Goal: Task Accomplishment & Management: Complete application form

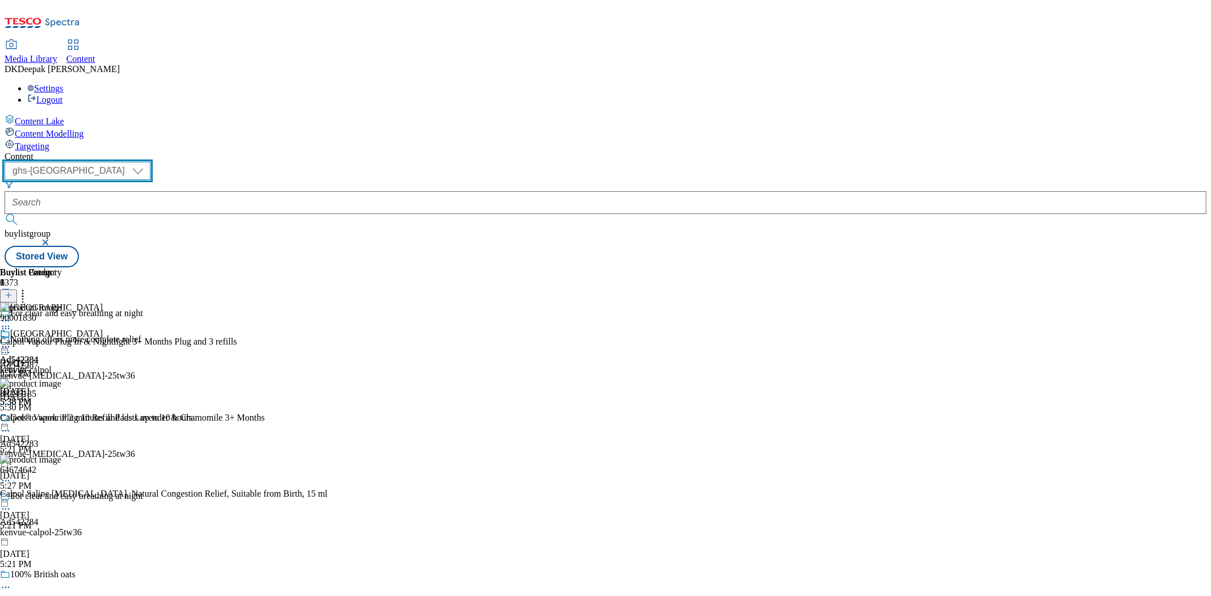
click at [150, 162] on select "ghs-roi ghs-[GEOGRAPHIC_DATA]" at bounding box center [78, 171] width 146 height 18
select select "ghs-roi"
click at [148, 162] on select "ghs-roi ghs-[GEOGRAPHIC_DATA]" at bounding box center [78, 171] width 146 height 18
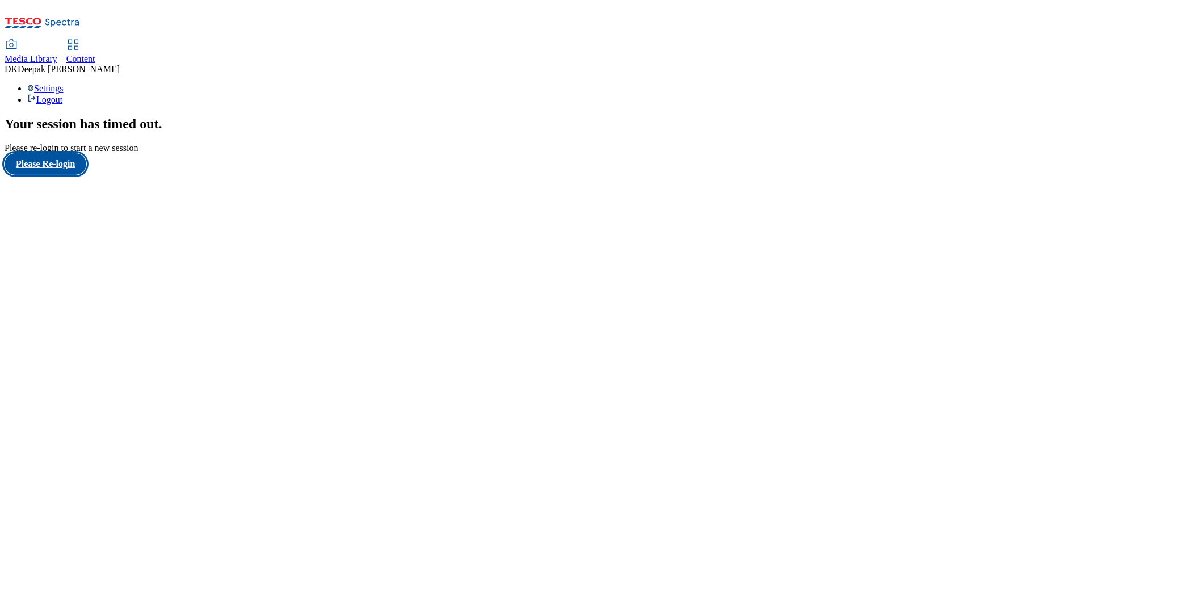
click at [42, 175] on button "Please Re-login" at bounding box center [46, 164] width 82 height 22
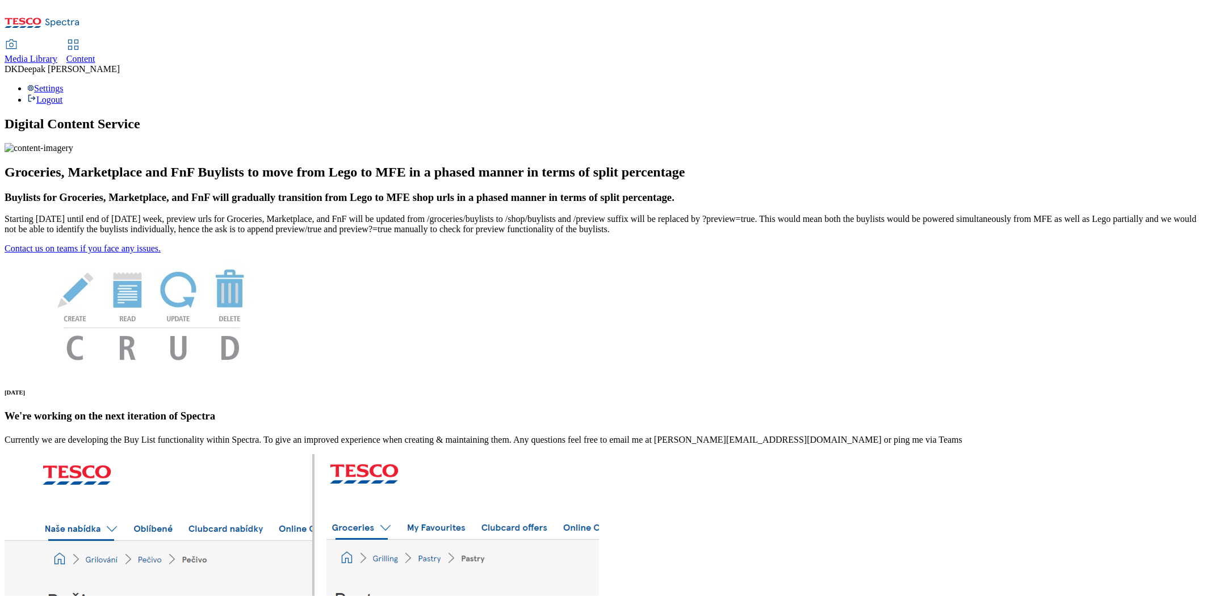
drag, startPoint x: 254, startPoint y: 9, endPoint x: 259, endPoint y: 20, distance: 12.7
click at [95, 54] on div "Content" at bounding box center [80, 59] width 29 height 10
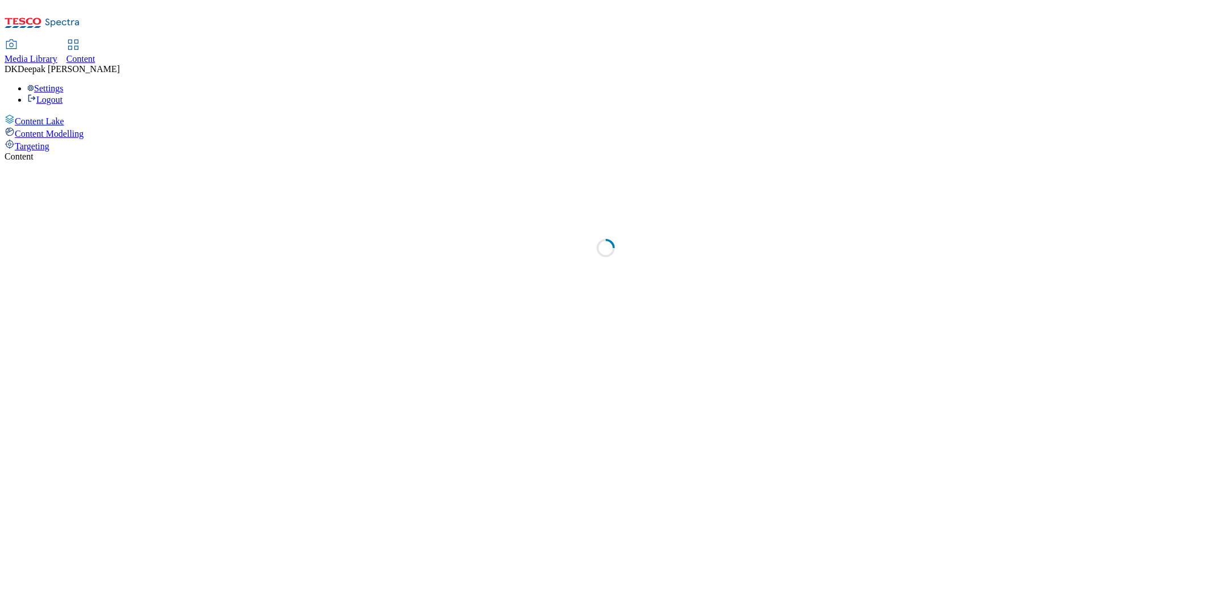
select select "ghs-[GEOGRAPHIC_DATA]"
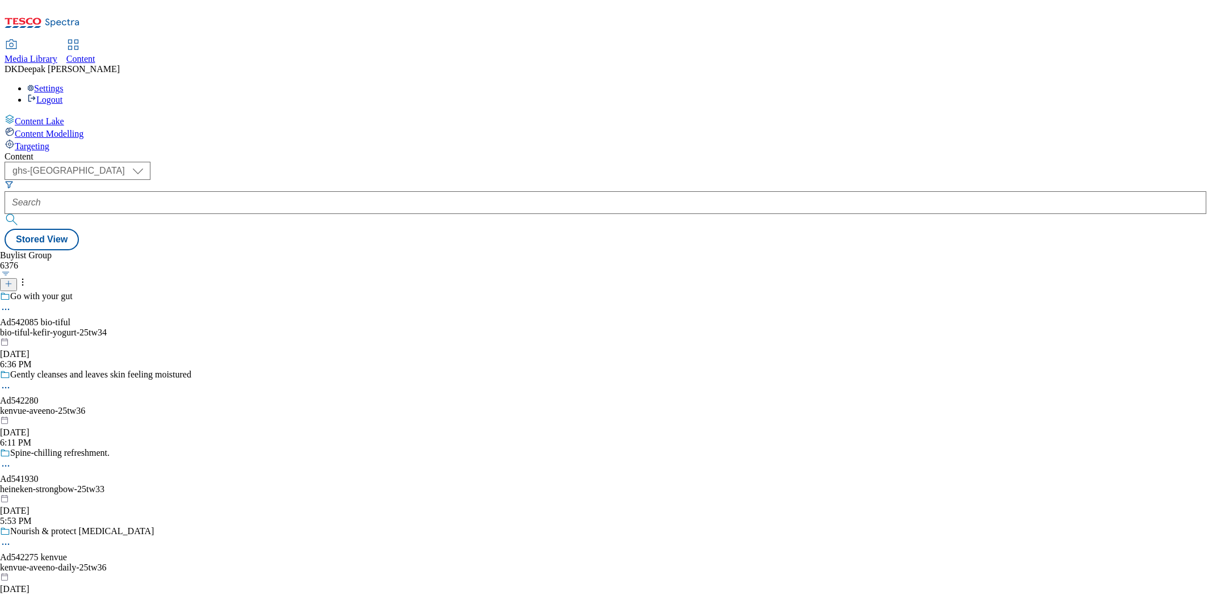
click at [12, 280] on icon at bounding box center [9, 284] width 8 height 8
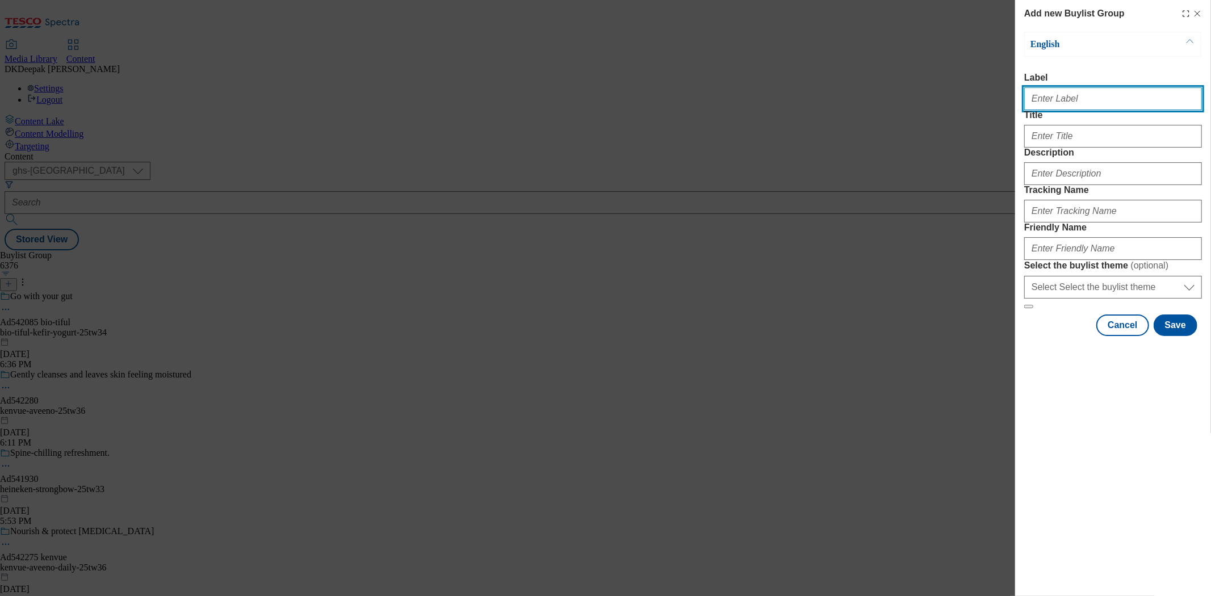
click at [1071, 110] on input "Label" at bounding box center [1113, 98] width 178 height 23
paste input "Ad542285"
type input "Ad542285"
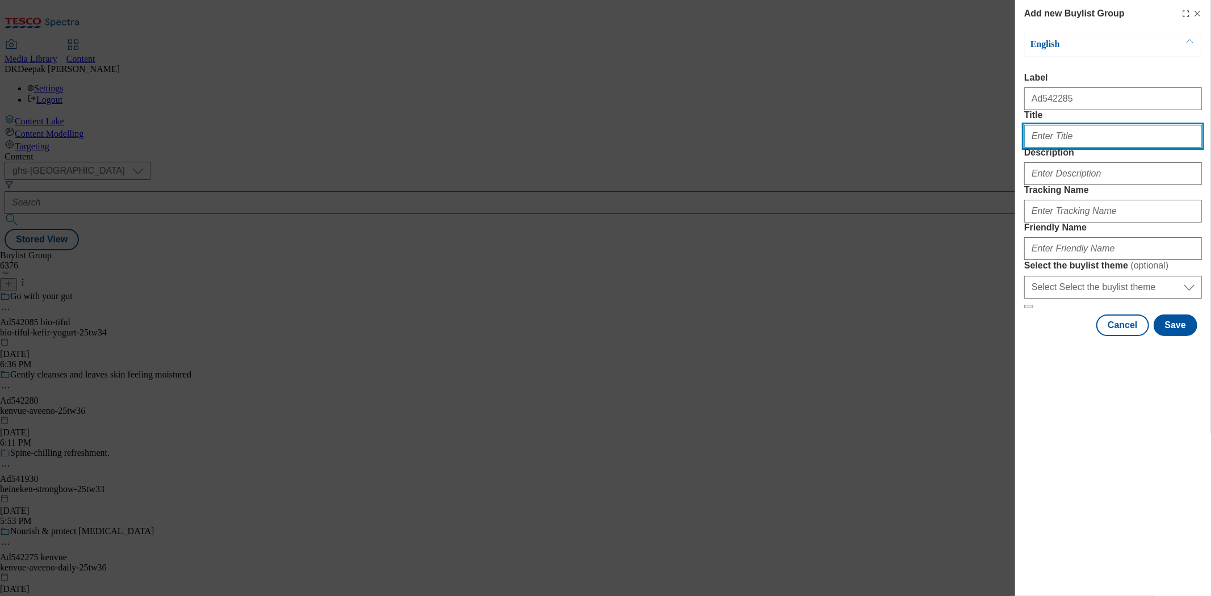
click at [1080, 148] on input "Title" at bounding box center [1113, 136] width 178 height 23
click at [1072, 148] on input "Title" at bounding box center [1113, 136] width 178 height 23
paste input "Fight smoking & vaping cravings"
type input "Fight smoking & vaping cravings"
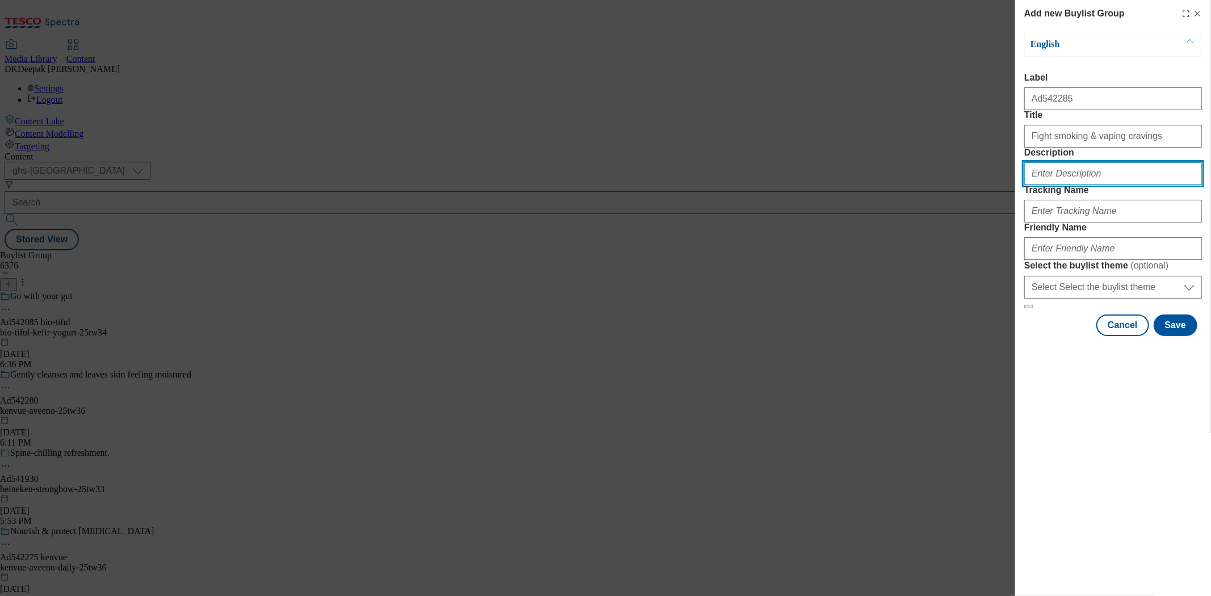
click at [1082, 185] on input "Description" at bounding box center [1113, 173] width 178 height 23
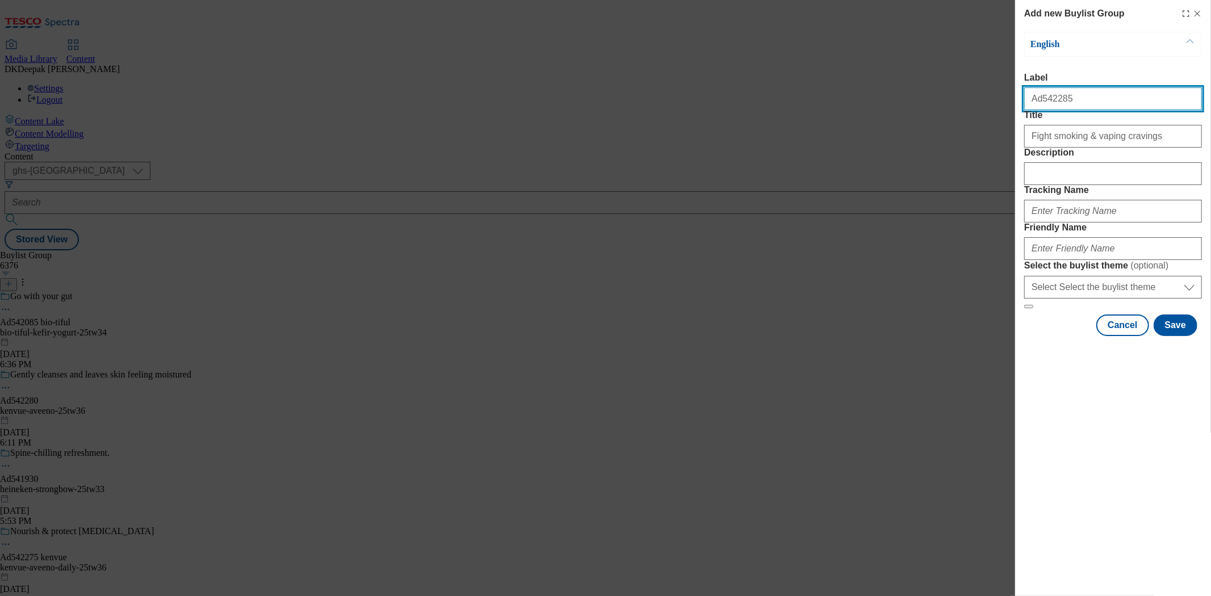
click at [1046, 110] on input "Ad542285" at bounding box center [1113, 98] width 178 height 23
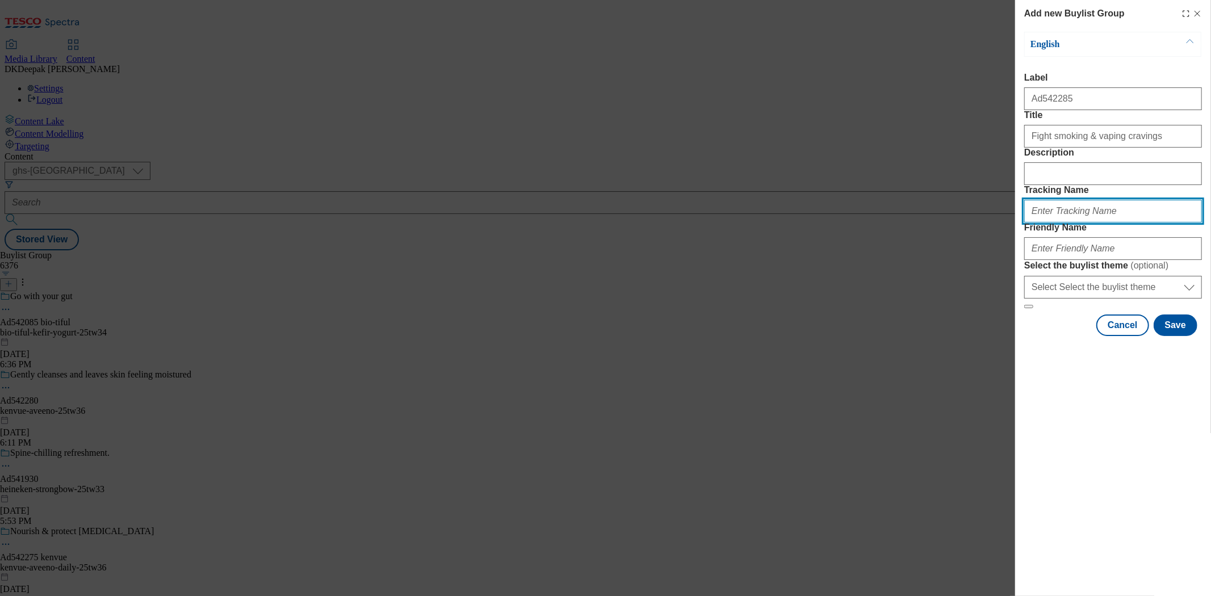
click at [1060, 222] on input "Tracking Name" at bounding box center [1113, 211] width 178 height 23
paste input "Ad542285"
type input "DH_AD542285"
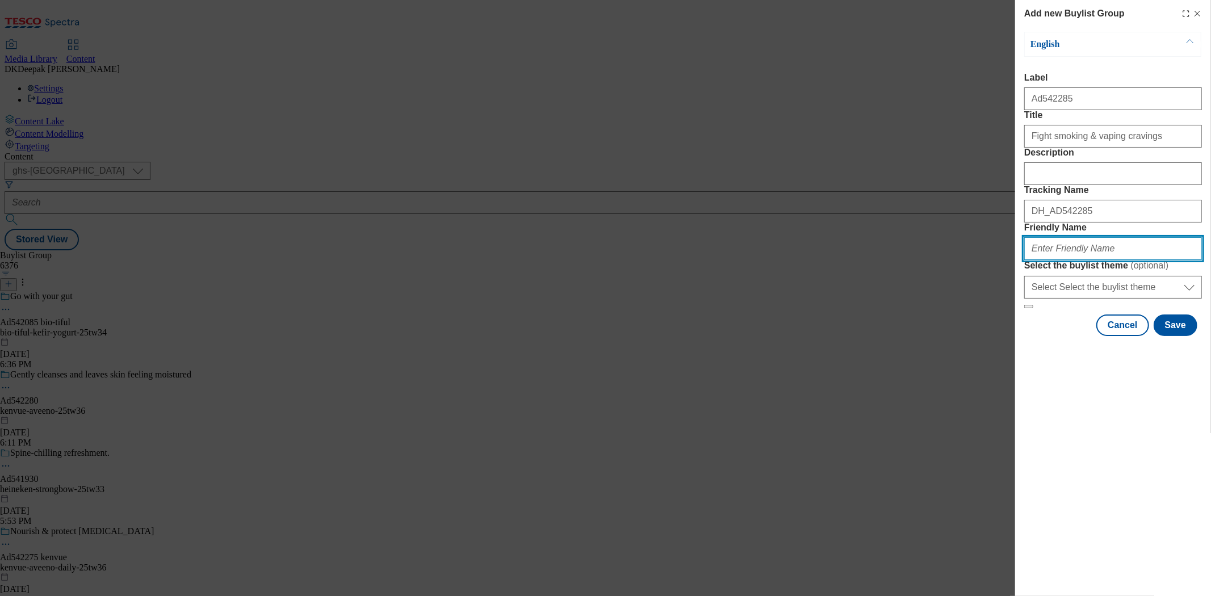
click at [1040, 260] on input "Friendly Name" at bounding box center [1113, 248] width 178 height 23
paste input "[GEOGRAPHIC_DATA]"
click at [1029, 260] on input "Kenvue-nicorette-25tw" at bounding box center [1113, 248] width 178 height 23
drag, startPoint x: 1084, startPoint y: 331, endPoint x: 995, endPoint y: 330, distance: 89.1
click at [995, 330] on div "Add new Buylist Group English Label Ad542285 Title Fight smoking & vaping cravi…" at bounding box center [605, 298] width 1211 height 596
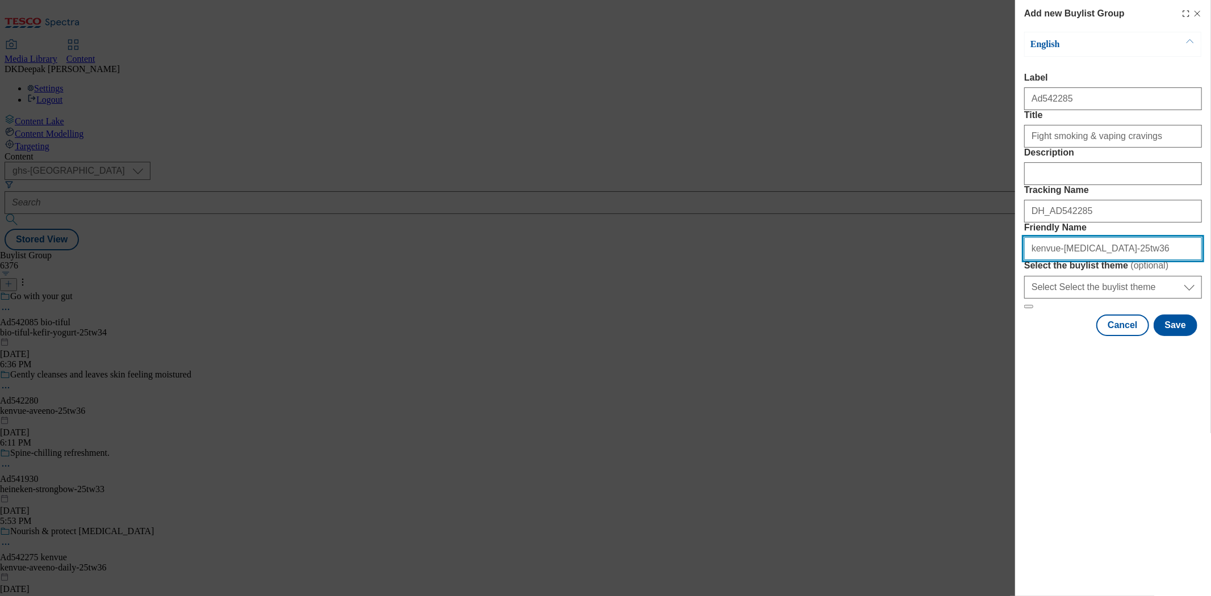
type input "kenvue-nicorette-25tw36"
click at [831, 253] on div "Add new Buylist Group English Label Ad542285 Title Fight smoking & vaping cravi…" at bounding box center [605, 298] width 1211 height 596
click at [1181, 336] on button "Save" at bounding box center [1175, 325] width 44 height 22
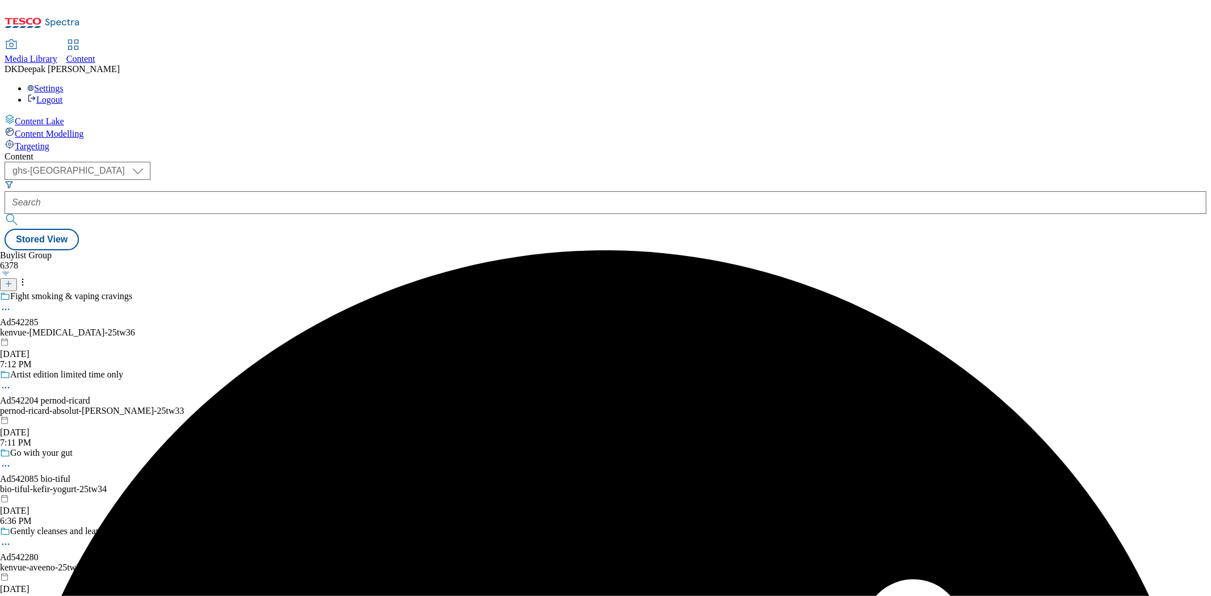
click at [192, 327] on div "kenvue-nicorette-25tw36" at bounding box center [96, 332] width 192 height 10
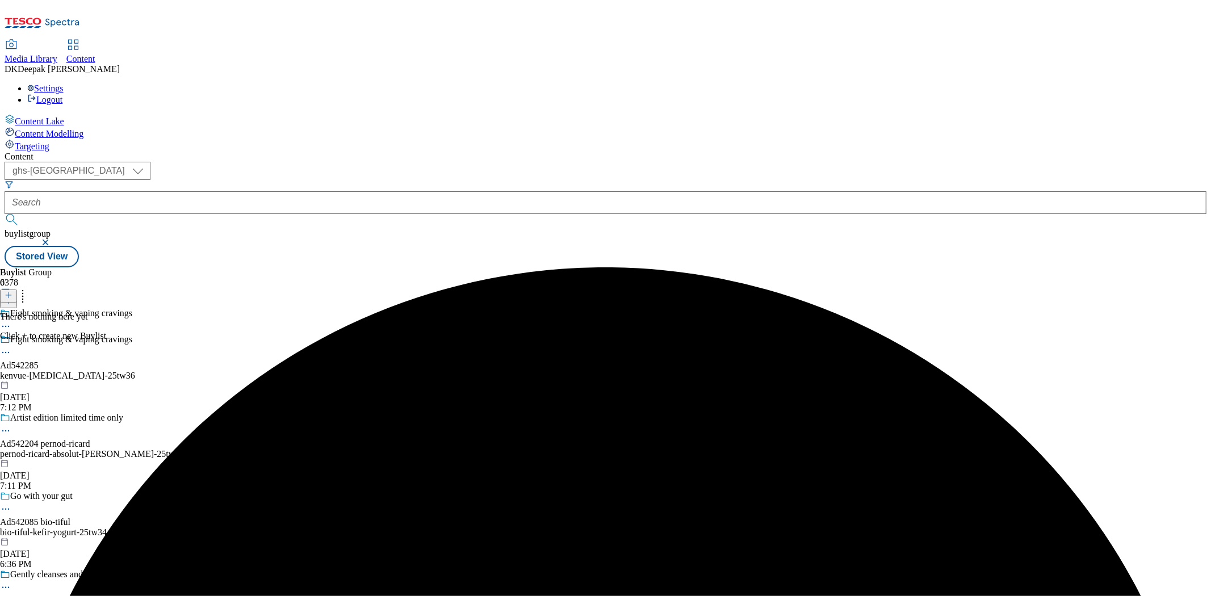
click at [11, 295] on line at bounding box center [9, 295] width 6 height 0
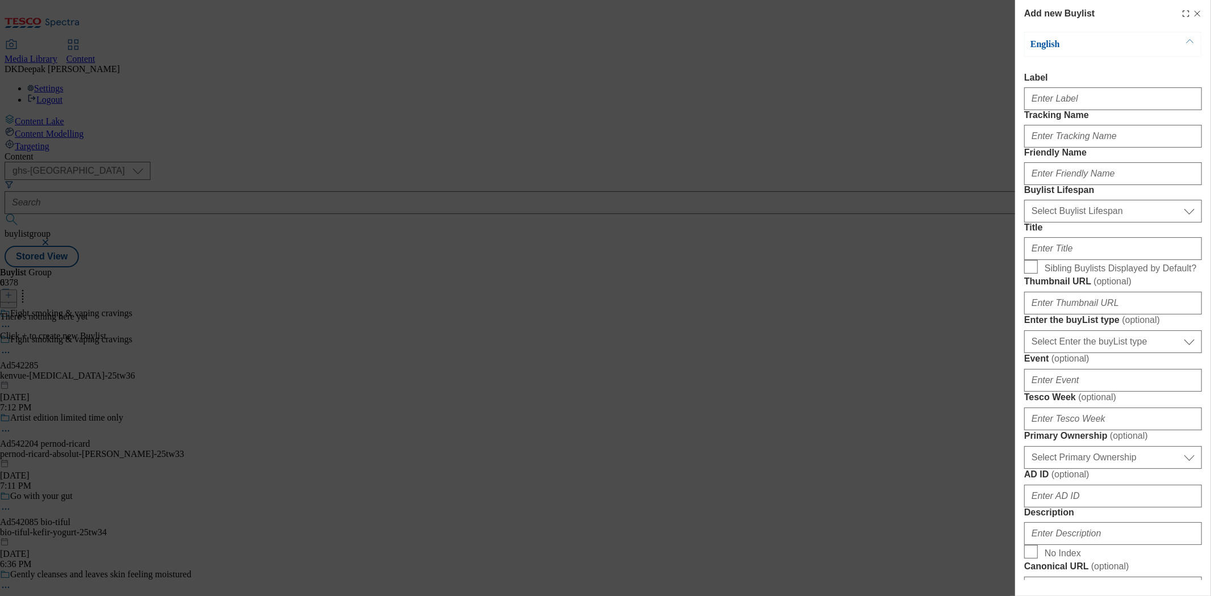
click at [943, 173] on div "Add new Buylist English Label Tracking Name Friendly Name Buylist Lifespan Sele…" at bounding box center [605, 298] width 1211 height 596
click at [1118, 148] on input "Tracking Name" at bounding box center [1113, 136] width 178 height 23
click at [1080, 107] on input "Label" at bounding box center [1113, 98] width 178 height 23
paste input "Ad542285"
type input "Ad542285"
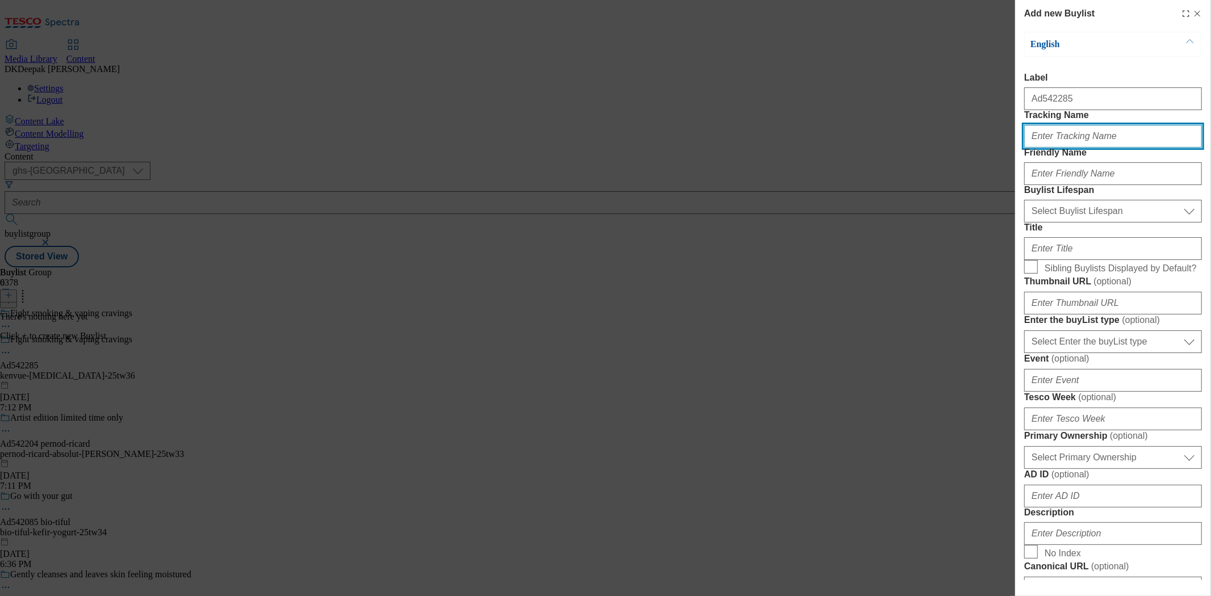
click at [1086, 148] on input "Tracking Name" at bounding box center [1113, 136] width 178 height 23
paste input "Ad542285"
type input "DH_AD542285"
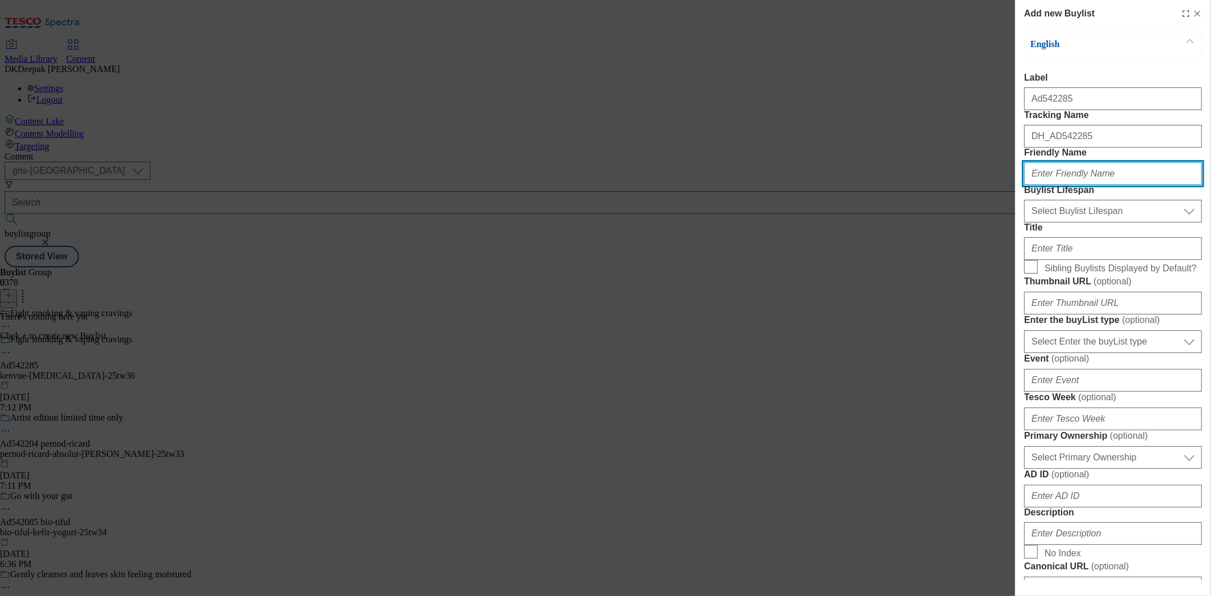
click at [1067, 185] on input "Friendly Name" at bounding box center [1113, 173] width 178 height 23
type input "kenvue"
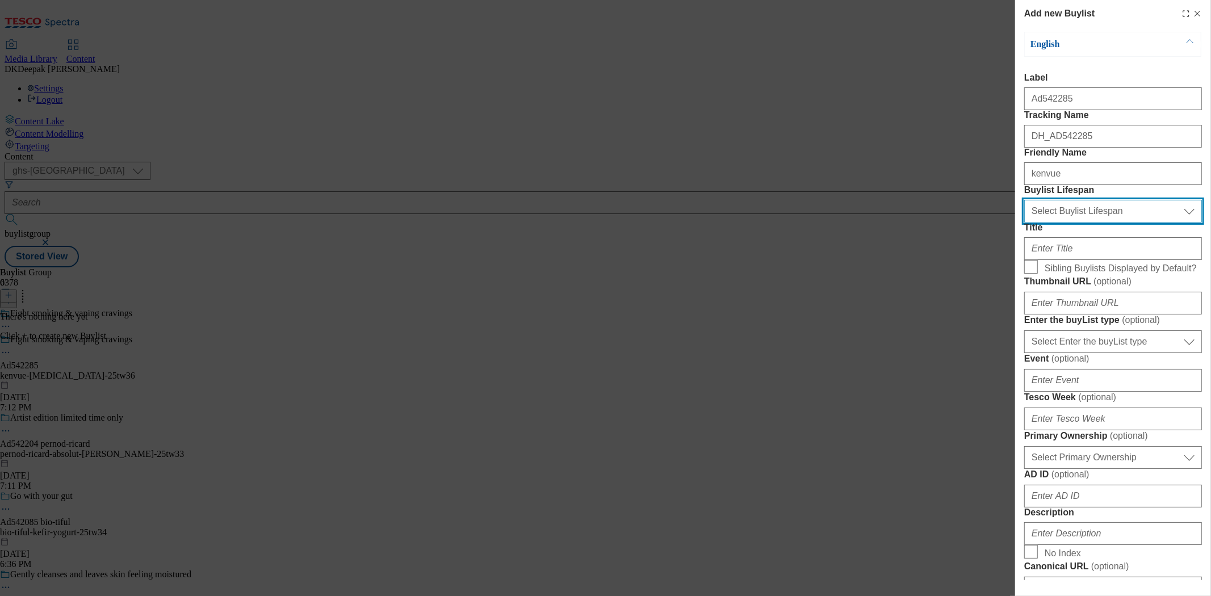
click at [1098, 222] on select "Select Buylist Lifespan evergreen seasonal tactical" at bounding box center [1113, 211] width 178 height 23
select select "tactical"
click at [1024, 222] on select "Select Buylist Lifespan evergreen seasonal tactical" at bounding box center [1113, 211] width 178 height 23
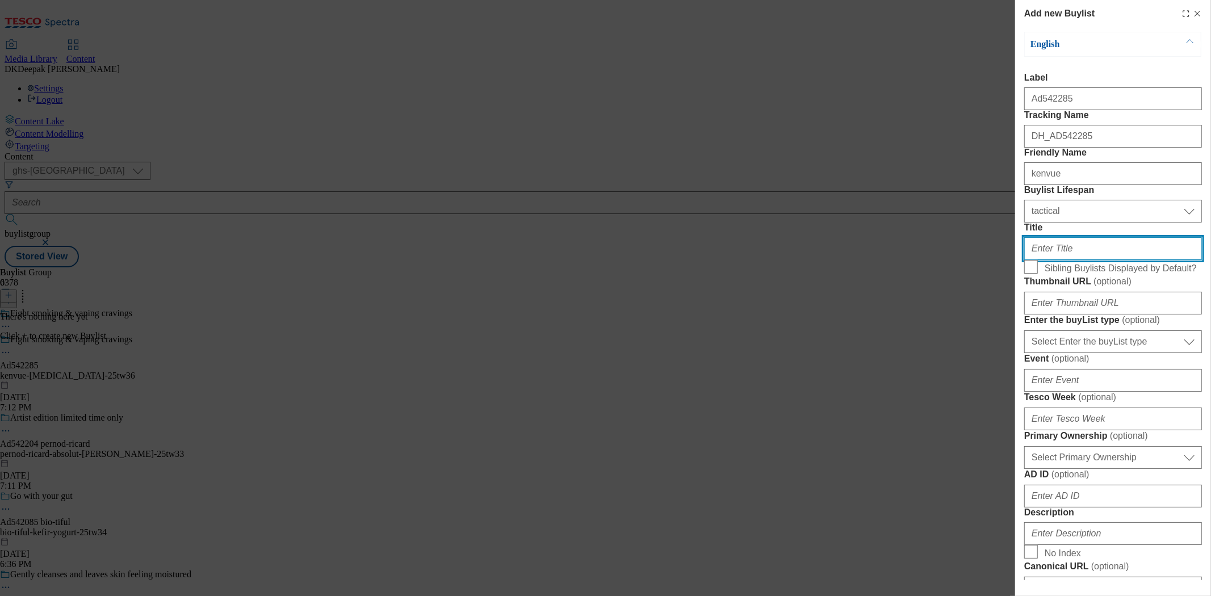
click at [1076, 260] on input "Title" at bounding box center [1113, 248] width 178 height 23
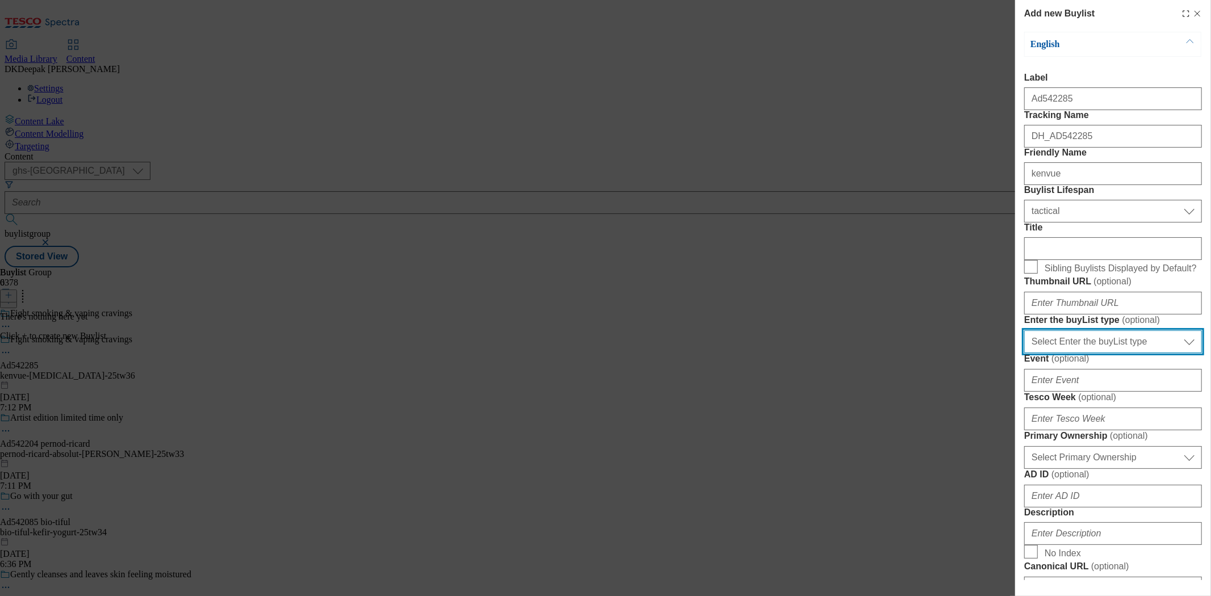
click at [1104, 353] on select "Select Enter the buyList type event supplier funded long term >4 weeks supplier…" at bounding box center [1113, 341] width 178 height 23
select select "supplier funded short term 1-3 weeks"
click at [1024, 353] on select "Select Enter the buyList type event supplier funded long term >4 weeks supplier…" at bounding box center [1113, 341] width 178 height 23
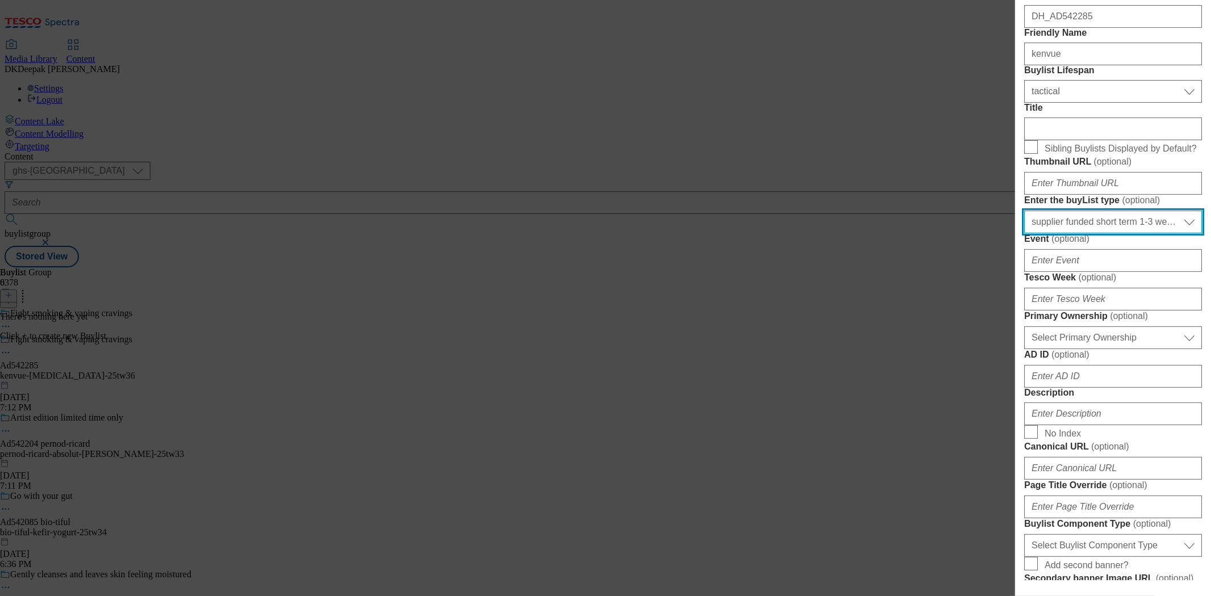
scroll to position [126, 0]
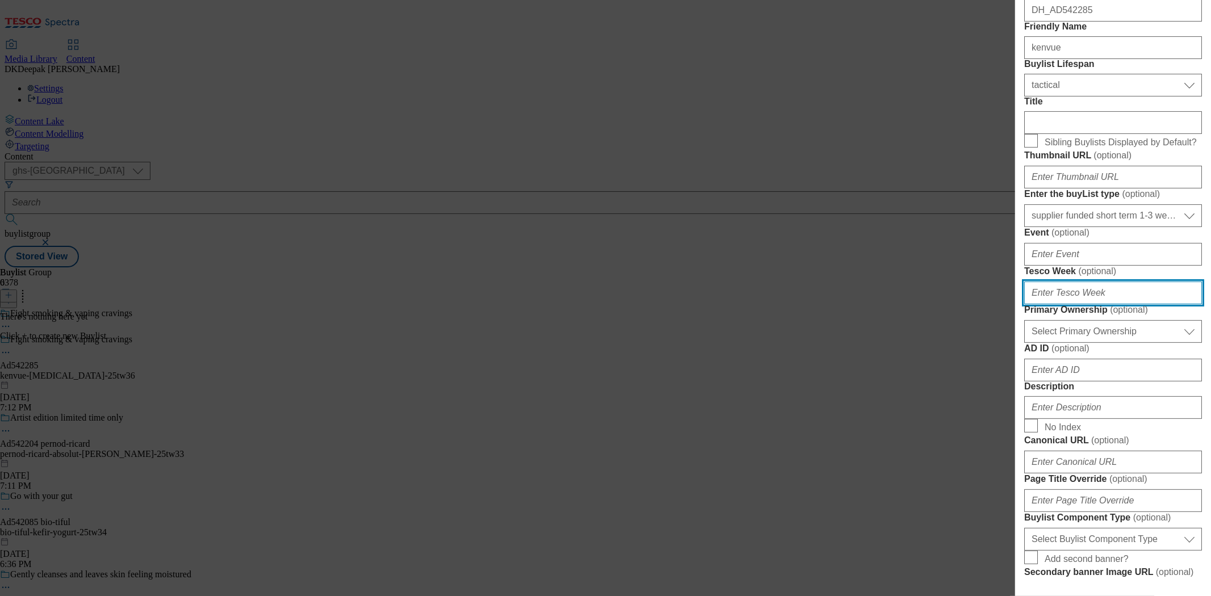
click at [1081, 304] on input "Tesco Week ( optional )" at bounding box center [1113, 293] width 178 height 23
click at [849, 293] on div "Add new Buylist English Label Ad542285 Tracking Name DH_AD542285 Friendly Name …" at bounding box center [605, 298] width 1211 height 596
click at [1072, 304] on input "Tesco Week ( optional )" at bounding box center [1113, 293] width 178 height 23
type input "36"
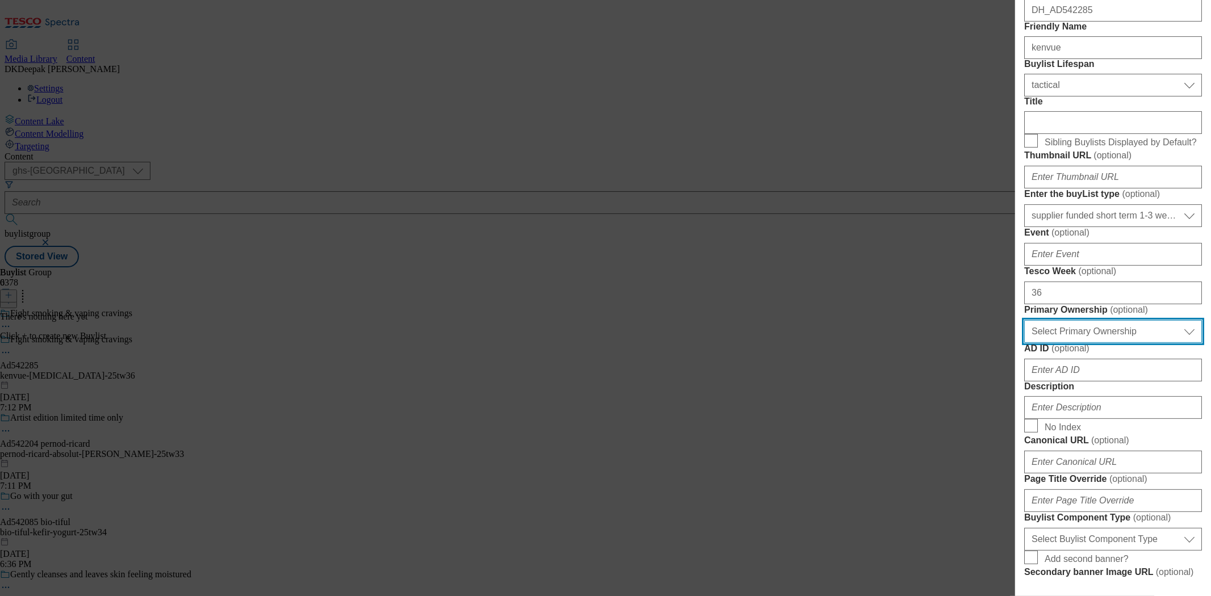
click at [1100, 343] on select "Select Primary Ownership tesco dunnhumby" at bounding box center [1113, 331] width 178 height 23
select select "dunnhumby"
click at [1024, 343] on select "Select Primary Ownership tesco dunnhumby" at bounding box center [1113, 331] width 178 height 23
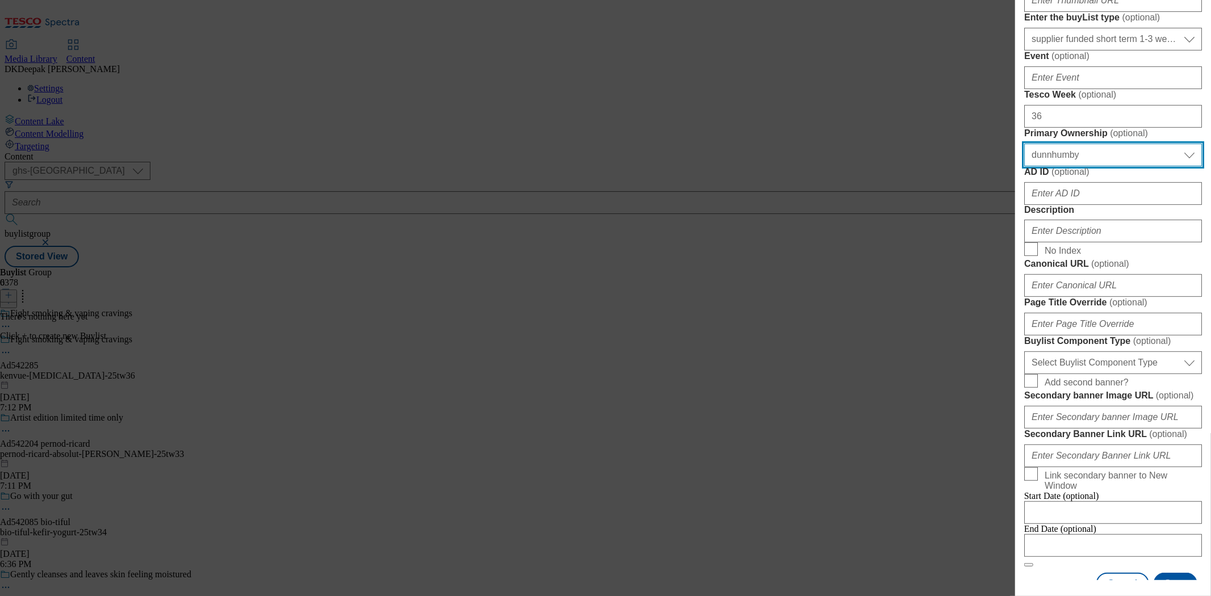
scroll to position [378, 0]
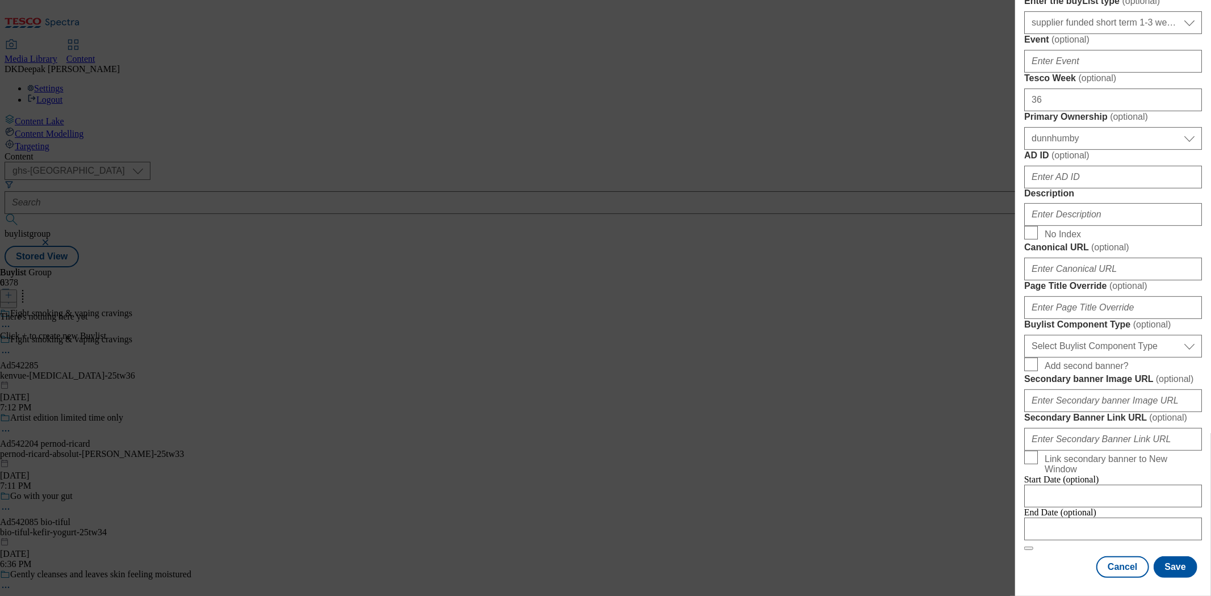
drag, startPoint x: 835, startPoint y: 285, endPoint x: 928, endPoint y: 333, distance: 104.3
click at [835, 285] on div "Add new Buylist English Label Ad542285 Tracking Name DH_AD542285 Friendly Name …" at bounding box center [605, 298] width 1211 height 596
click at [1060, 188] on input "AD ID ( optional )" at bounding box center [1113, 177] width 178 height 23
paste input "Ad542285"
drag, startPoint x: 1041, startPoint y: 321, endPoint x: 1001, endPoint y: 324, distance: 40.4
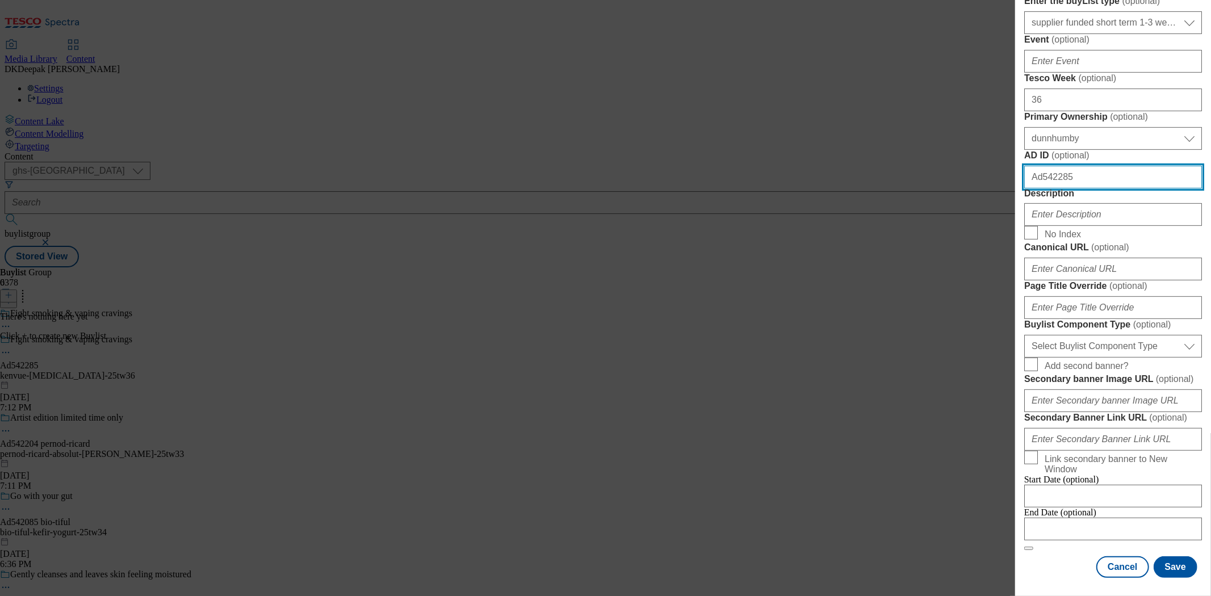
click at [1001, 324] on div "Add new Buylist English Label Ad542285 Tracking Name DH_AD542285 Friendly Name …" at bounding box center [605, 298] width 1211 height 596
type input "542285"
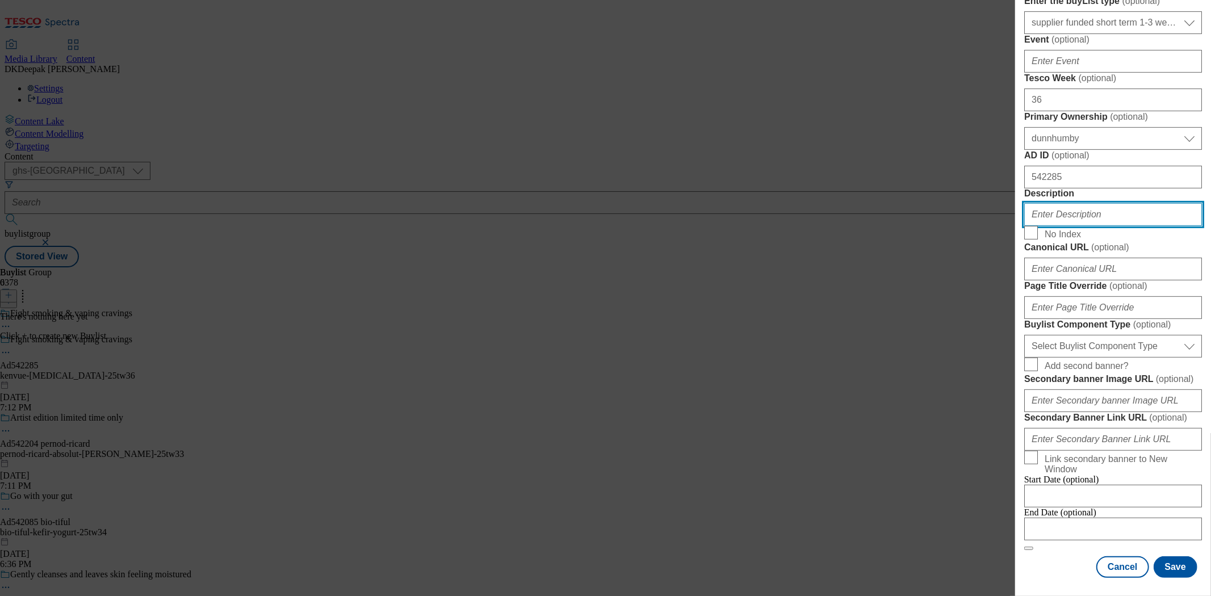
click at [1064, 226] on input "Description" at bounding box center [1113, 214] width 178 height 23
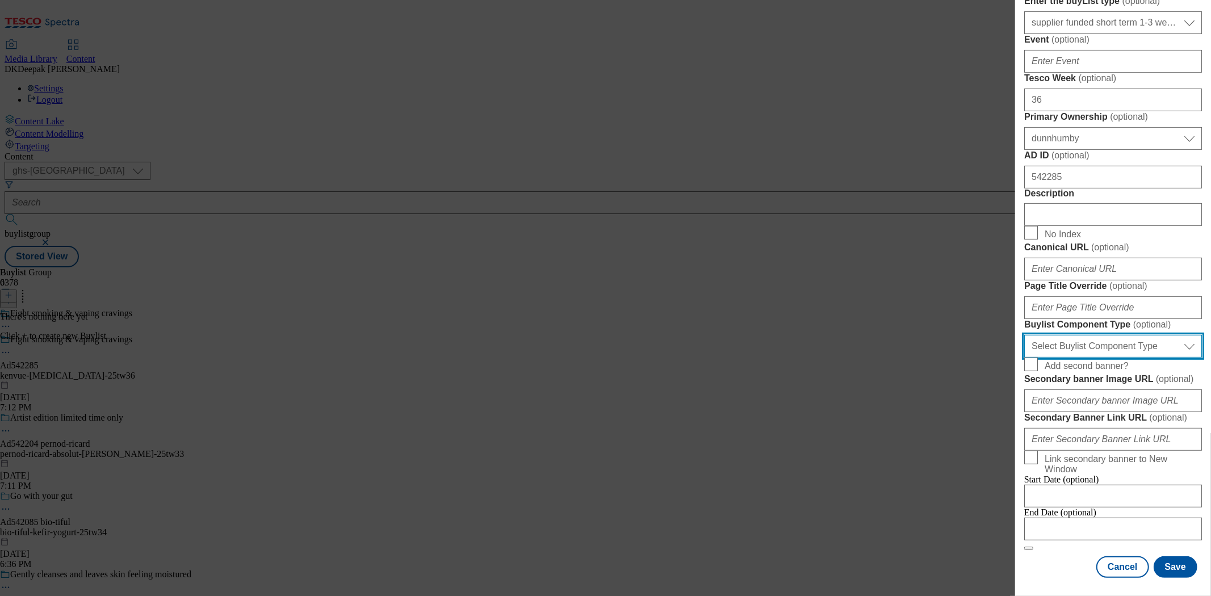
click at [1091, 358] on select "Select Buylist Component Type Banner Competition Header Meal" at bounding box center [1113, 346] width 178 height 23
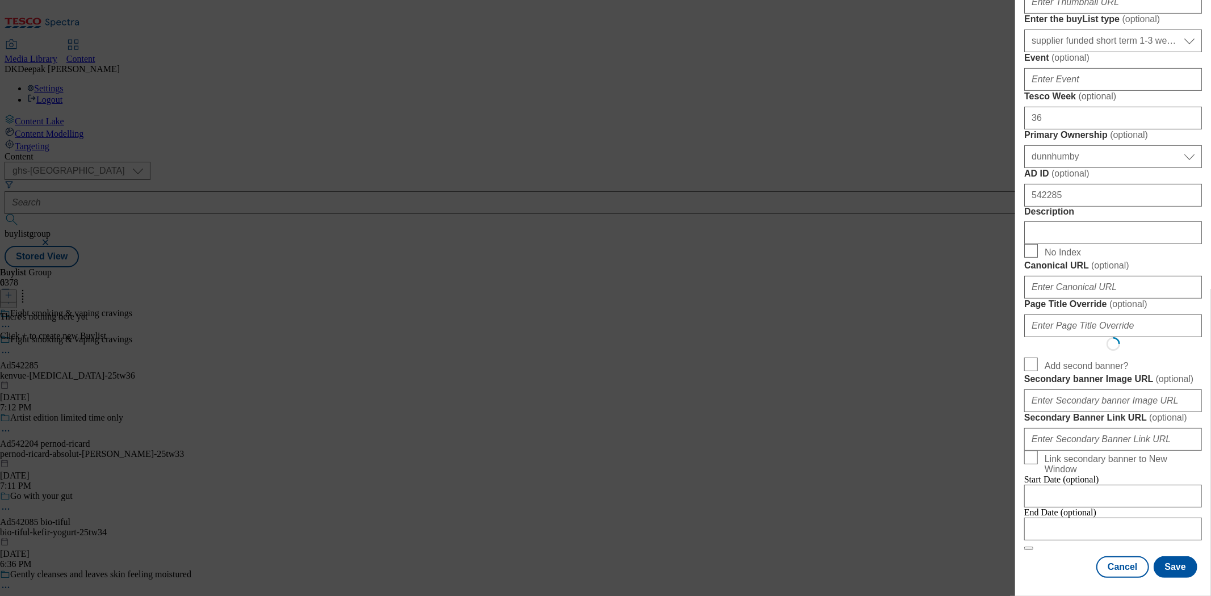
scroll to position [0, 0]
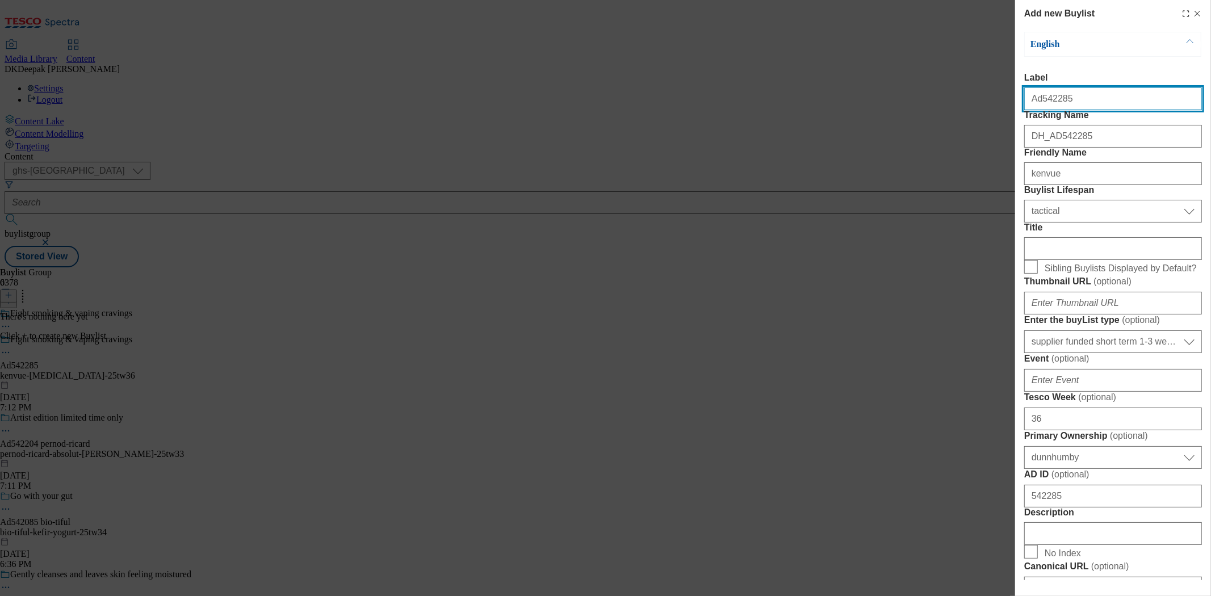
select select "Banner"
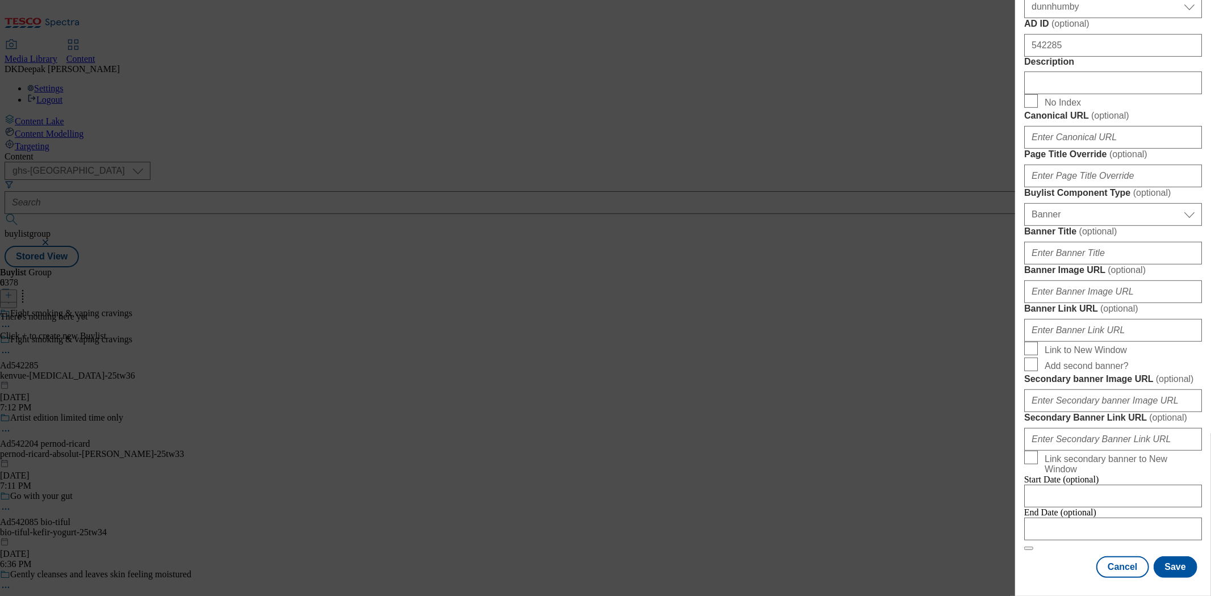
scroll to position [943, 0]
drag, startPoint x: 1100, startPoint y: 532, endPoint x: 1096, endPoint y: 527, distance: 6.9
click at [1100, 532] on div "End Date (optional)" at bounding box center [1113, 523] width 178 height 33
click at [1094, 525] on div "Modal" at bounding box center [1113, 529] width 178 height 23
click at [1080, 518] on input "Modal" at bounding box center [1113, 529] width 178 height 23
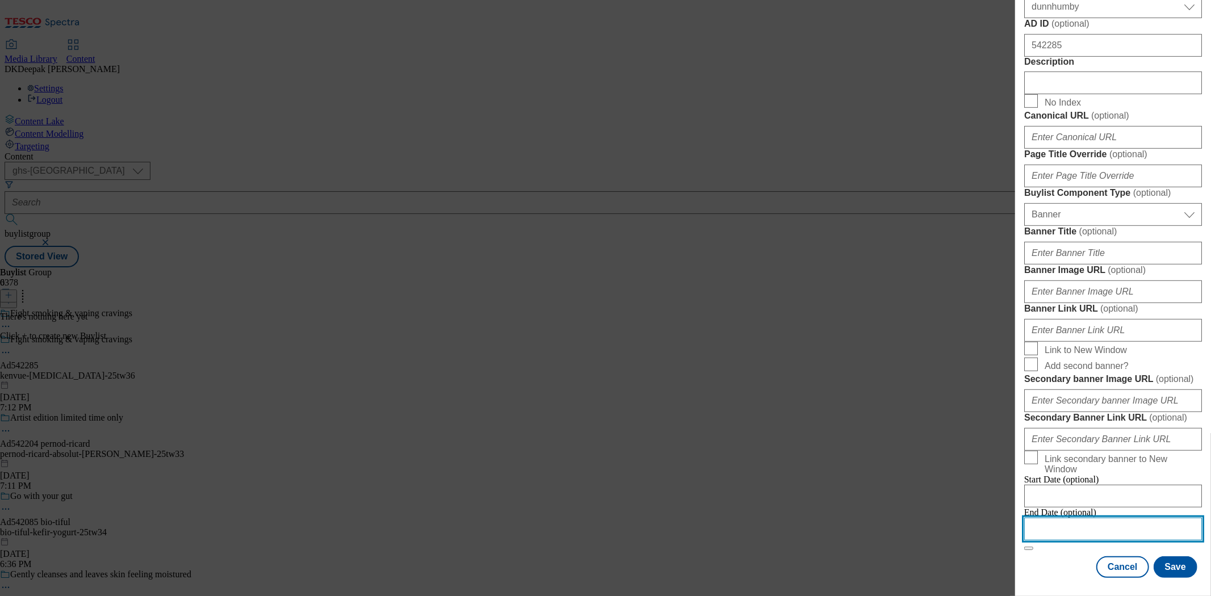
select select "2025"
select select "September"
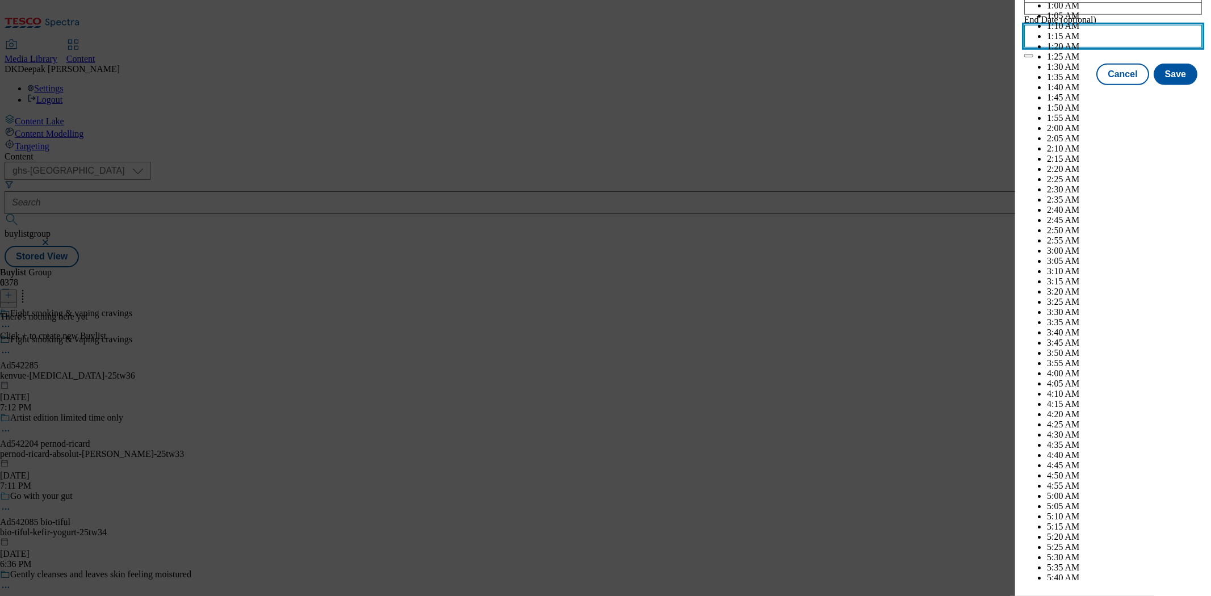
scroll to position [4836, 0]
select select "2026"
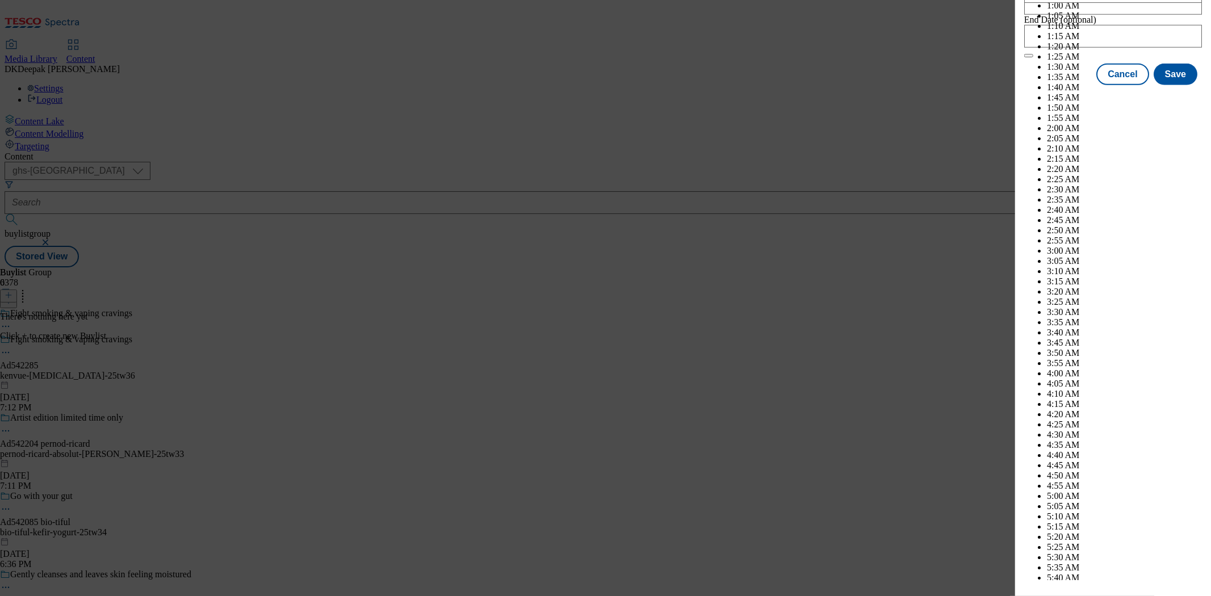
select select "February"
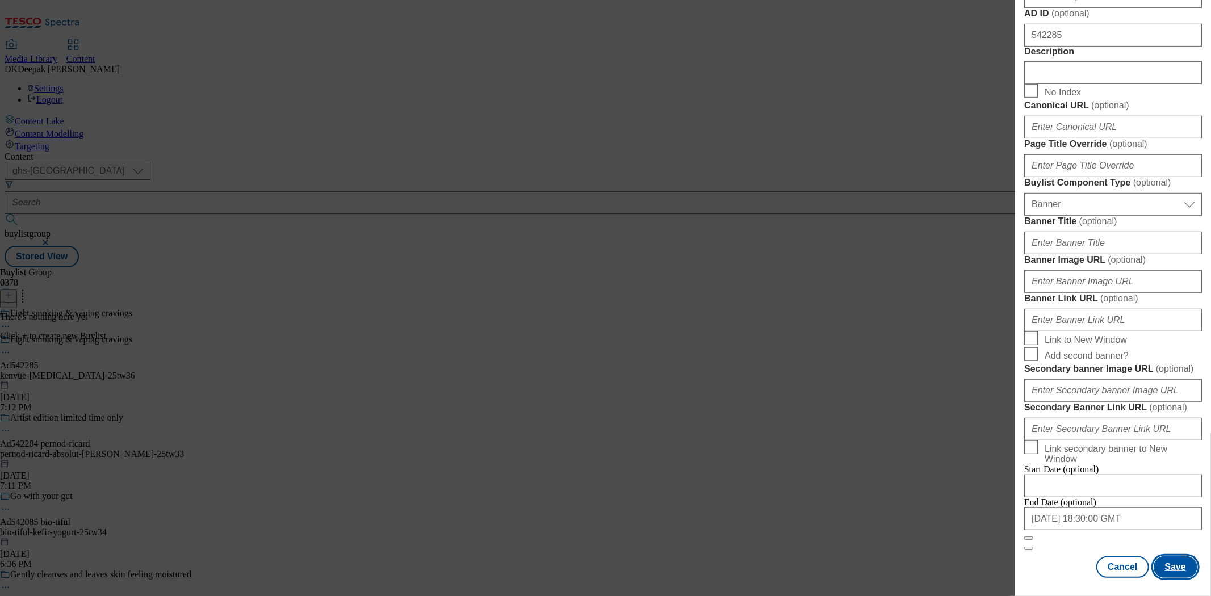
click at [1165, 561] on button "Save" at bounding box center [1175, 567] width 44 height 22
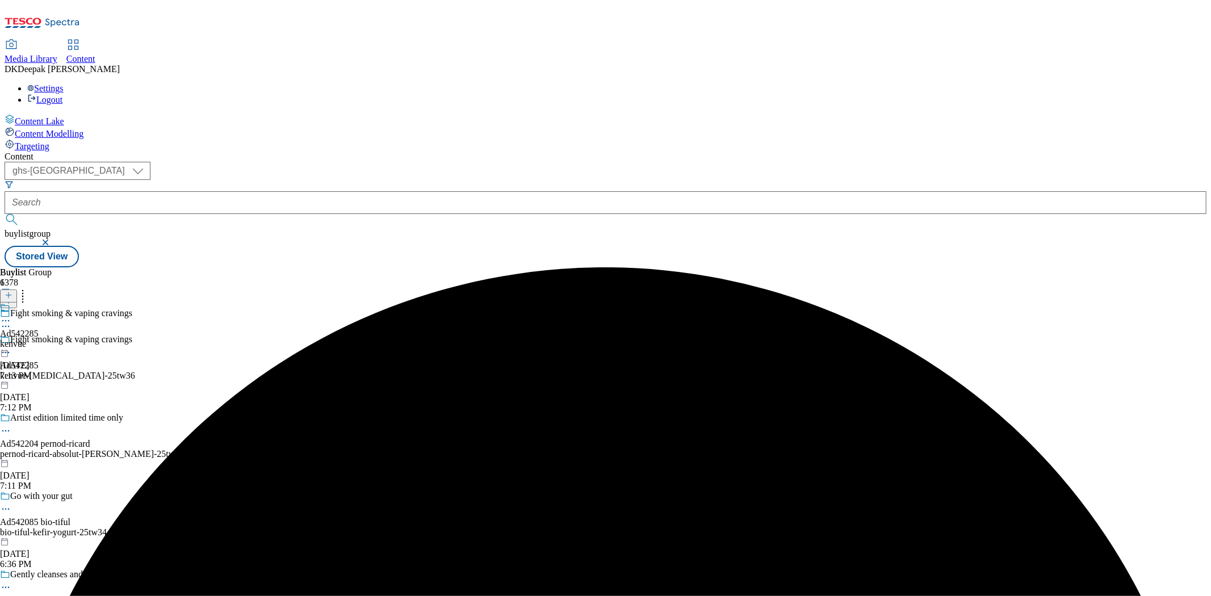
click at [39, 339] on div "kenvue" at bounding box center [19, 344] width 39 height 10
click at [12, 291] on icon at bounding box center [9, 295] width 8 height 8
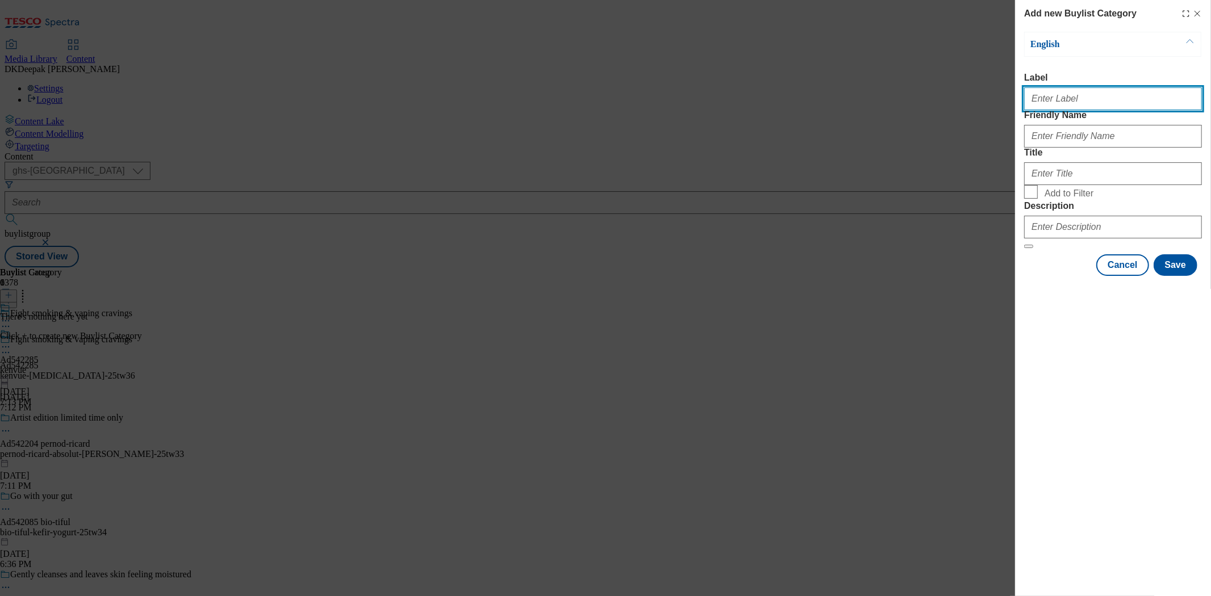
click at [1069, 105] on input "Label" at bounding box center [1113, 98] width 178 height 23
paste input "Ad542285"
type input "Ad542285"
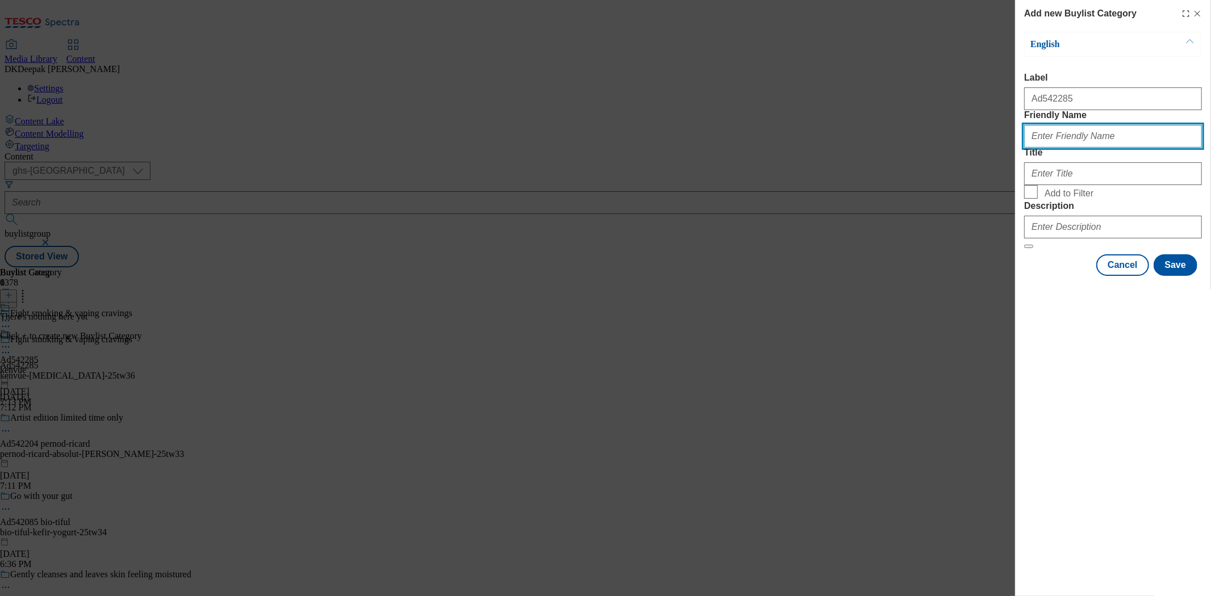
click at [1073, 148] on input "Friendly Name" at bounding box center [1113, 136] width 178 height 23
click at [1048, 148] on input "Friendly Name" at bounding box center [1113, 136] width 178 height 23
paste input "kenvue-nicorette"
type input "kenvue-nicorette"
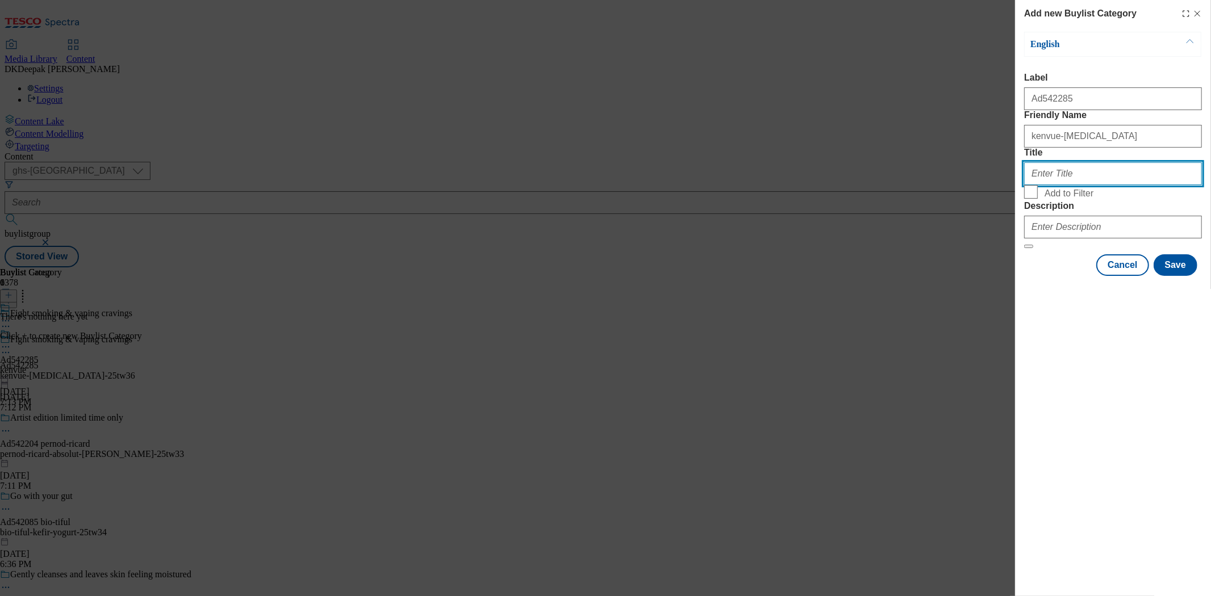
click at [1068, 185] on input "Title" at bounding box center [1113, 173] width 178 height 23
paste input "kenvue-nicorette"
click at [1054, 185] on input "kenvue-nicorette" at bounding box center [1113, 173] width 178 height 23
type input "[GEOGRAPHIC_DATA]"
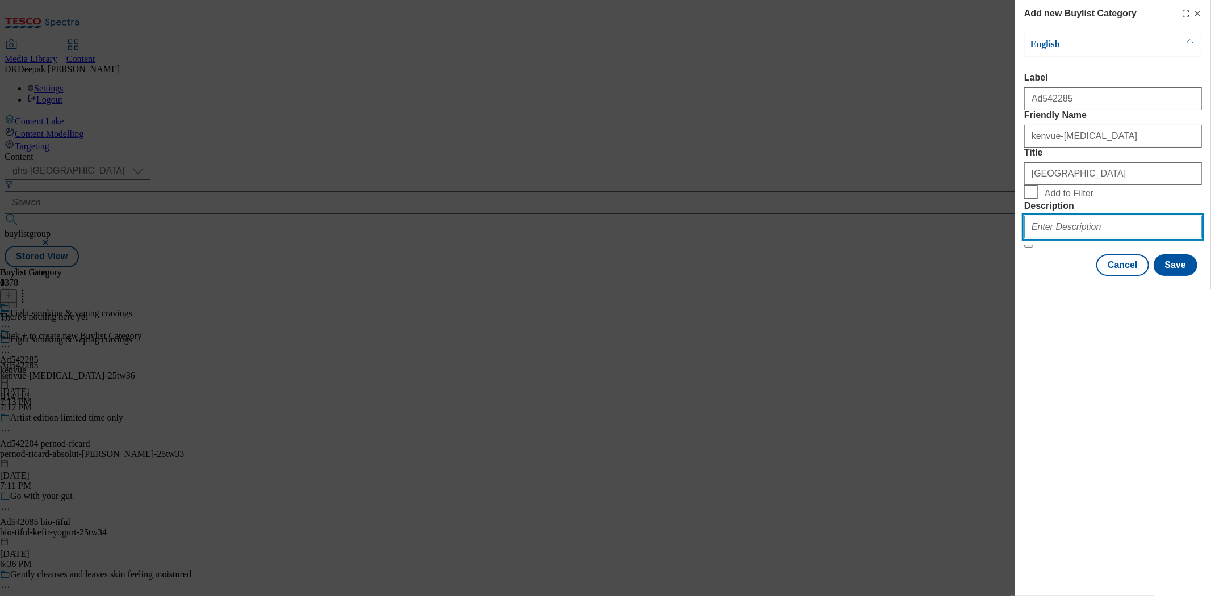
click at [1120, 238] on input "Description" at bounding box center [1113, 227] width 178 height 23
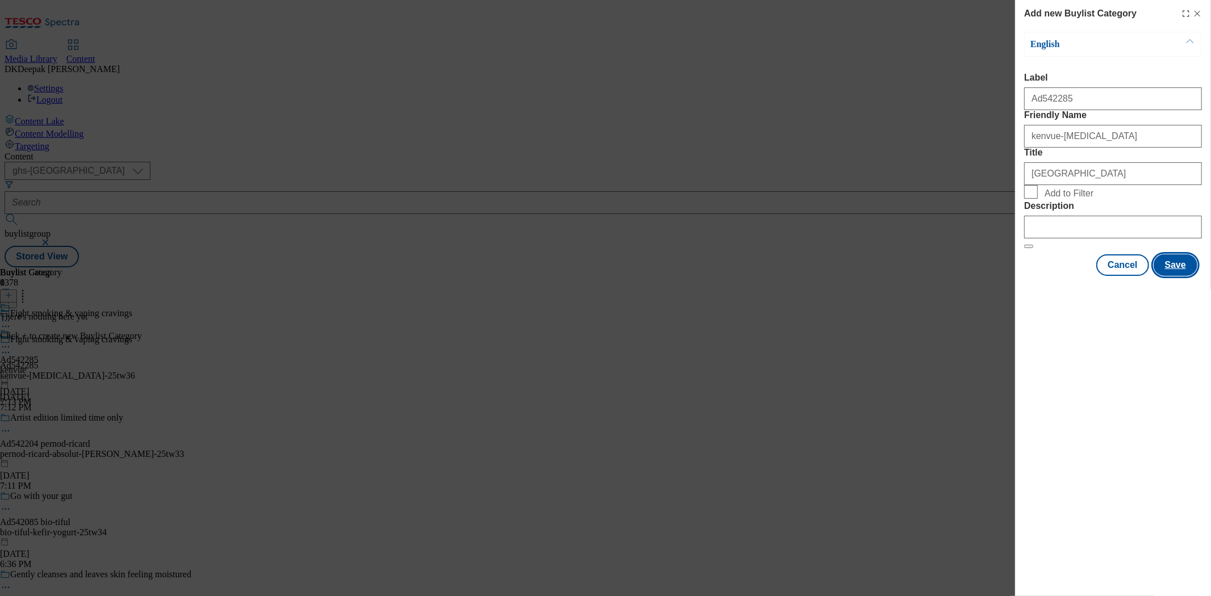
click at [1177, 276] on button "Save" at bounding box center [1175, 265] width 44 height 22
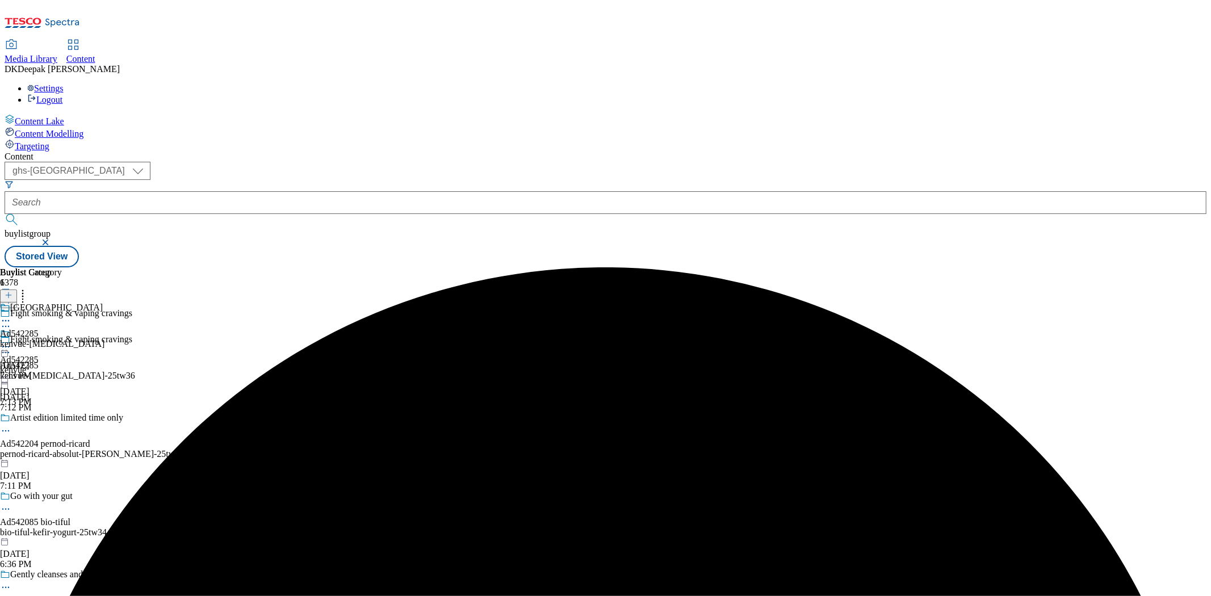
click at [104, 339] on div "kenvue-nicorette" at bounding box center [52, 344] width 104 height 10
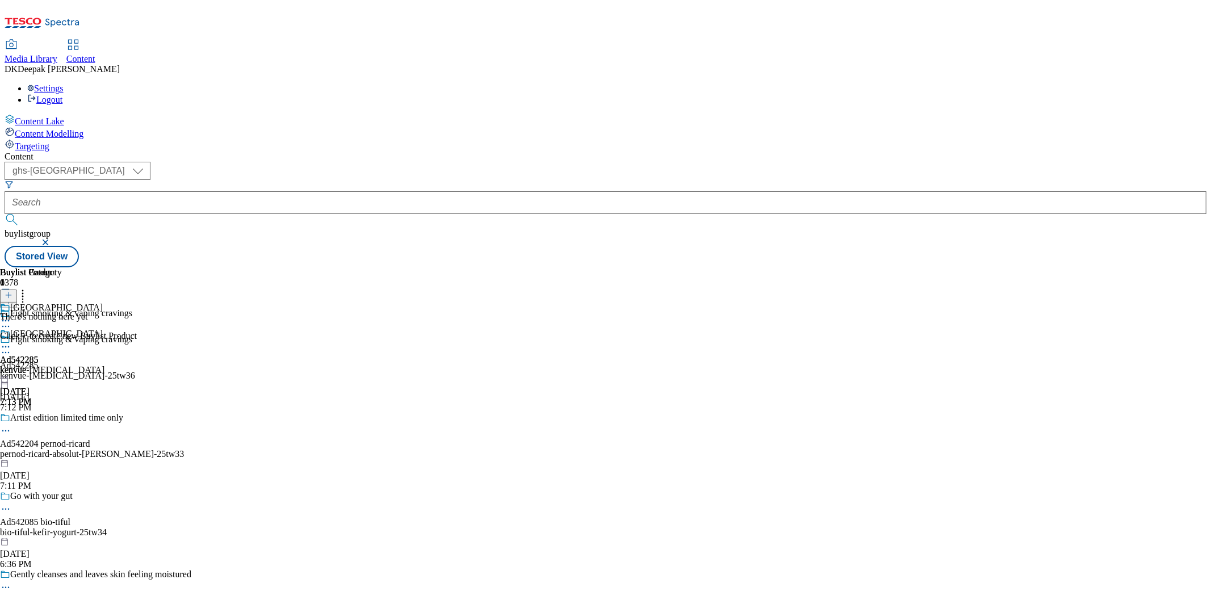
click at [12, 291] on icon at bounding box center [9, 295] width 8 height 8
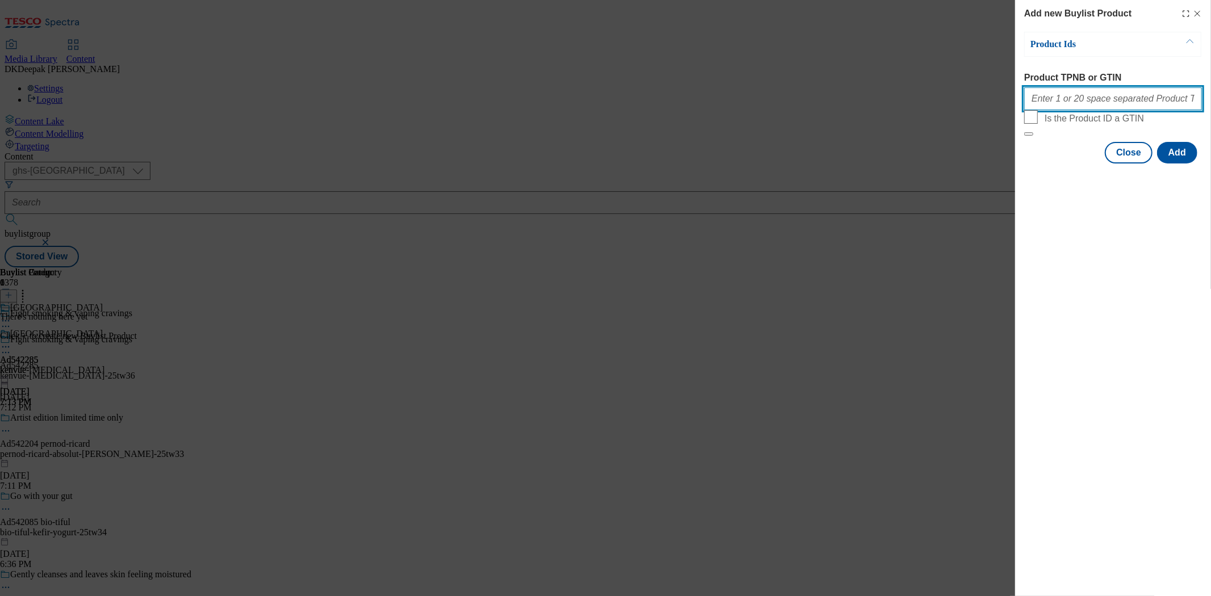
click at [1086, 106] on input "Product TPNB or GTIN" at bounding box center [1113, 98] width 178 height 23
paste input "67666209 85639526, 67666209 85639526, 67666209 85639526, 67666209 85639526, 676…"
type input "67666209 85639526, 67666209 85639526, 67666209 85639526, 67666209 85639526, 676…"
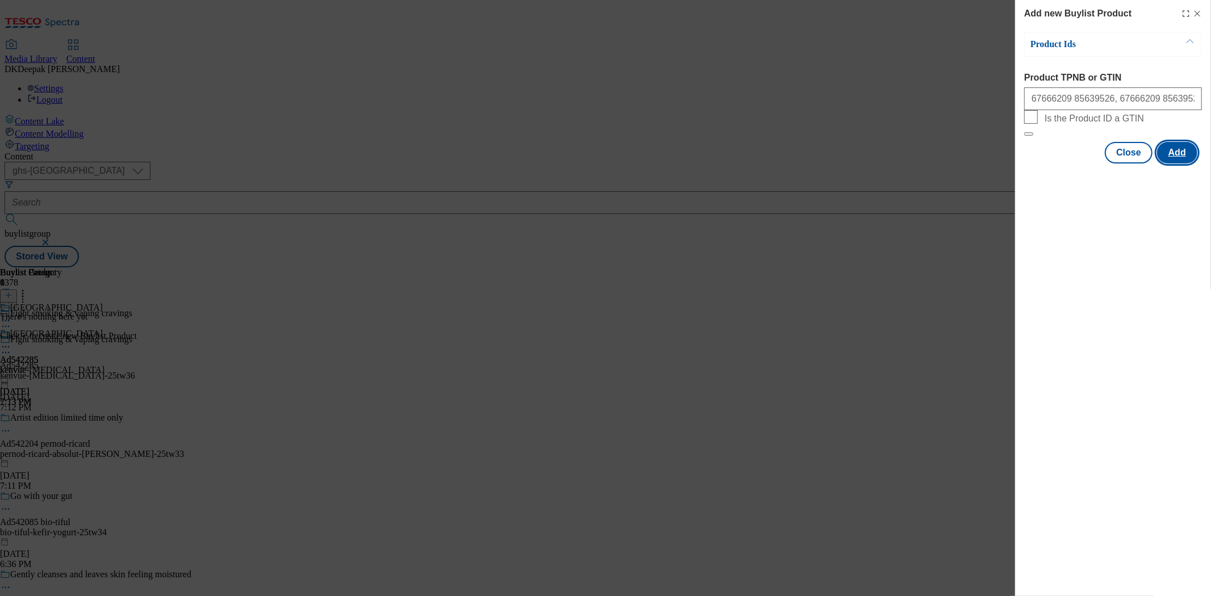
click at [1178, 163] on button "Add" at bounding box center [1177, 153] width 40 height 22
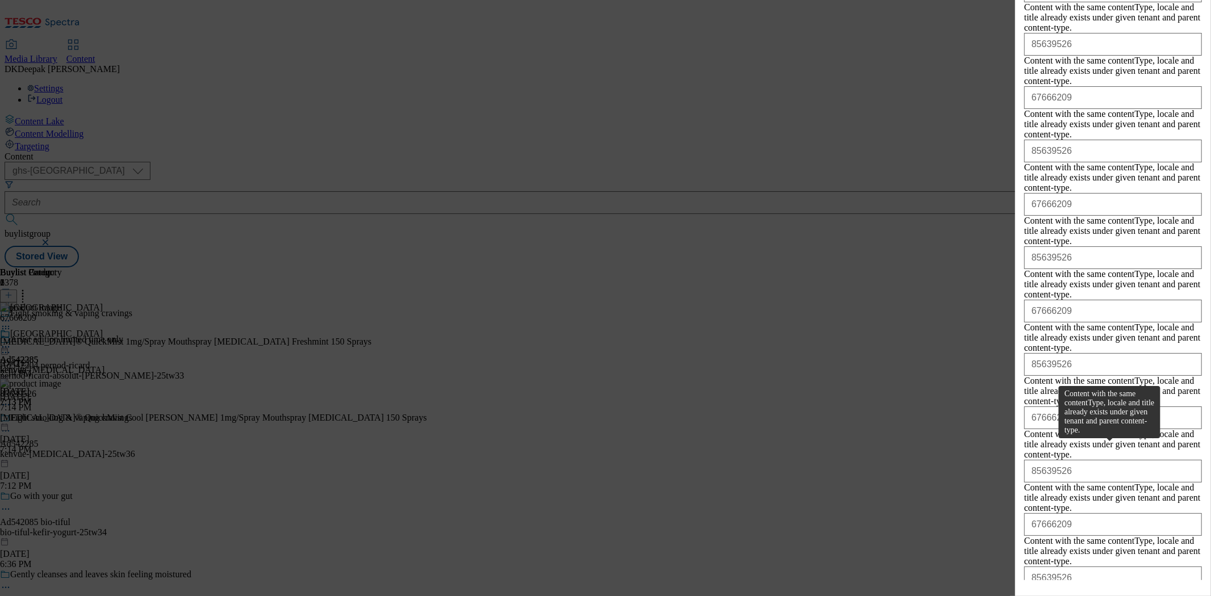
scroll to position [4060, 0]
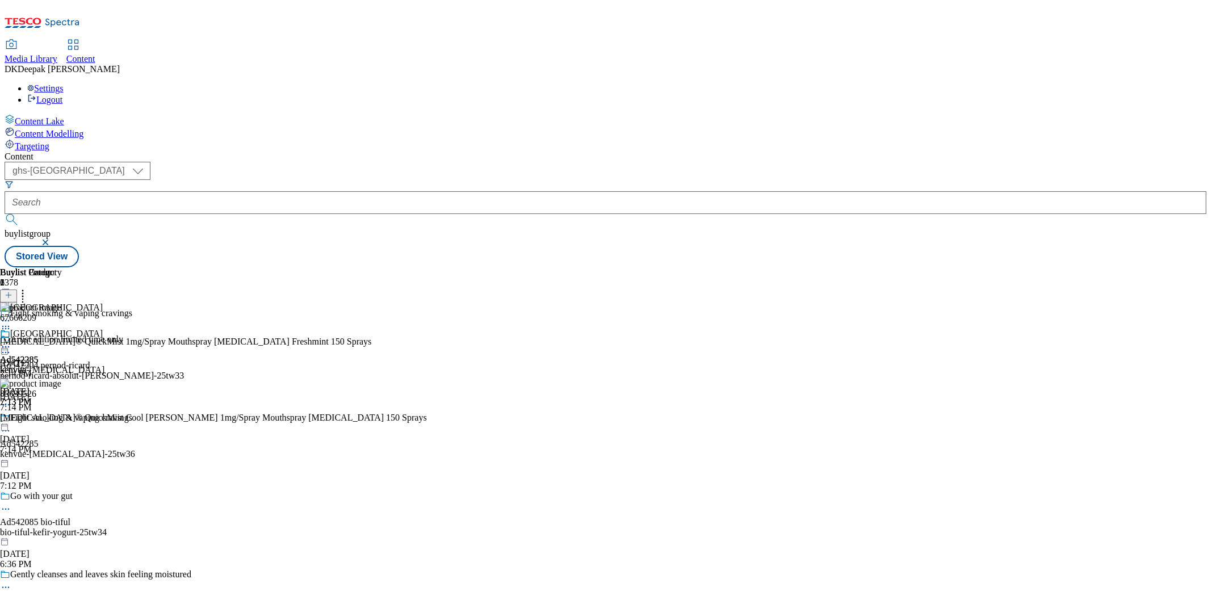
scroll to position [0, 0]
click at [11, 341] on icon at bounding box center [5, 346] width 11 height 11
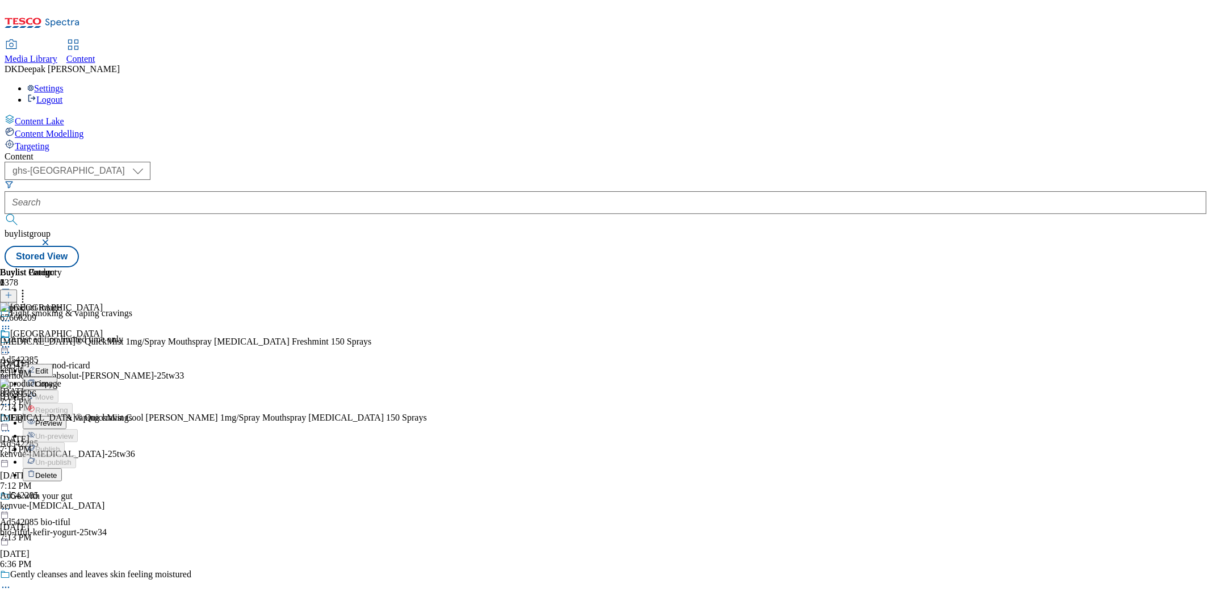
click at [62, 419] on span "Preview" at bounding box center [48, 423] width 27 height 9
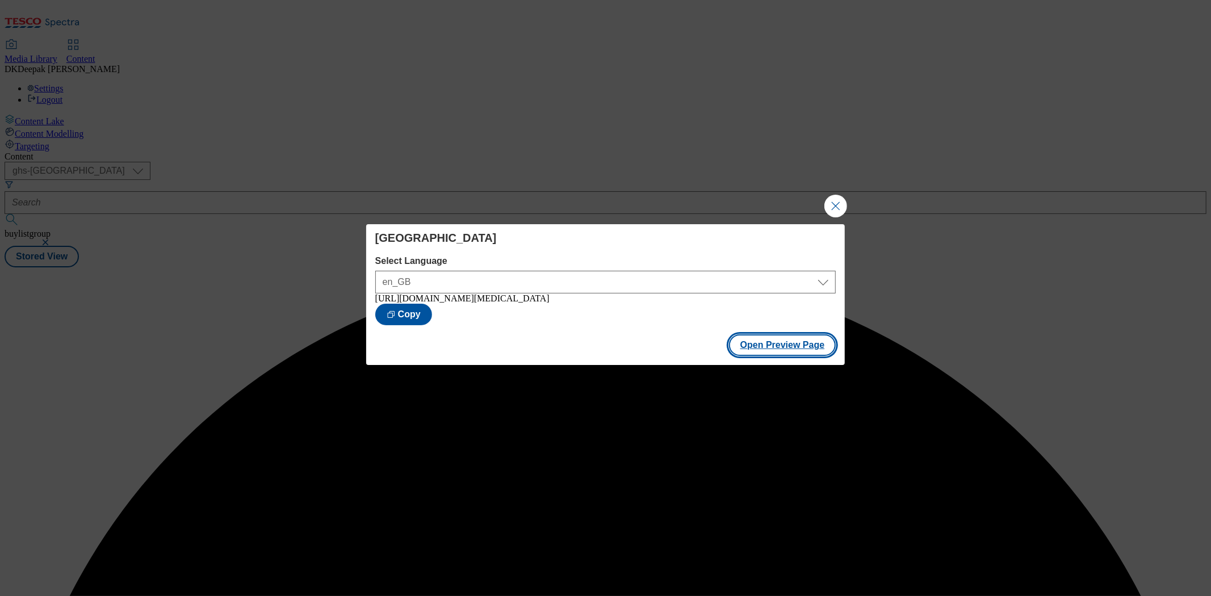
click at [763, 345] on button "Open Preview Page" at bounding box center [782, 345] width 107 height 22
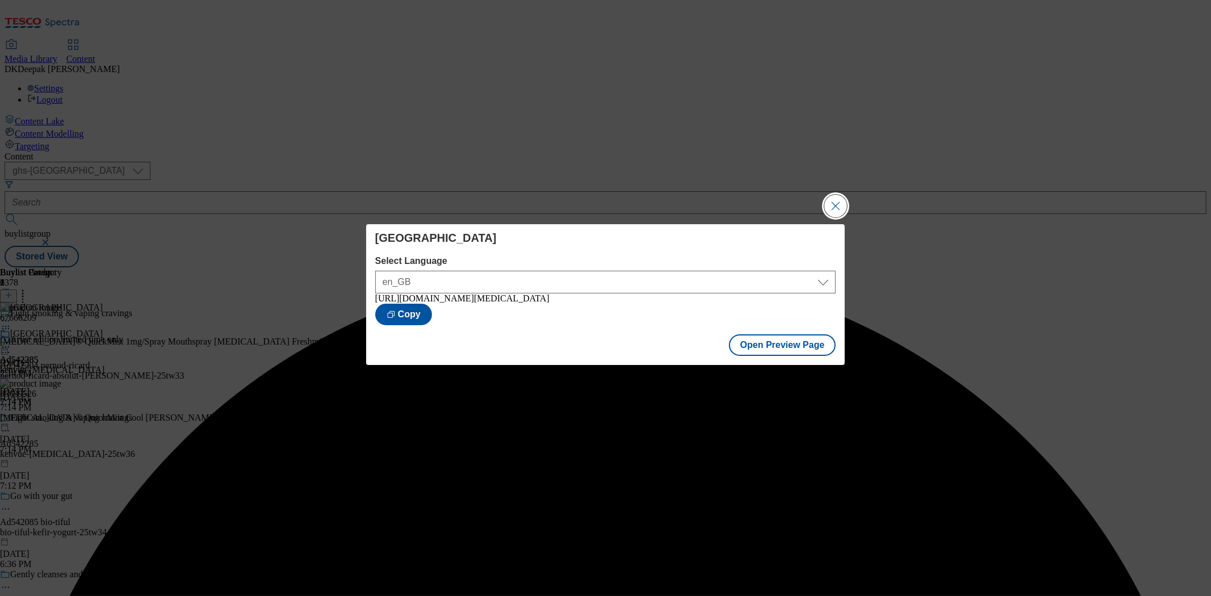
click at [837, 197] on button "Close Modal" at bounding box center [835, 206] width 23 height 23
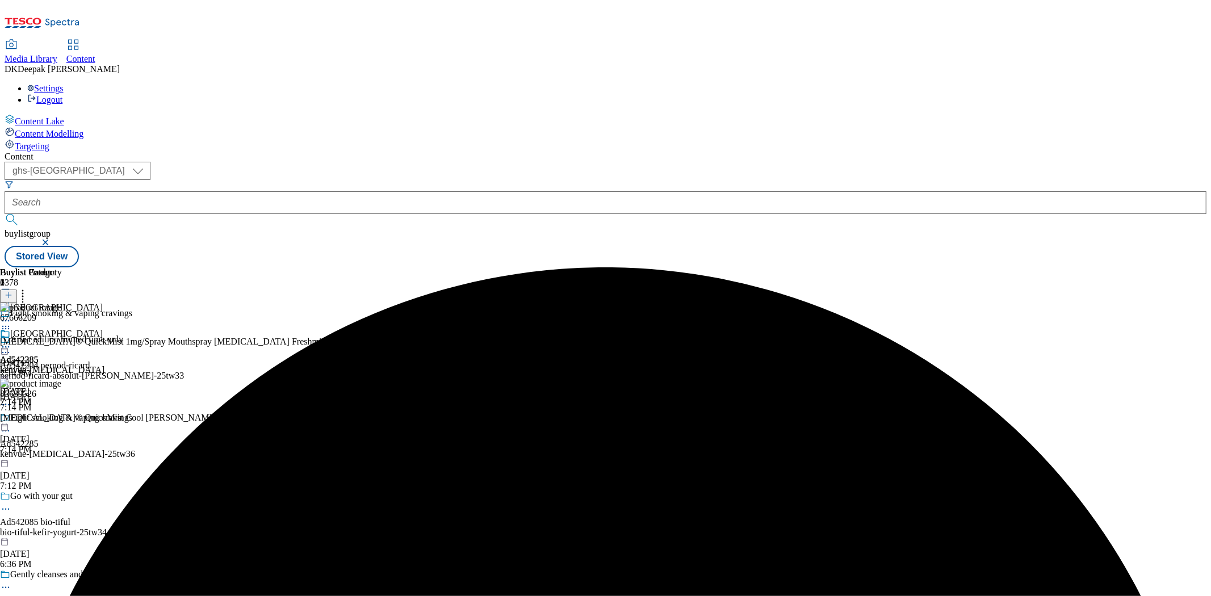
click at [11, 341] on icon at bounding box center [5, 346] width 11 height 11
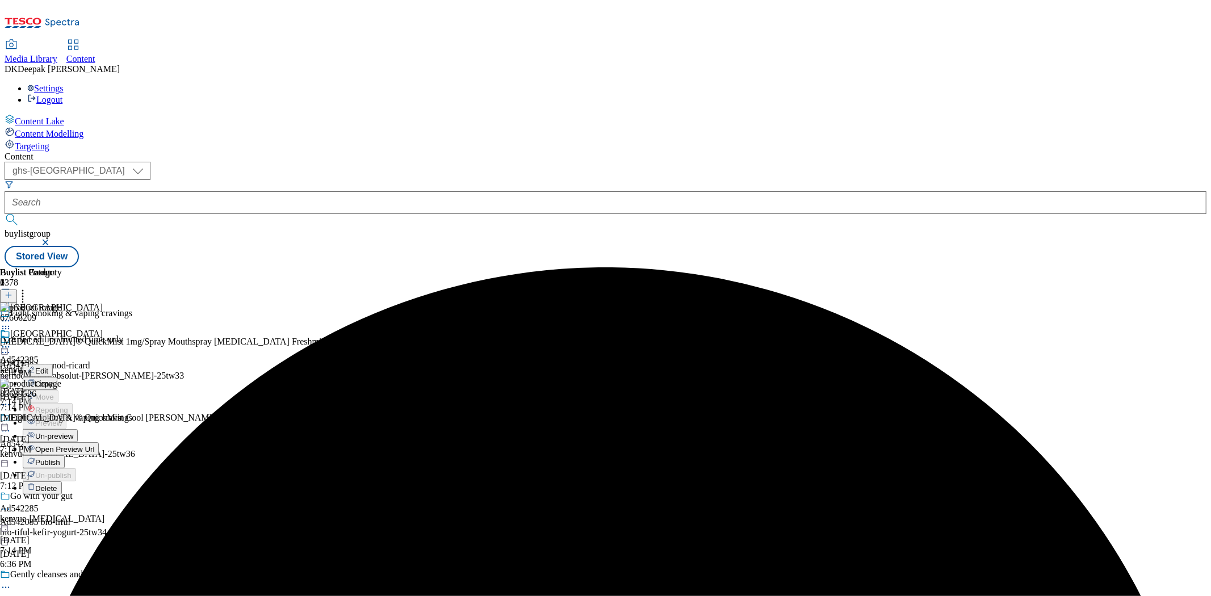
click at [53, 364] on button "Edit" at bounding box center [38, 370] width 30 height 13
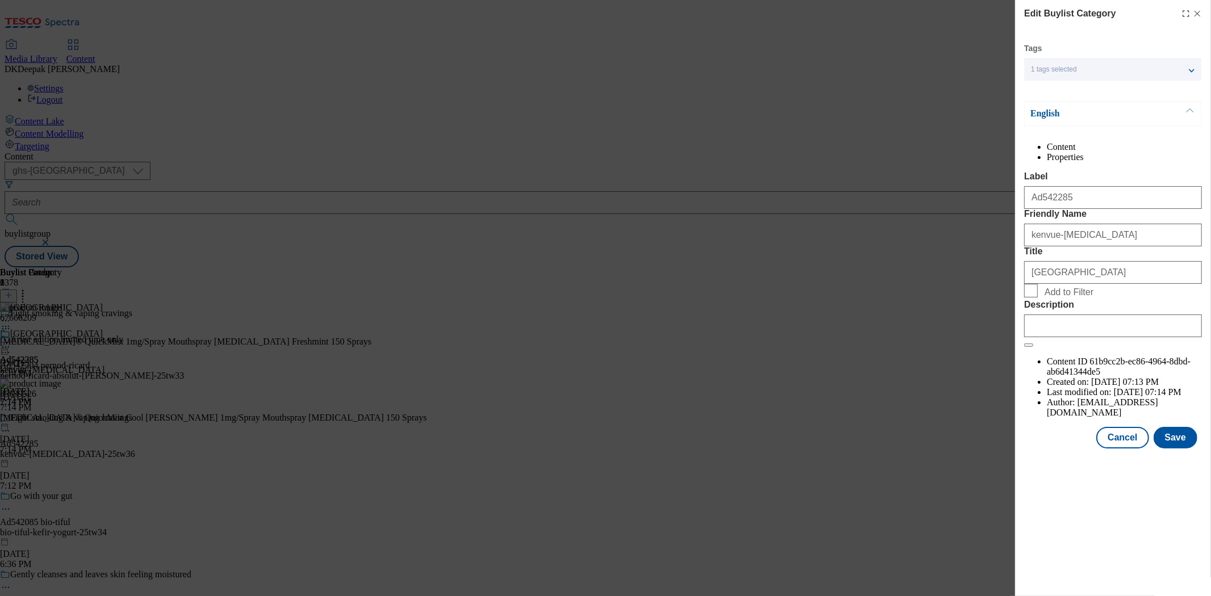
click at [1082, 337] on div "Modal" at bounding box center [1113, 323] width 178 height 27
click at [1088, 337] on input "Description" at bounding box center [1113, 325] width 178 height 23
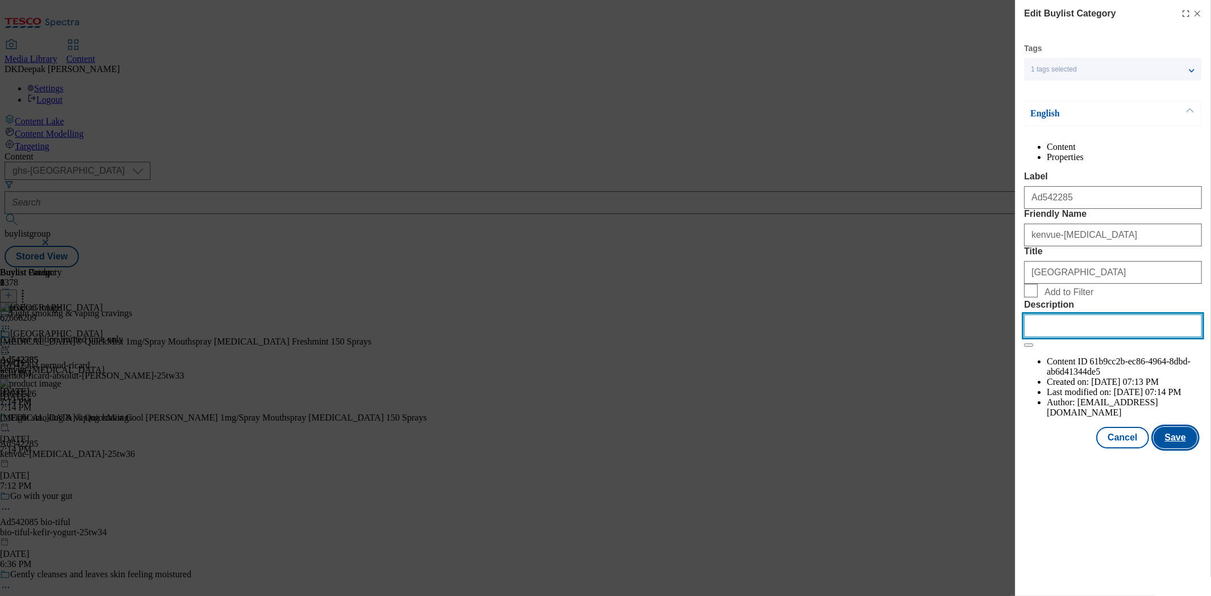
paste input "Nicorette QuickMist Nicotine Mouthspray - Freshmint Single"
type input "Nicorette QuickMist Nicotine Mouthspray - Freshmint Single"
click at [1159, 448] on button "Save" at bounding box center [1175, 438] width 44 height 22
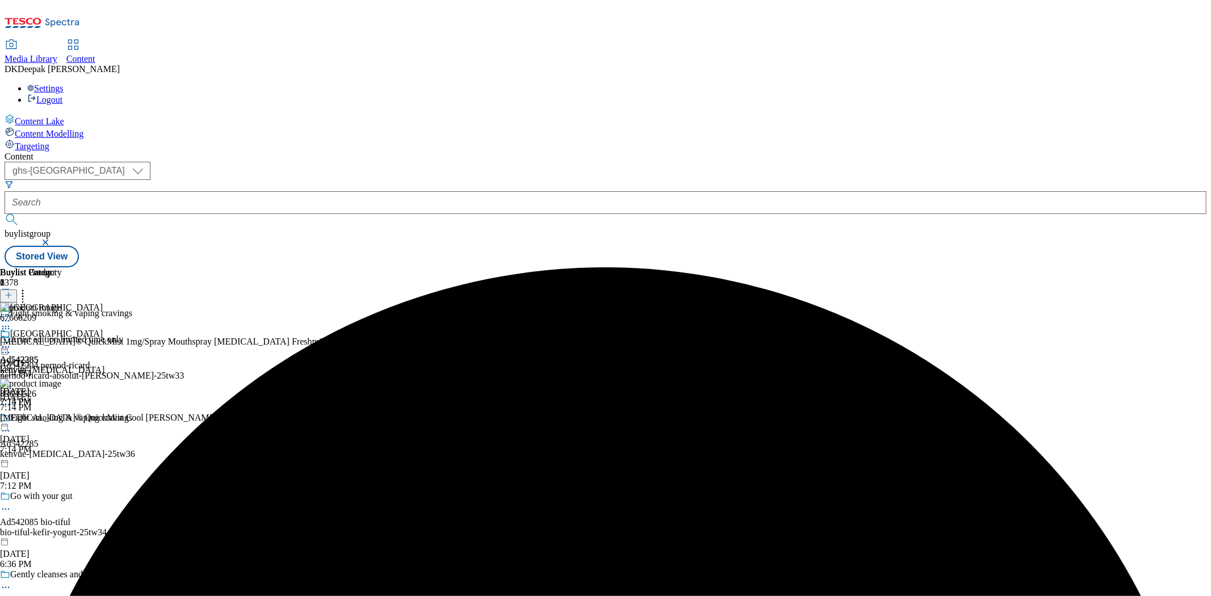
click at [11, 341] on icon at bounding box center [5, 346] width 11 height 11
click at [53, 364] on button "Edit" at bounding box center [38, 370] width 30 height 13
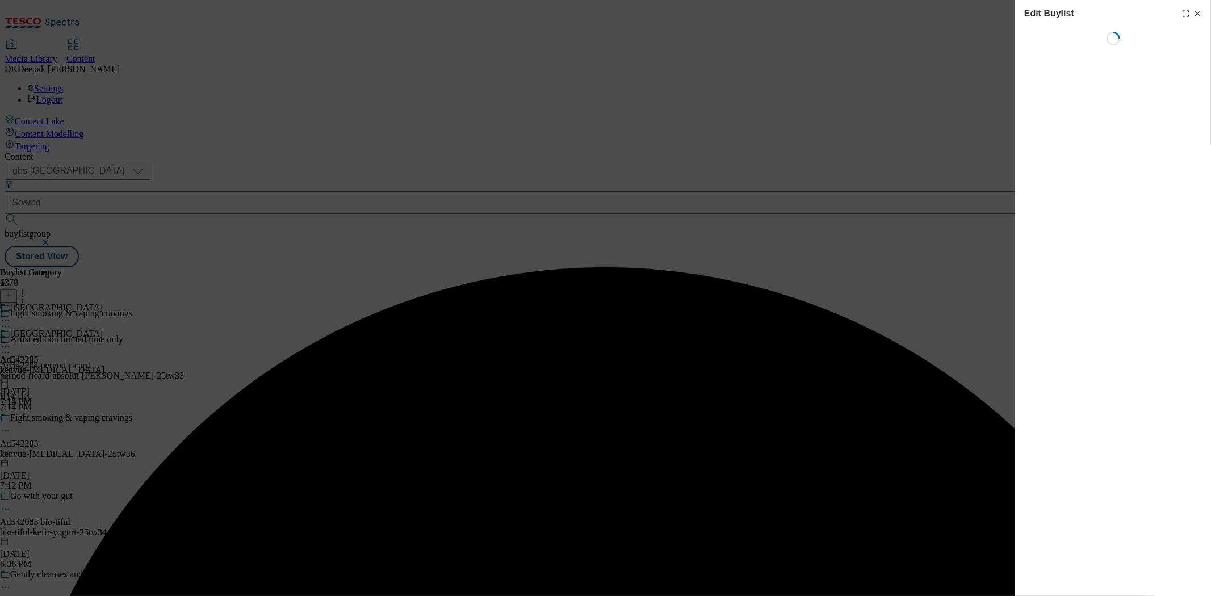
select select "tactical"
select select "supplier funded short term 1-3 weeks"
select select "dunnhumby"
select select "Banner"
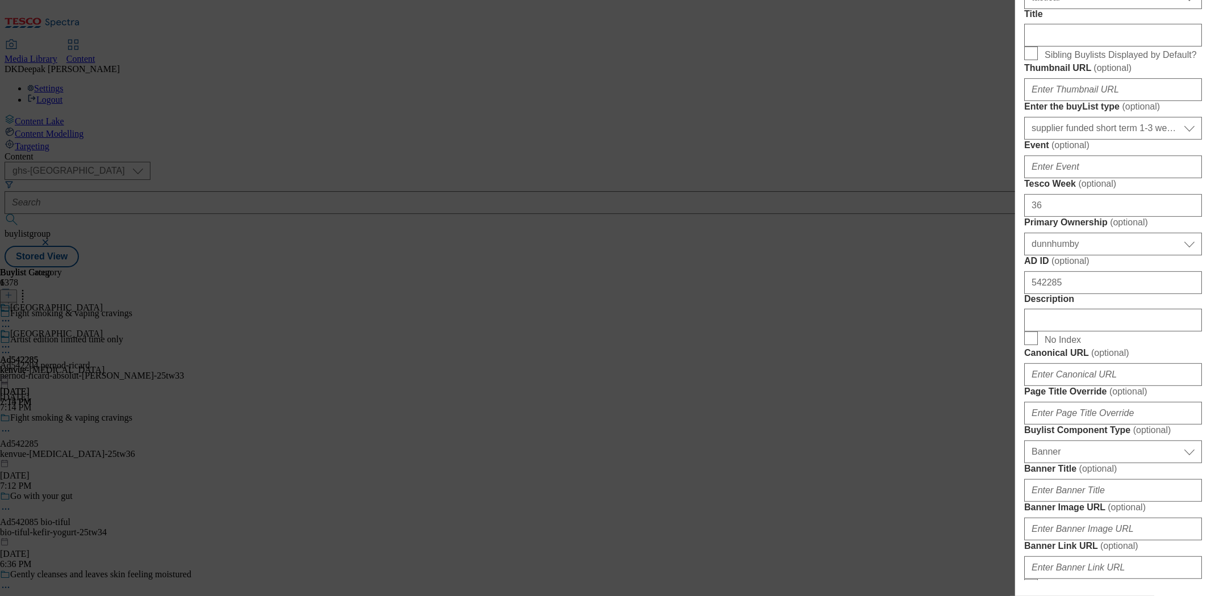
scroll to position [441, 0]
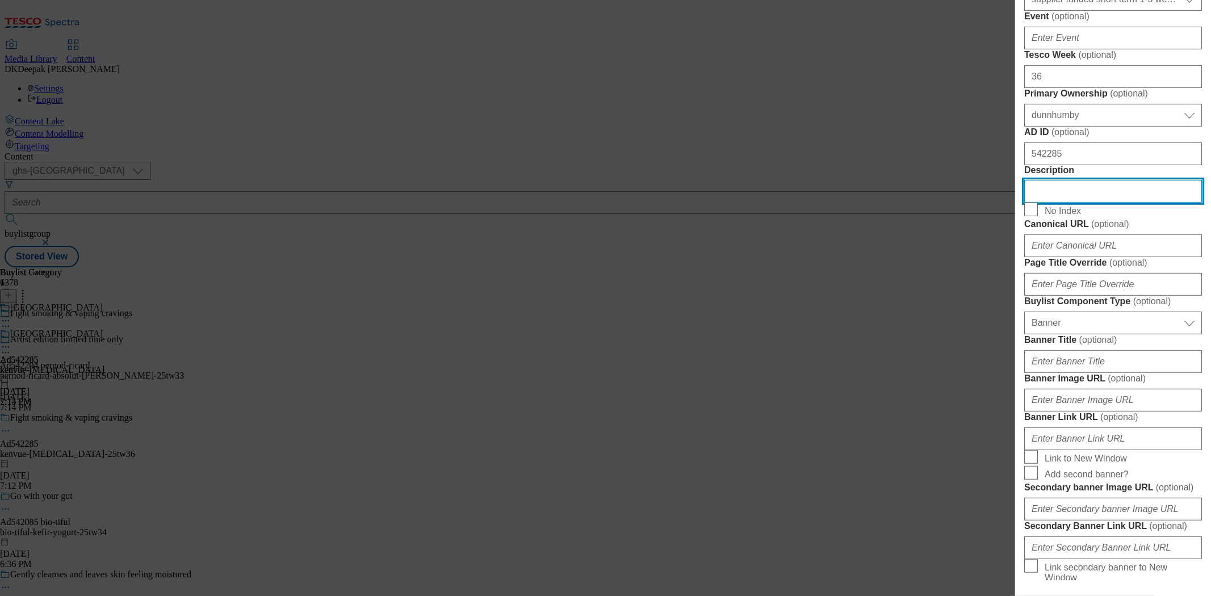
click at [1076, 203] on input "Description" at bounding box center [1113, 191] width 178 height 23
paste input "Nicorette QuickMist Nicotine Mouthspray - Freshmint Single"
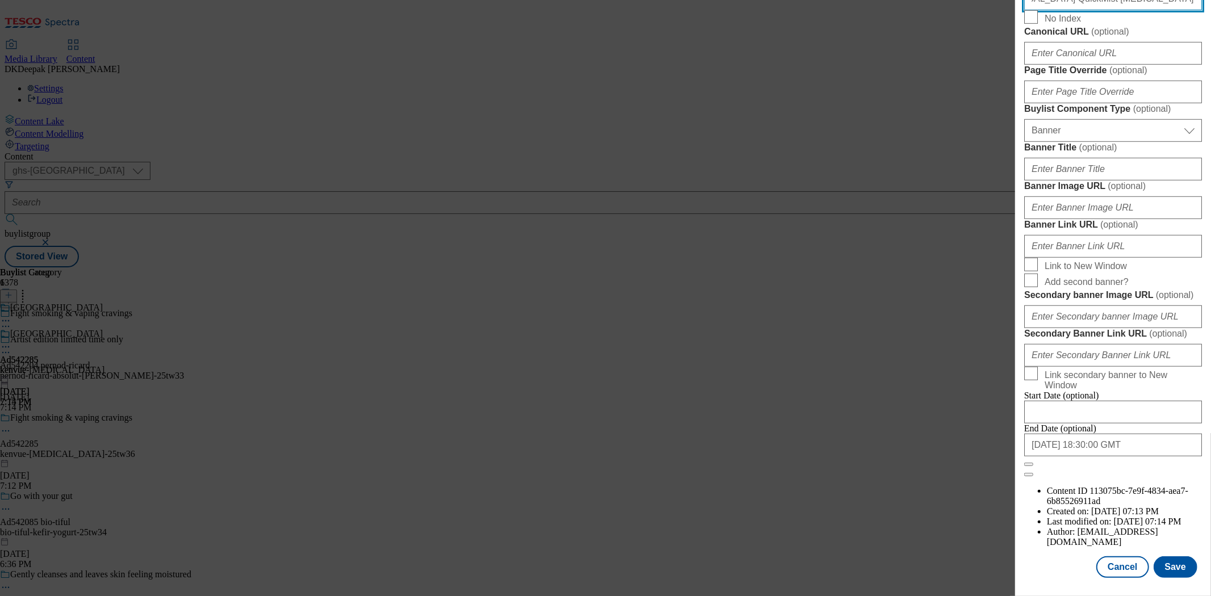
scroll to position [1063, 0]
type input "Nicorette QuickMist Nicotine Mouthspray - Freshmint Single"
click at [1158, 559] on button "Save" at bounding box center [1175, 567] width 44 height 22
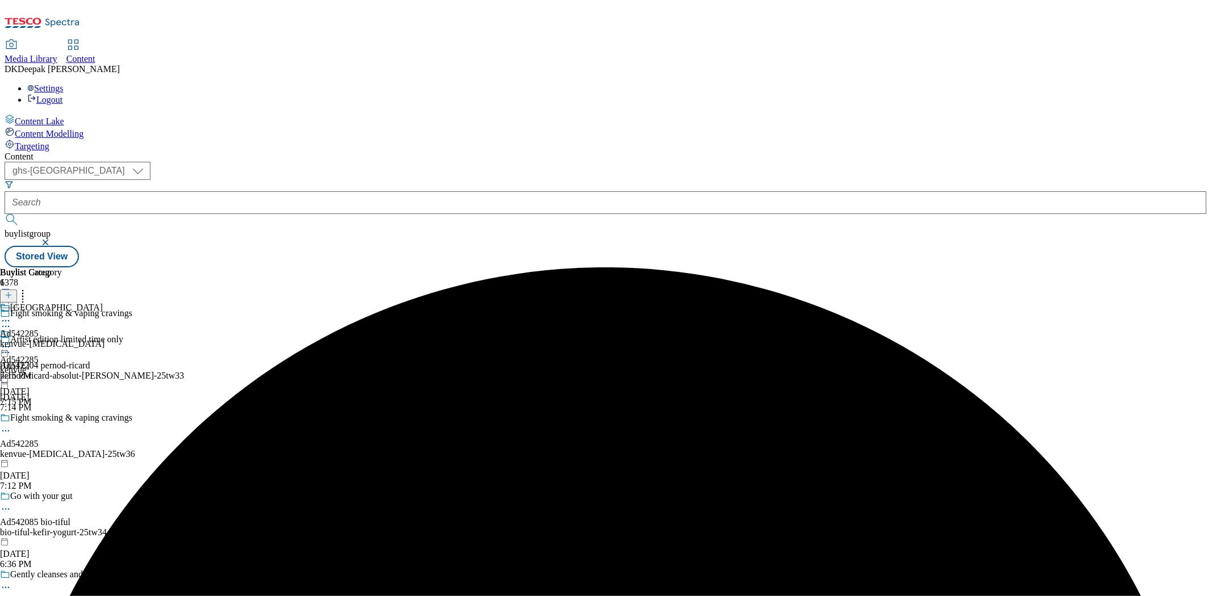
click at [11, 425] on icon at bounding box center [5, 430] width 11 height 11
click at [53, 448] on button "Edit" at bounding box center [38, 454] width 30 height 13
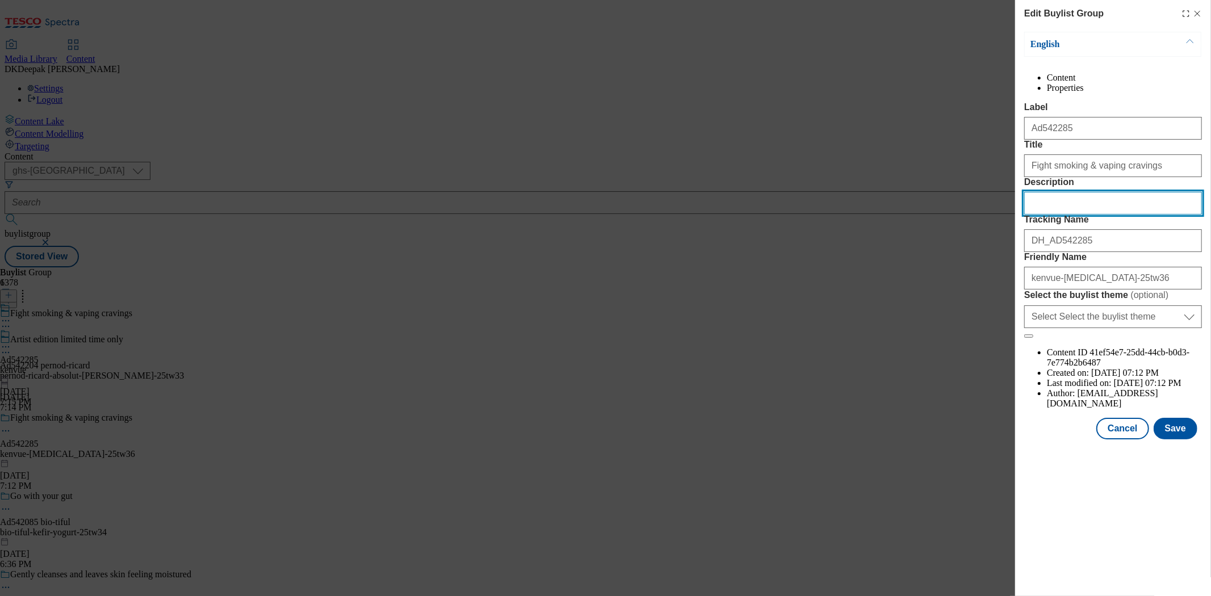
click at [1076, 215] on input "Description" at bounding box center [1113, 203] width 178 height 23
paste input "Nicorette QuickMist Nicotine Mouthspray - Freshmint Single"
type input "Nicorette QuickMist Nicotine Mouthspray - Freshmint Single"
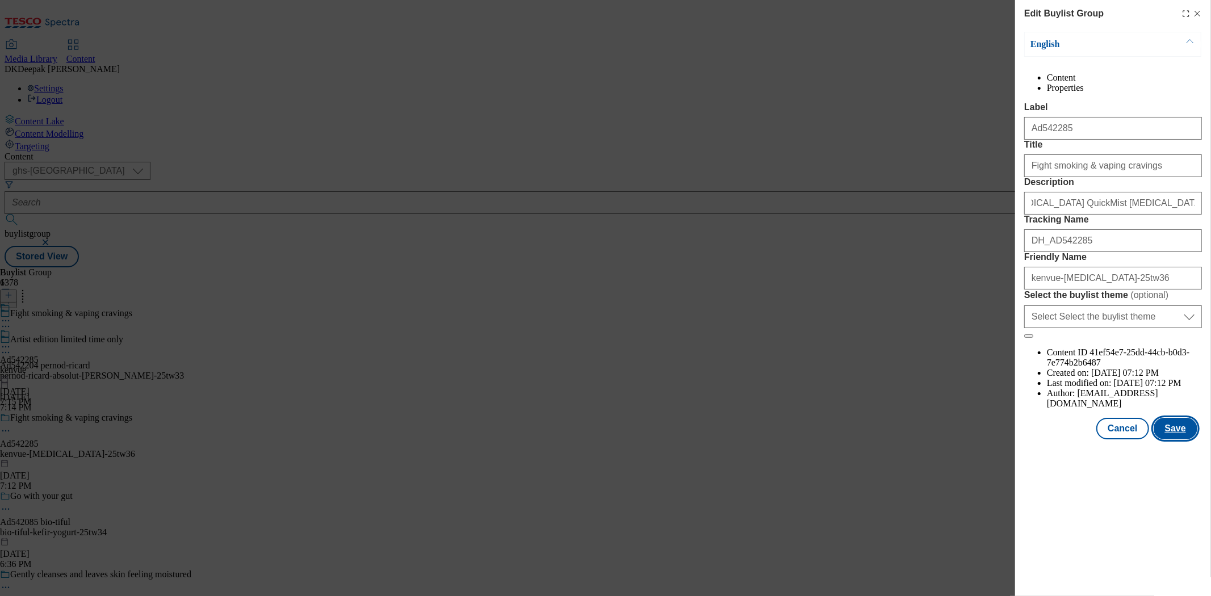
click at [1183, 439] on button "Save" at bounding box center [1175, 429] width 44 height 22
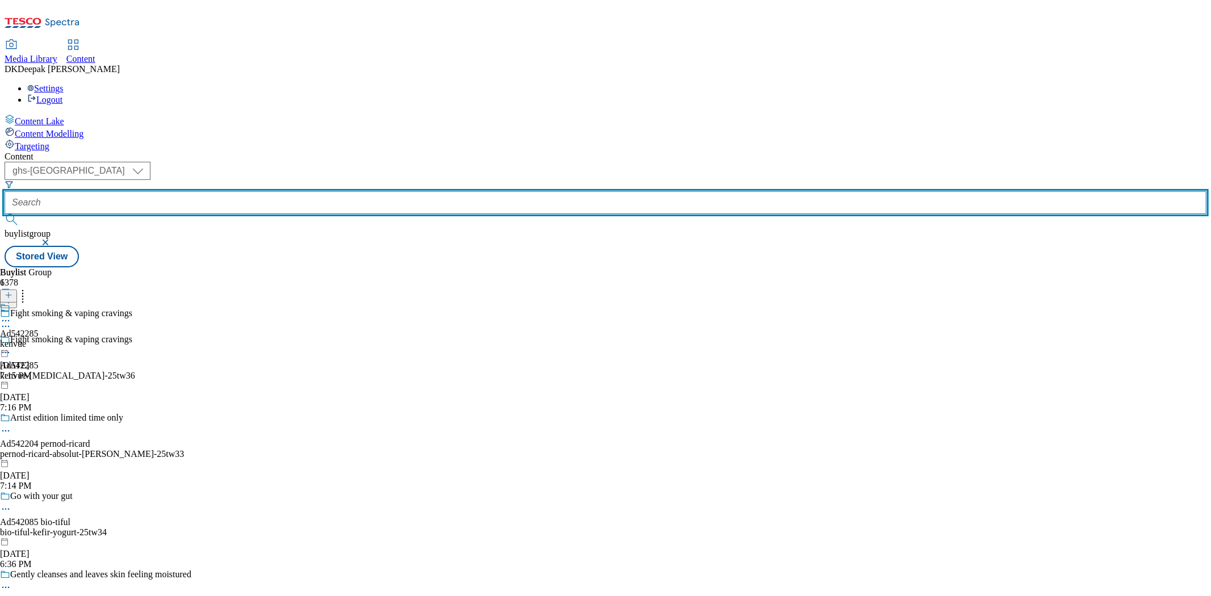
click at [262, 191] on input "text" at bounding box center [606, 202] width 1202 height 23
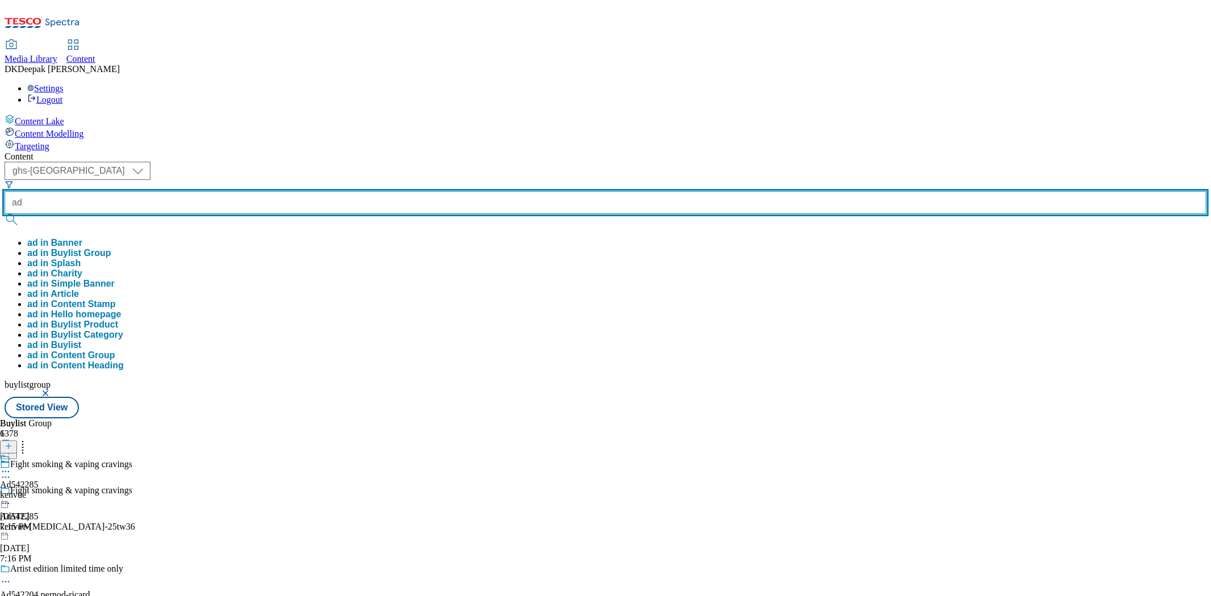
paste input "542287"
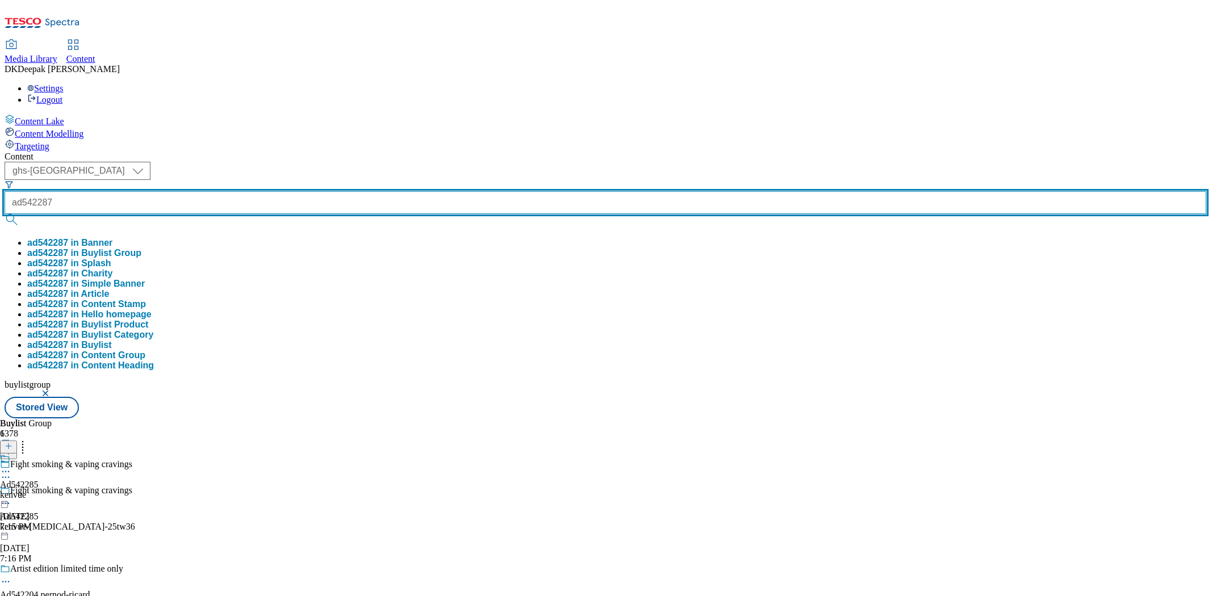
type input "ad542287"
click at [5, 214] on button "submit" at bounding box center [13, 219] width 16 height 11
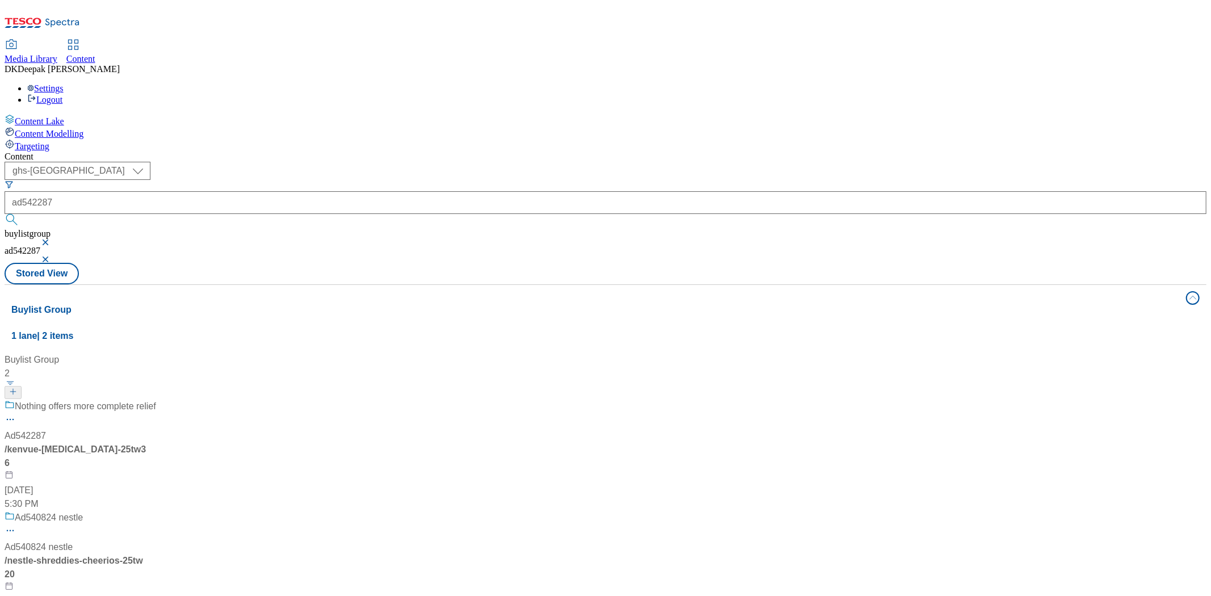
click at [156, 400] on div "Nothing offers more complete relief Ad542287 / kenvue-imodium-25tw36 Sep 26, 20…" at bounding box center [81, 455] width 152 height 111
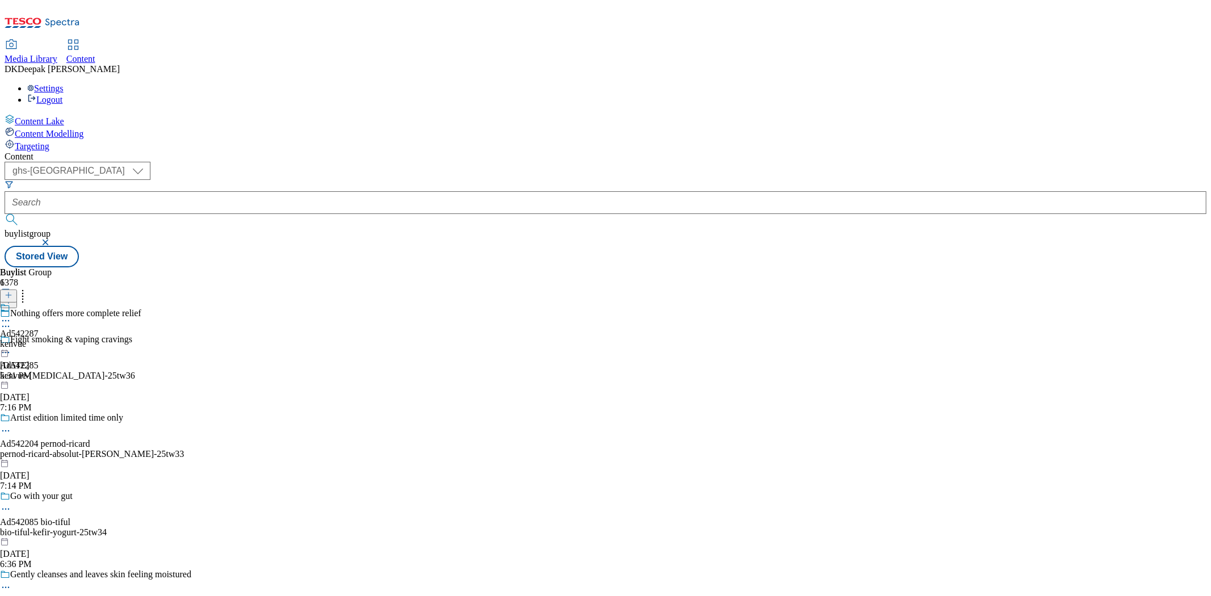
click at [4, 326] on circle at bounding box center [3, 327] width 2 height 2
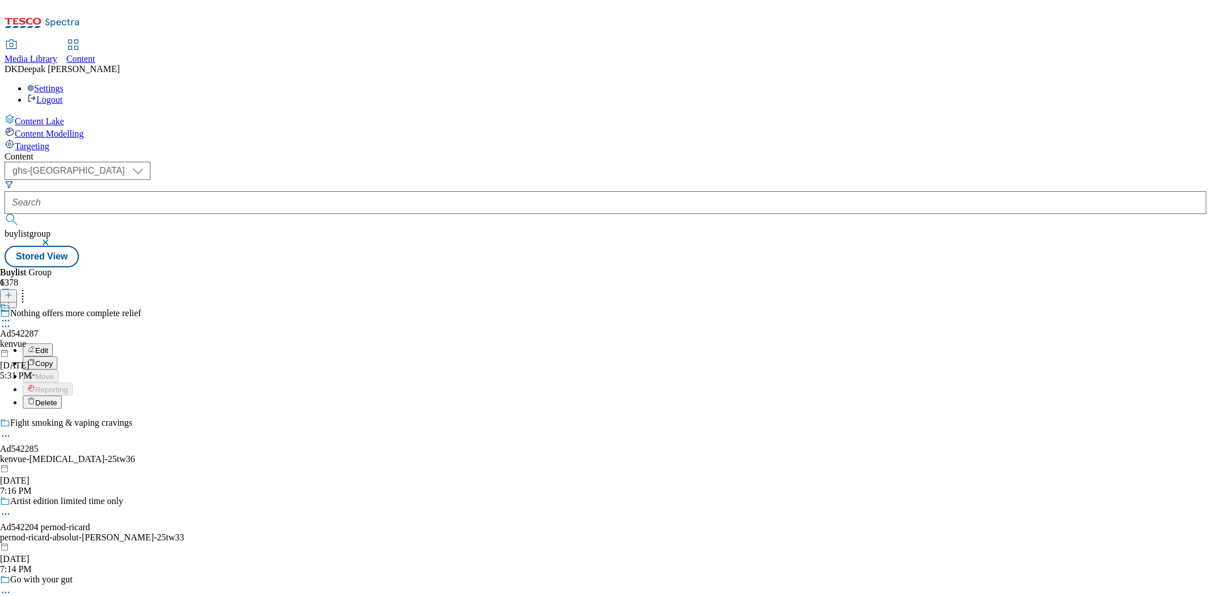
click at [53, 343] on button "Edit" at bounding box center [38, 349] width 30 height 13
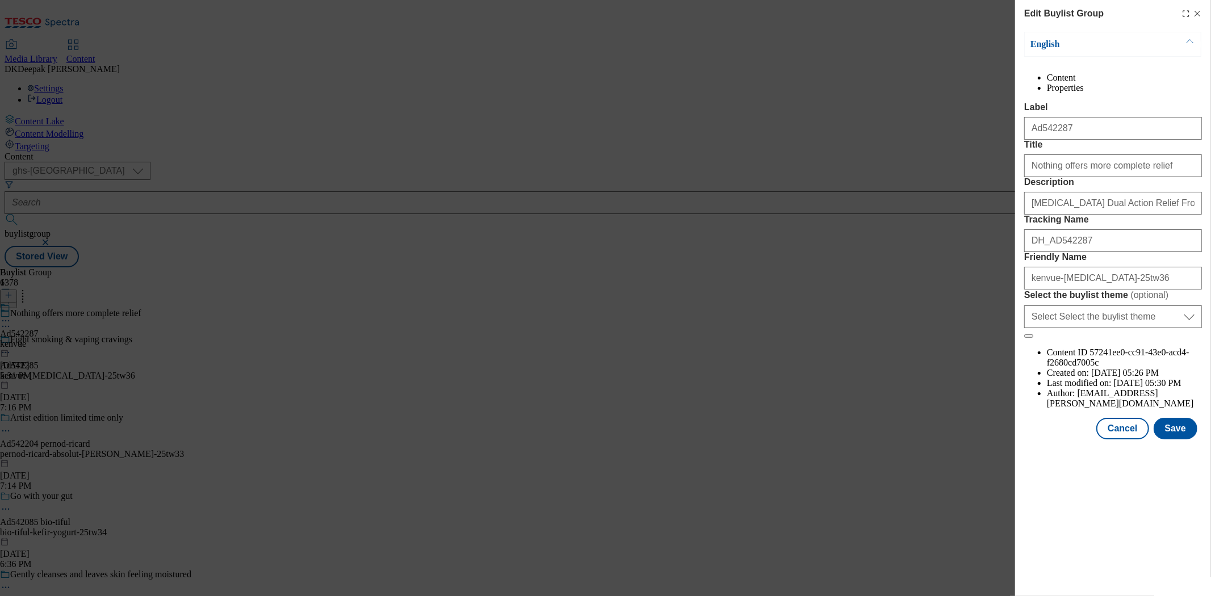
scroll to position [578, 0]
drag, startPoint x: 1132, startPoint y: 469, endPoint x: 1017, endPoint y: 416, distance: 127.2
click at [1132, 439] on button "Cancel" at bounding box center [1122, 429] width 52 height 22
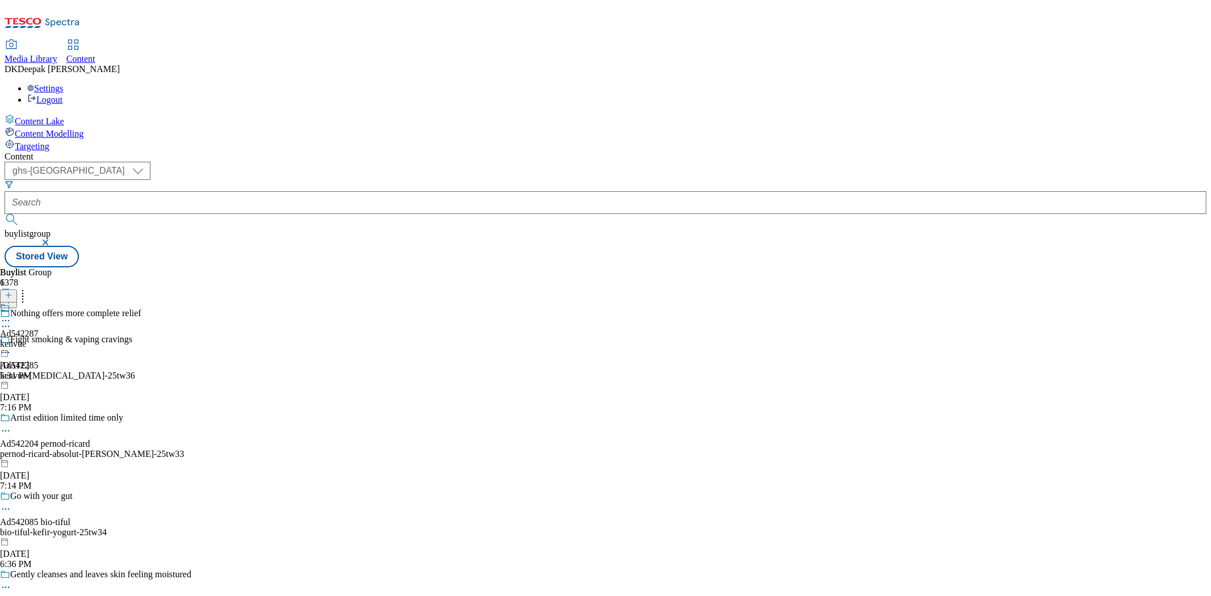
click at [39, 339] on div "kenvue" at bounding box center [19, 344] width 39 height 10
click at [11, 341] on icon at bounding box center [5, 346] width 11 height 11
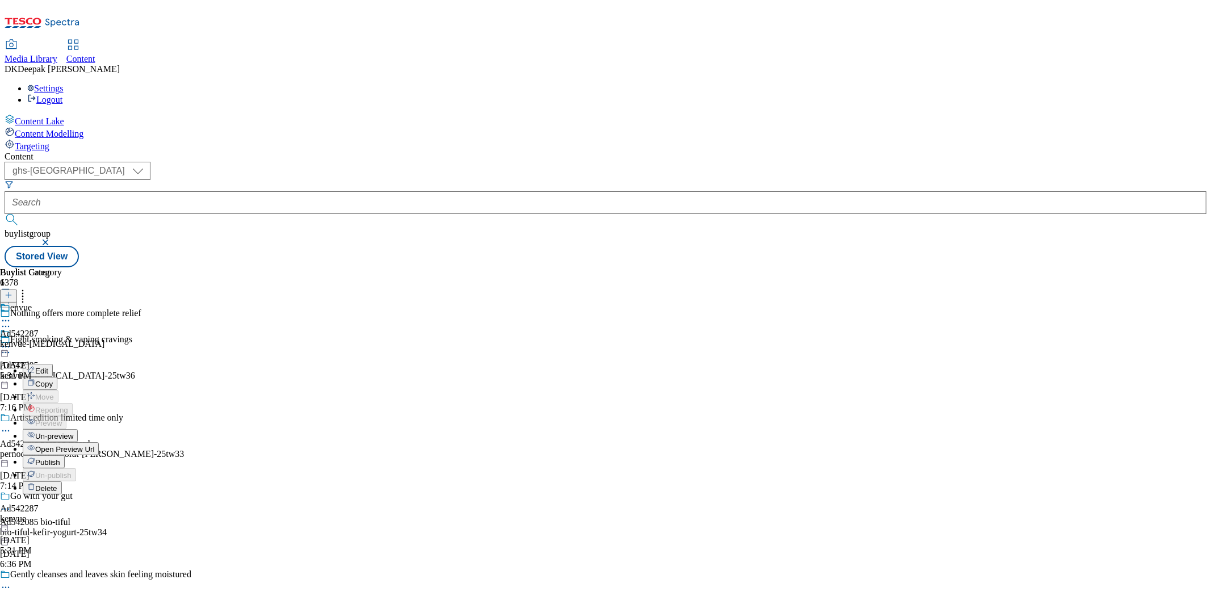
click at [53, 364] on button "Edit" at bounding box center [38, 370] width 30 height 13
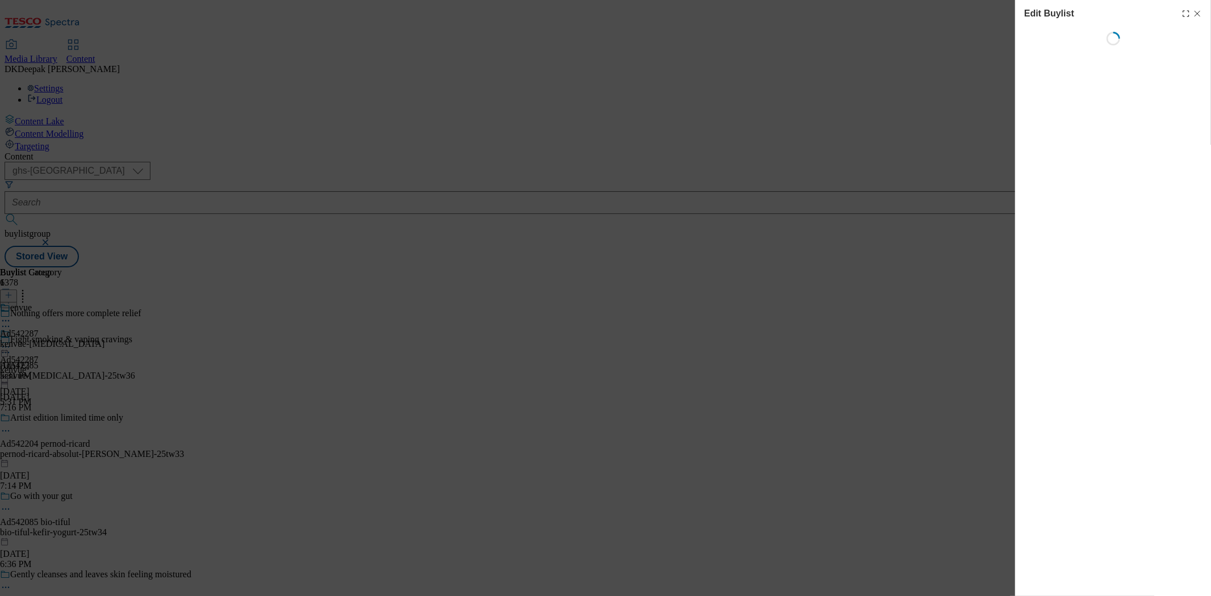
select select "tactical"
select select "supplier funded short term 1-3 weeks"
select select "dunnhumby"
select select "Banner"
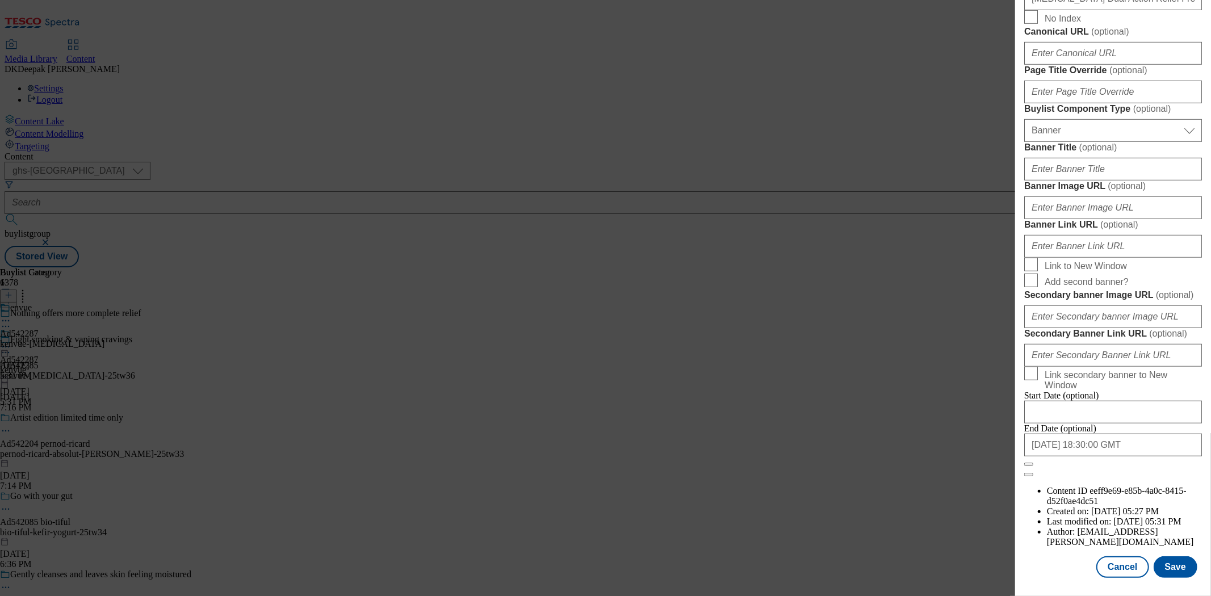
scroll to position [1063, 0]
click at [1119, 556] on button "Cancel" at bounding box center [1122, 567] width 52 height 22
select select "tactical"
select select "supplier funded short term 1-3 weeks"
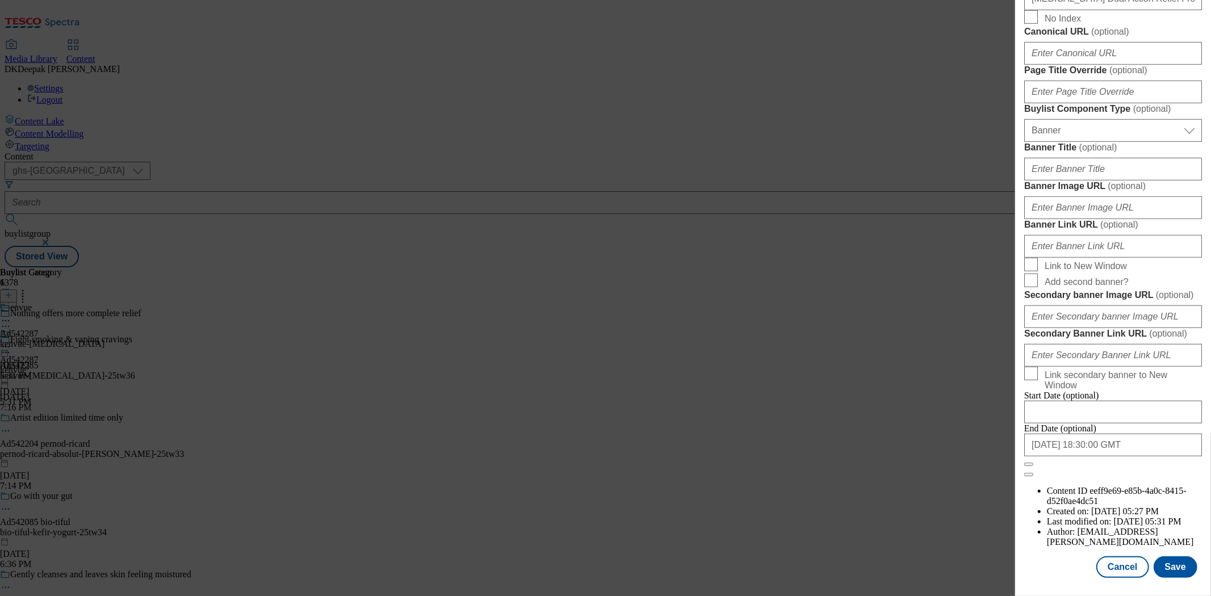
select select "dunnhumby"
select select "Banner"
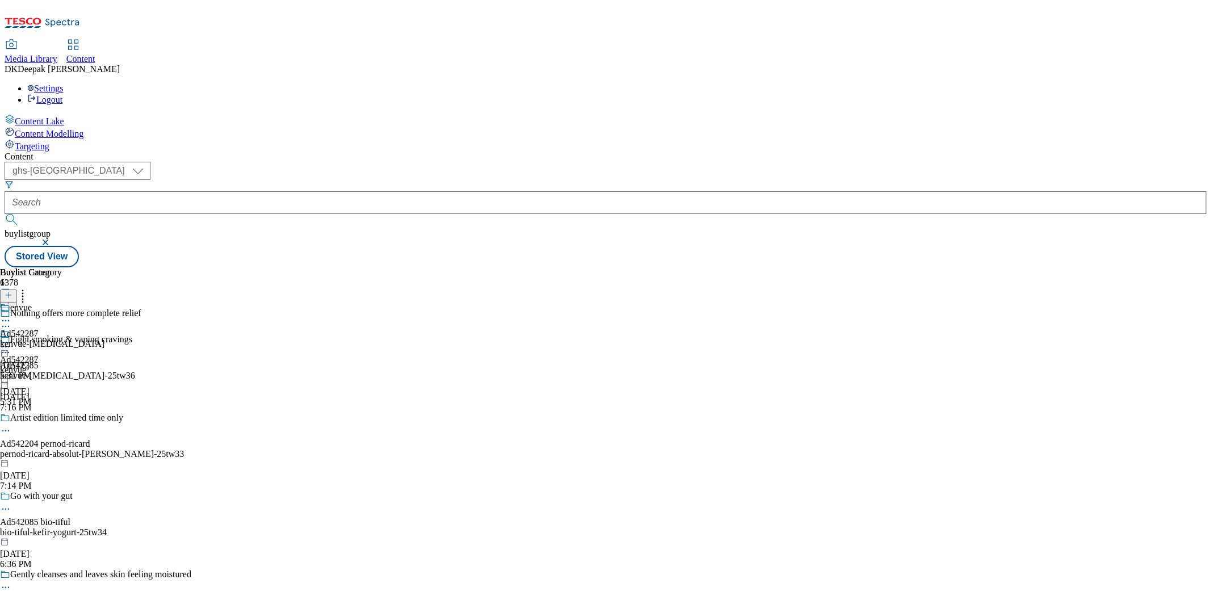
click at [104, 303] on div "envue Ad542287 kenvue-imodium Sep 26, 2025 5:31 PM" at bounding box center [52, 342] width 104 height 78
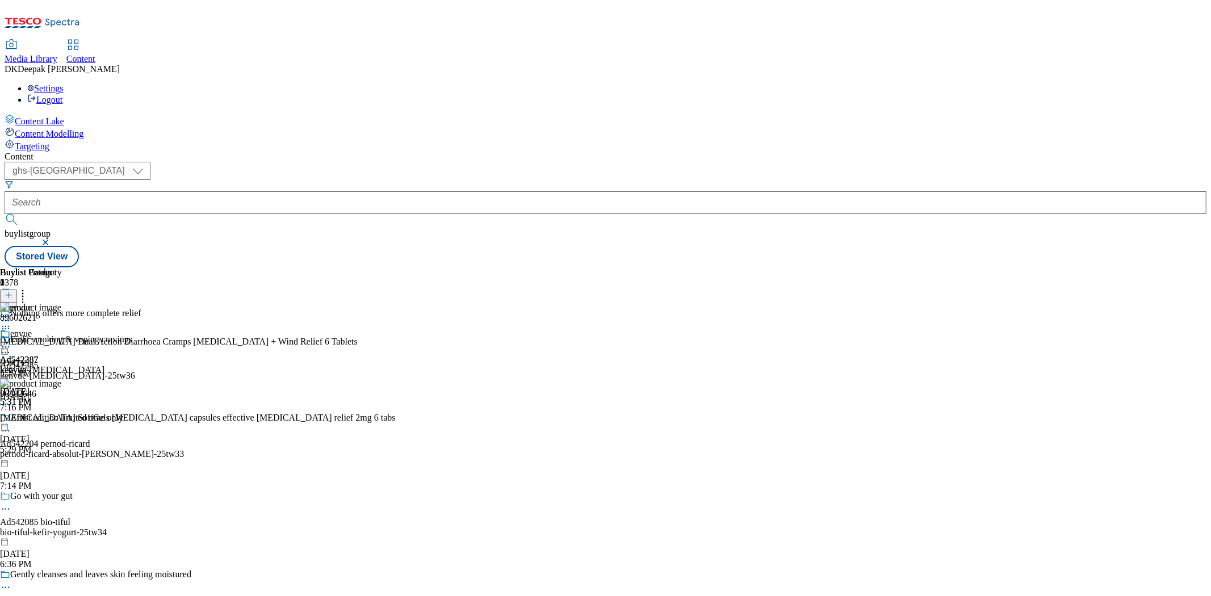
click at [11, 341] on icon at bounding box center [5, 346] width 11 height 11
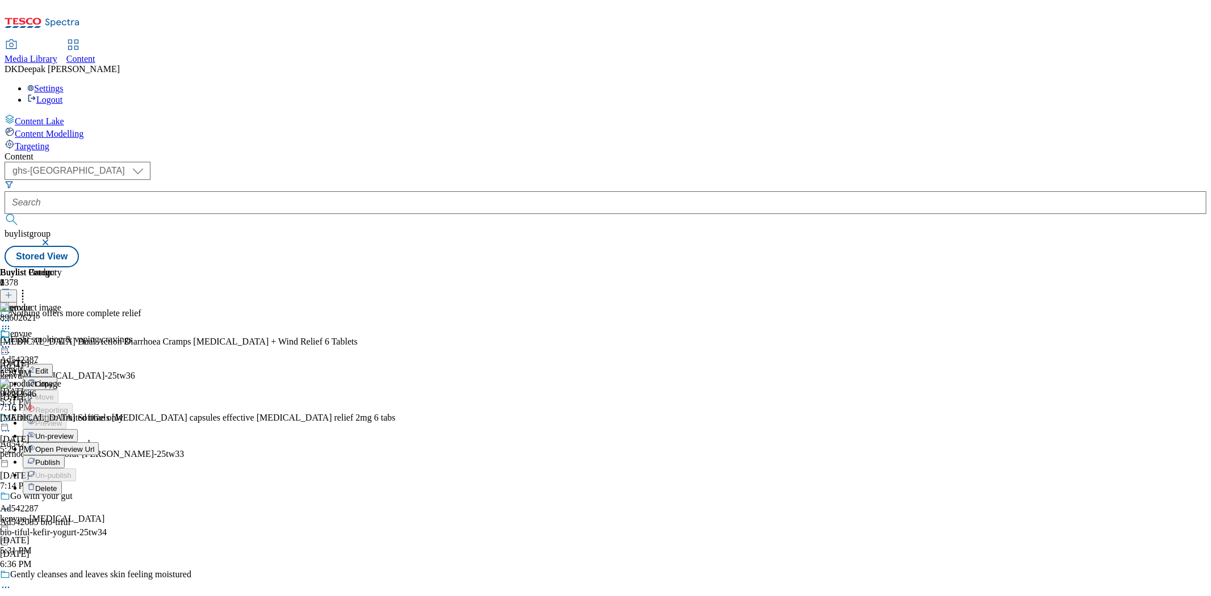
click at [53, 364] on button "Edit" at bounding box center [38, 370] width 30 height 13
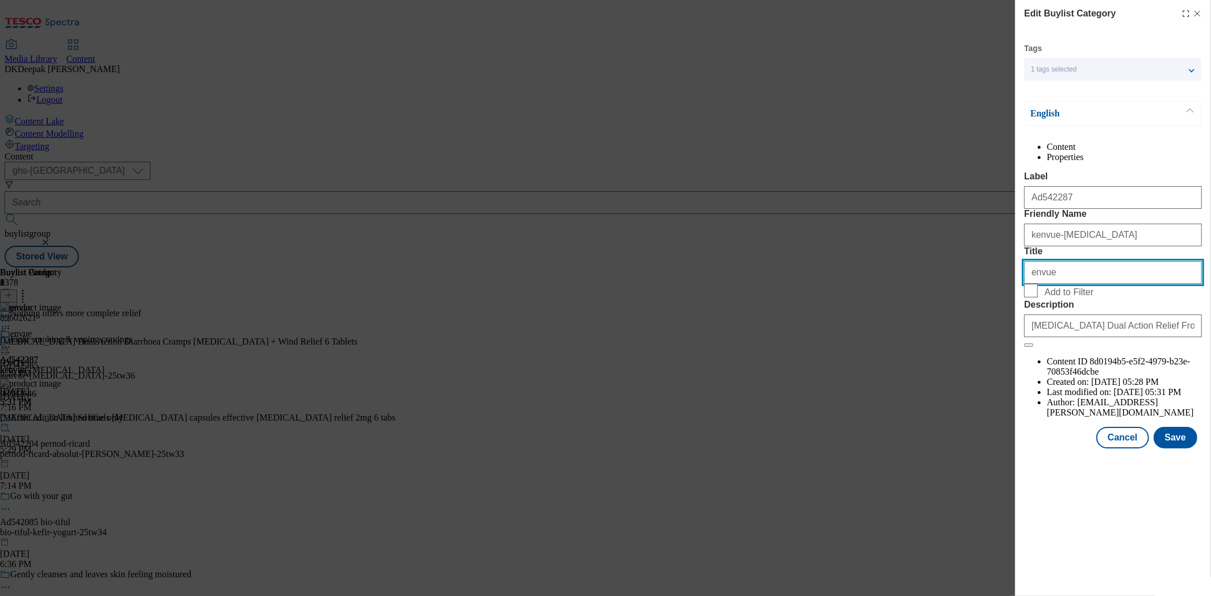
click at [1029, 284] on input "envue" at bounding box center [1113, 272] width 178 height 23
type input "[GEOGRAPHIC_DATA]"
click at [1178, 448] on button "Save" at bounding box center [1175, 438] width 44 height 22
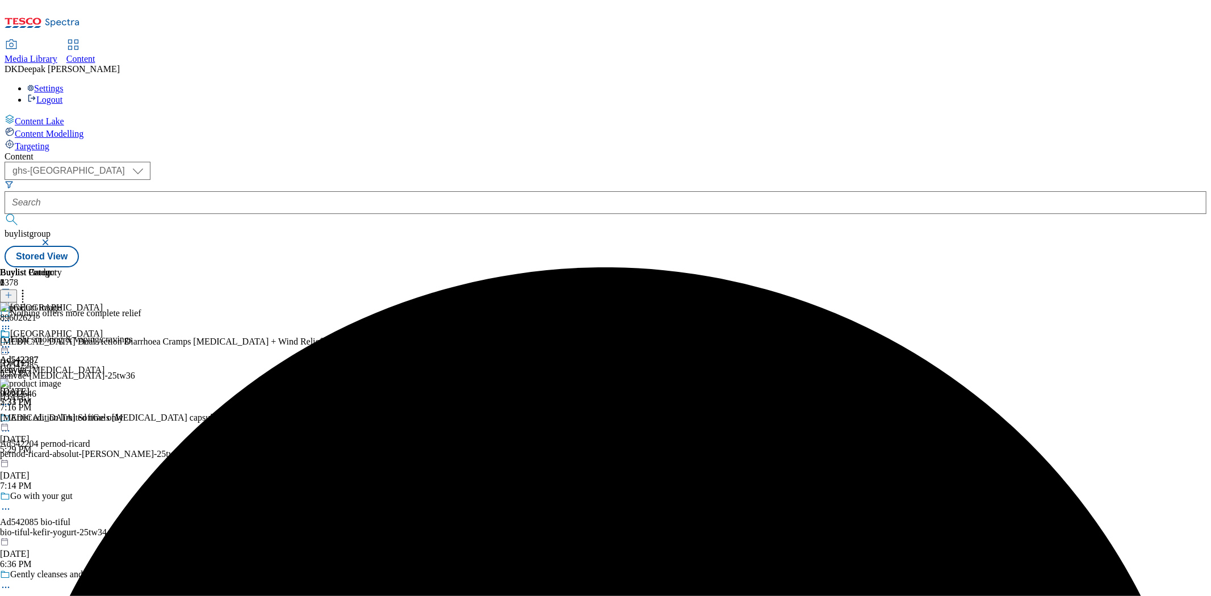
click at [11, 341] on icon at bounding box center [5, 346] width 11 height 11
click at [104, 416] on li "Preview" at bounding box center [64, 422] width 82 height 13
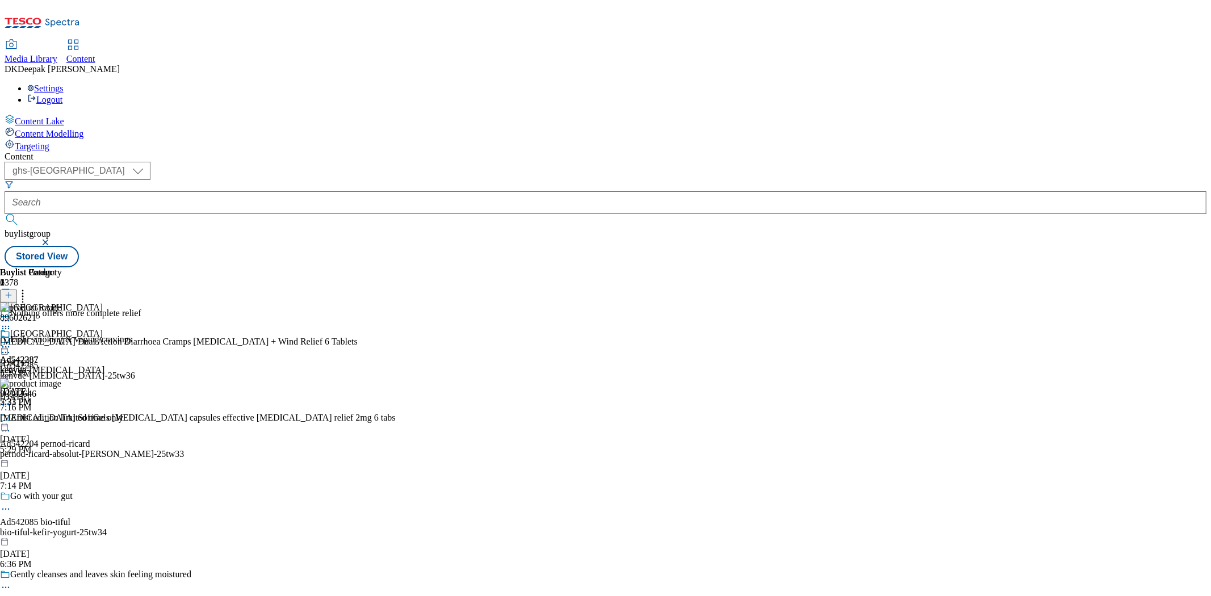
click at [11, 341] on icon at bounding box center [5, 346] width 11 height 11
click at [62, 419] on span "Preview" at bounding box center [48, 423] width 27 height 9
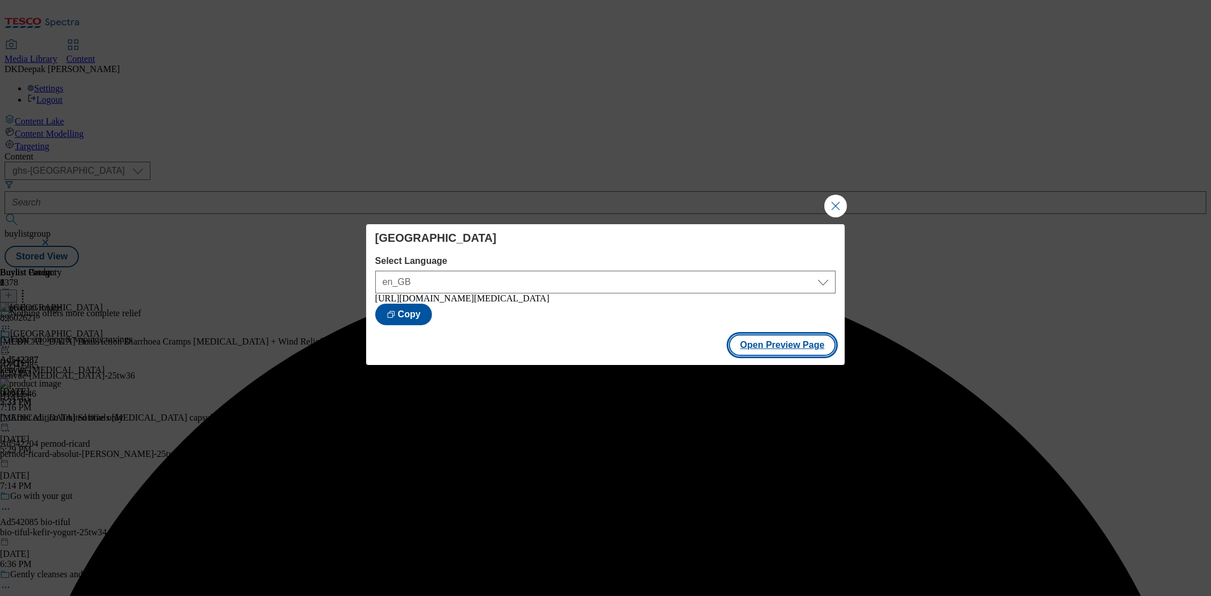
click at [807, 342] on button "Open Preview Page" at bounding box center [782, 345] width 107 height 22
click at [834, 199] on button "Close Modal" at bounding box center [835, 206] width 23 height 23
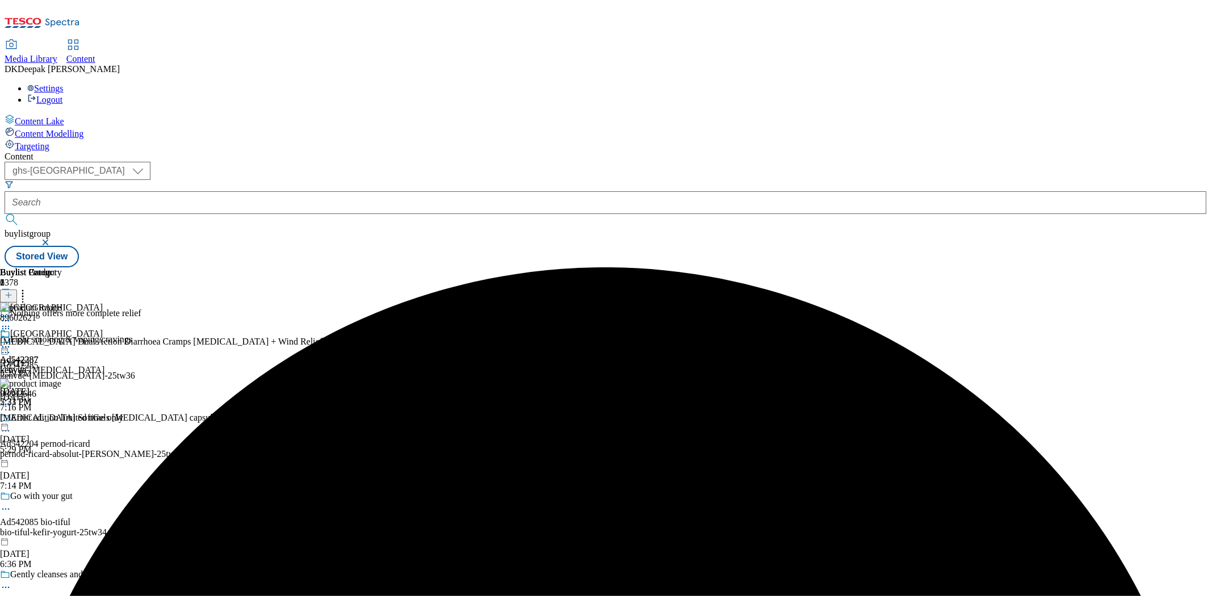
click at [11, 341] on icon at bounding box center [5, 346] width 11 height 11
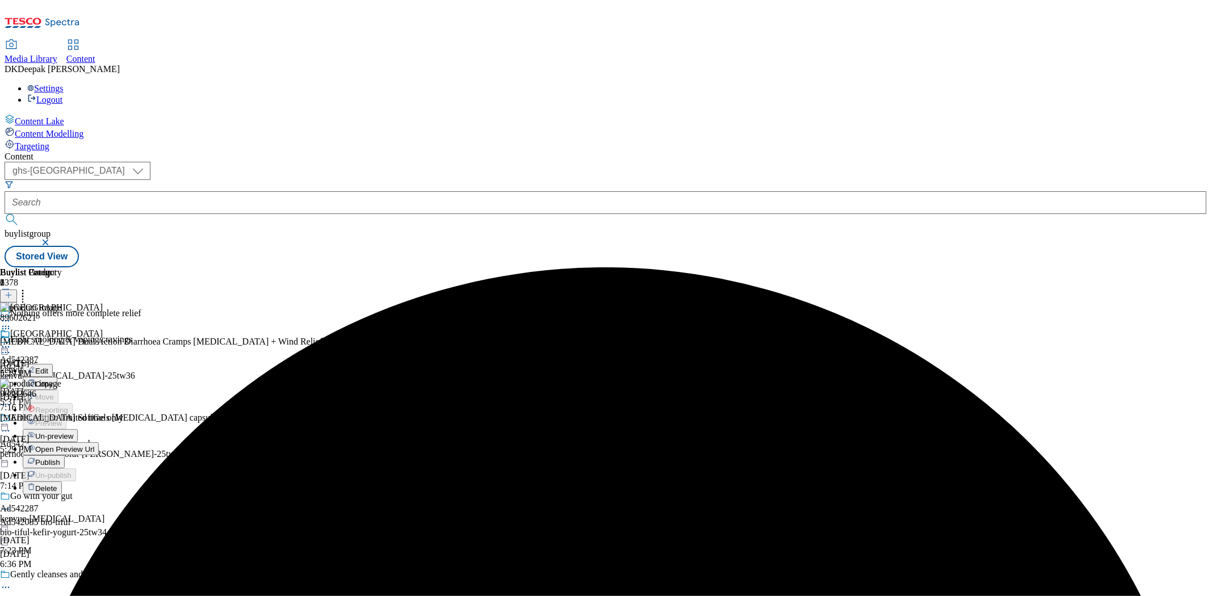
click at [60, 458] on span "Publish" at bounding box center [47, 462] width 25 height 9
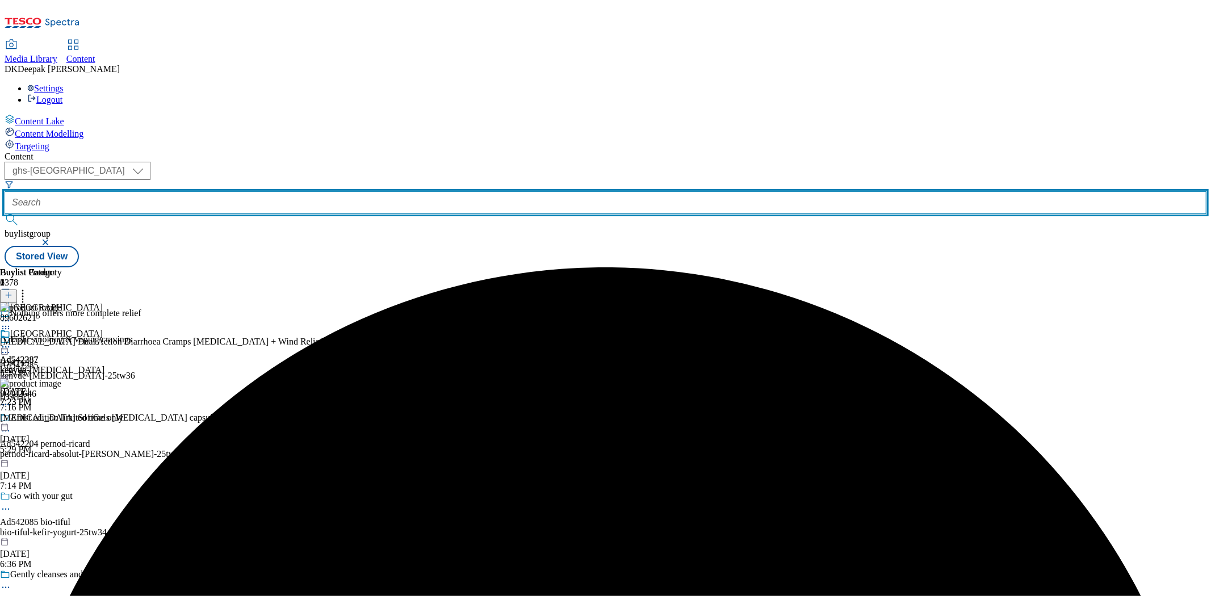
click at [255, 191] on input "text" at bounding box center [606, 202] width 1202 height 23
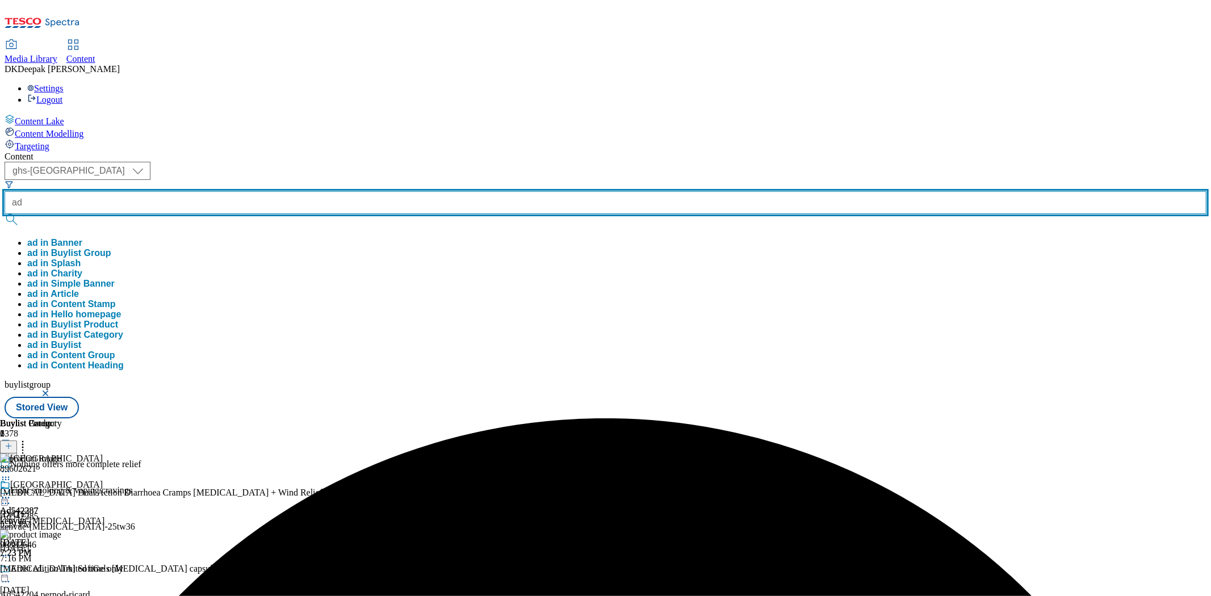
paste input "542279"
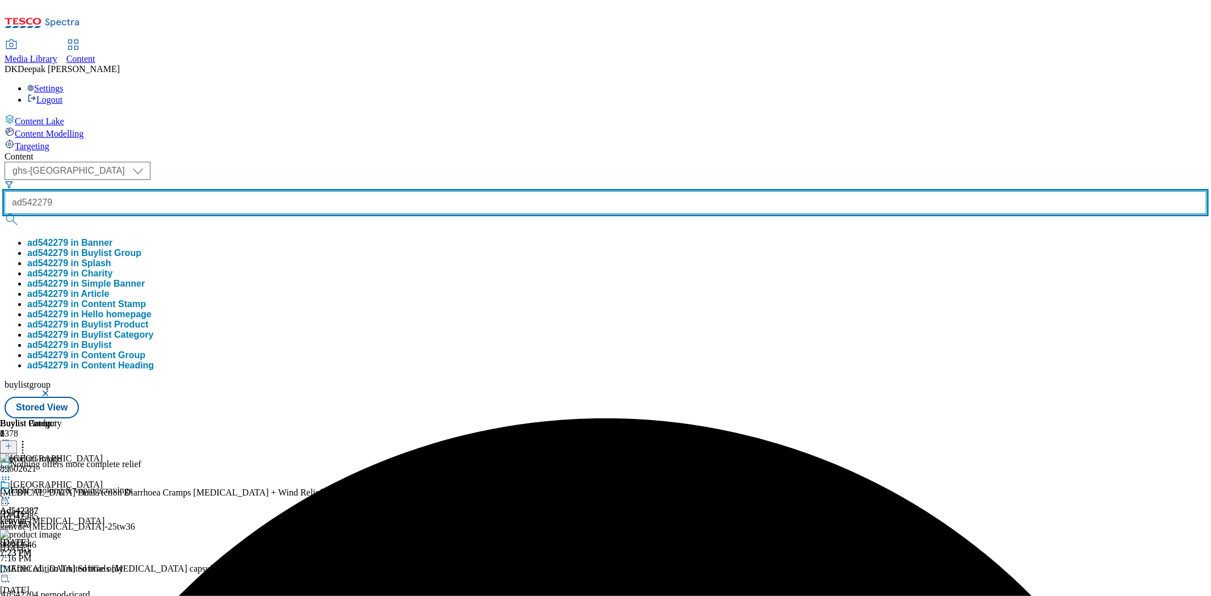
type input "ad542279"
click at [5, 214] on button "submit" at bounding box center [13, 219] width 16 height 11
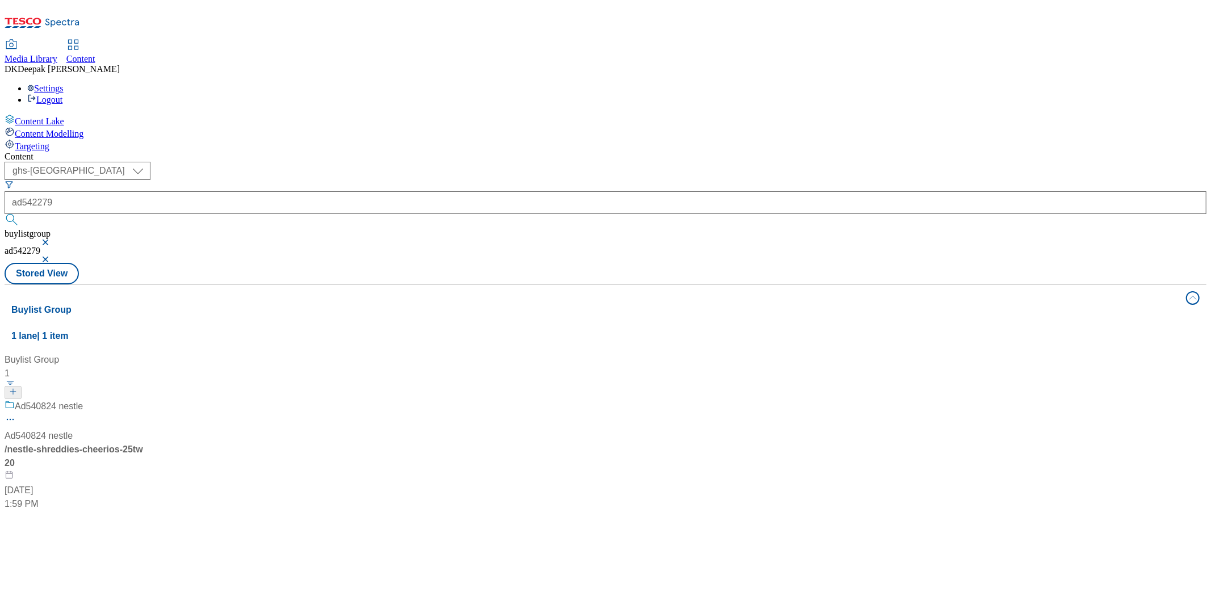
click at [146, 400] on div "Ad540824 nestle Ad540824 nestle / nestle-shreddies-cheerios-25tw20 Jul 3, 2025 …" at bounding box center [76, 455] width 142 height 111
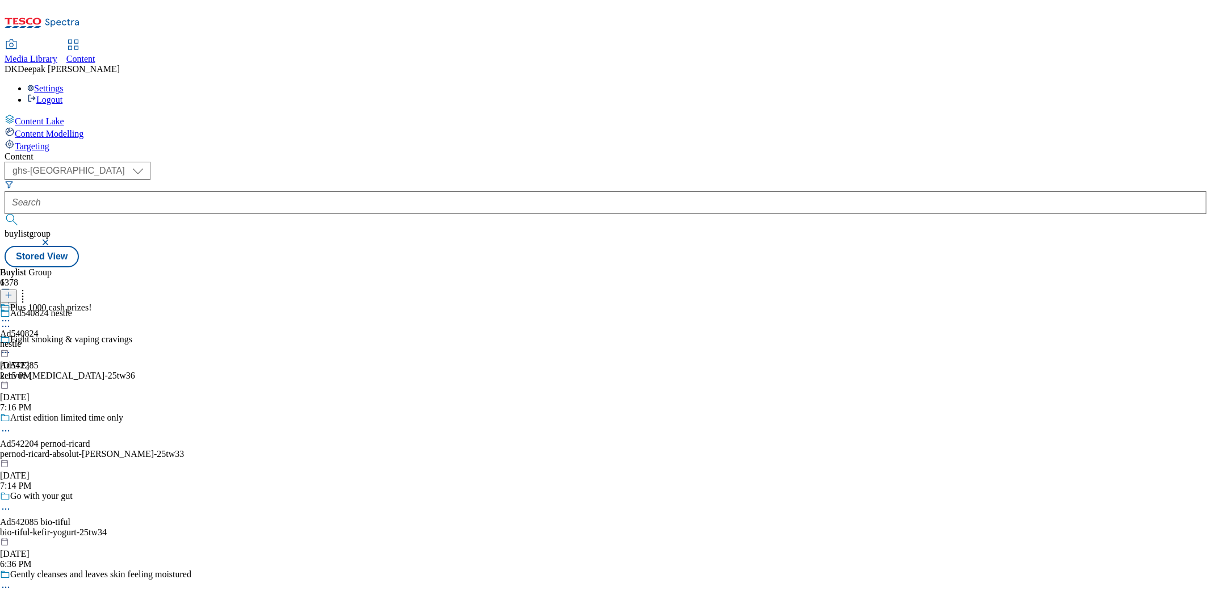
click at [11, 321] on icon at bounding box center [5, 326] width 11 height 11
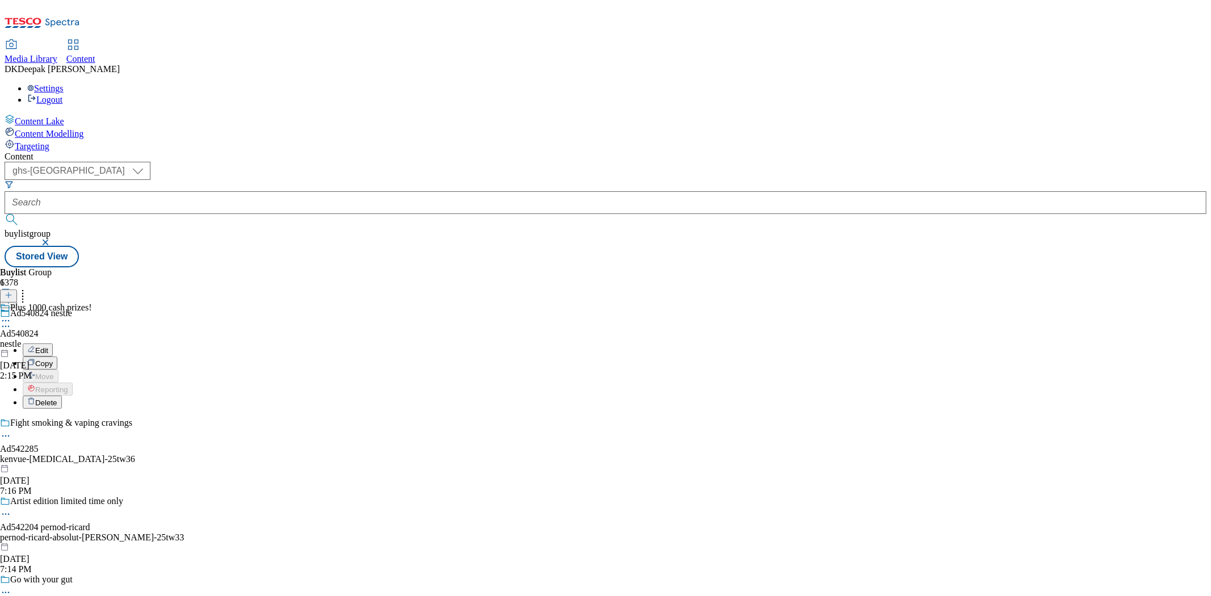
click at [192, 343] on li "Edit" at bounding box center [108, 349] width 170 height 13
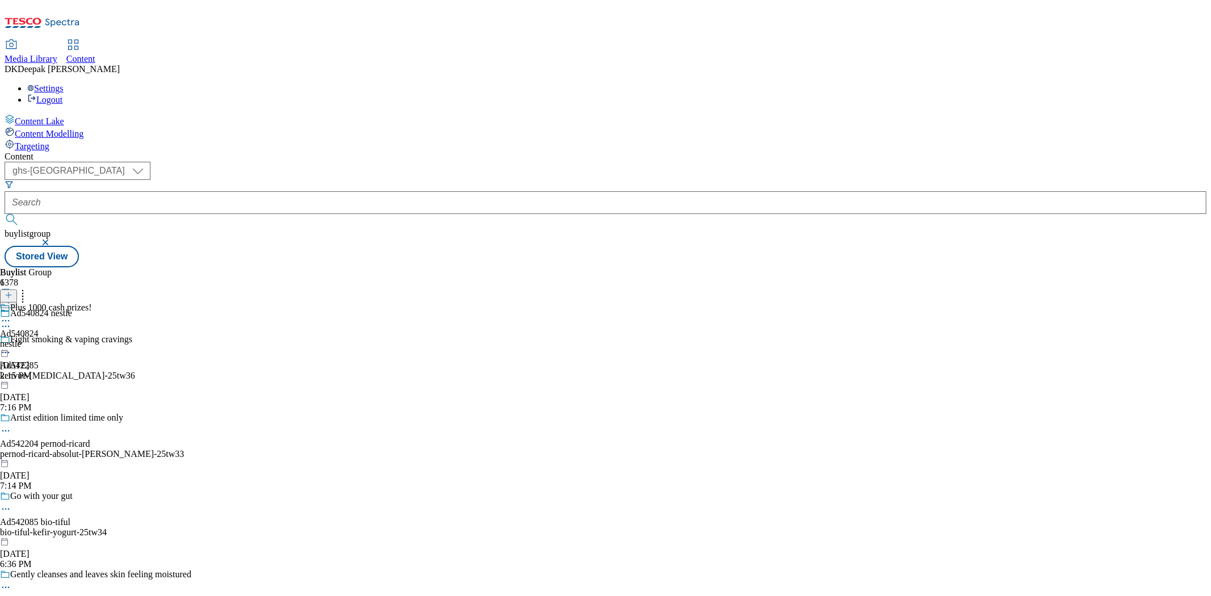
click at [11, 321] on icon at bounding box center [5, 326] width 11 height 11
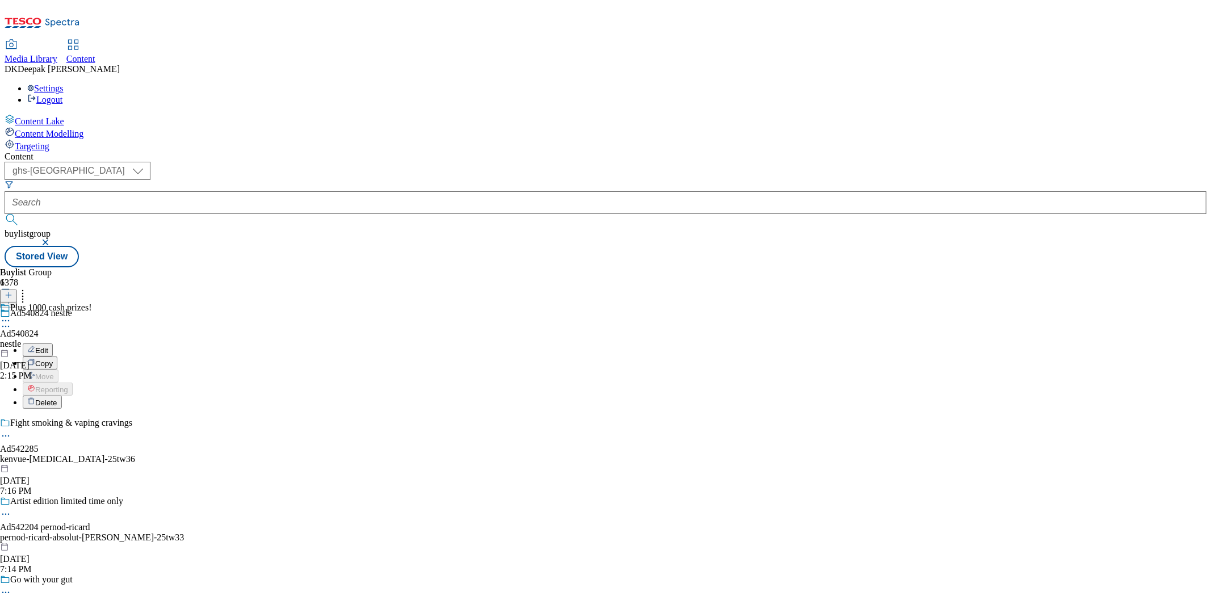
click at [53, 343] on button "Edit" at bounding box center [38, 349] width 30 height 13
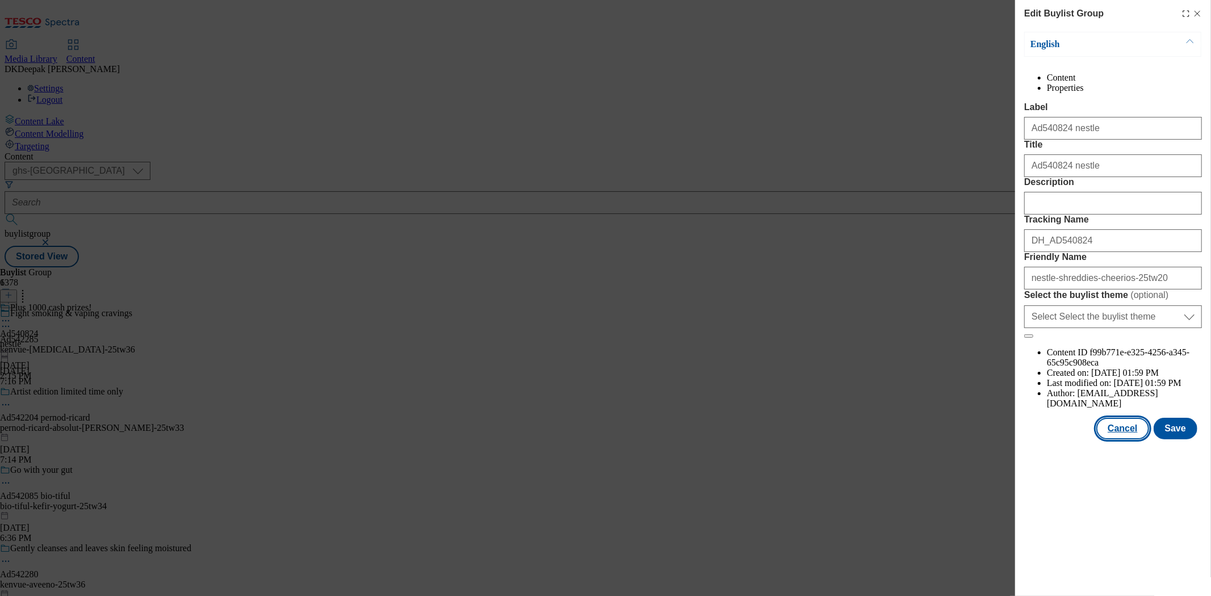
click at [1127, 439] on button "Cancel" at bounding box center [1122, 429] width 52 height 22
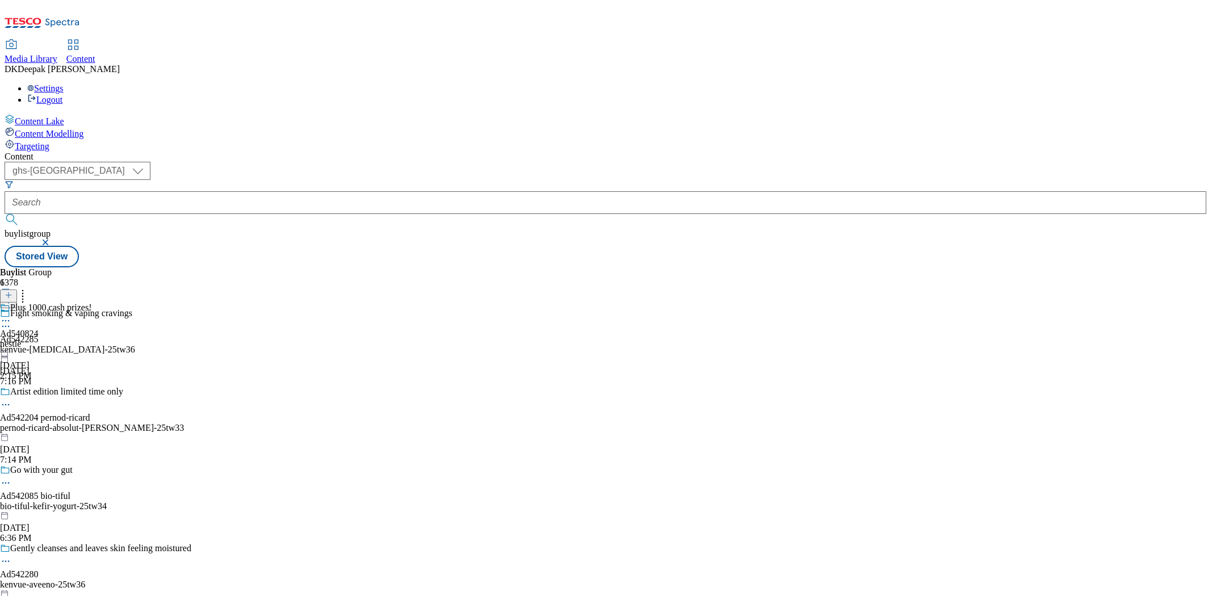
click at [12, 297] on icon at bounding box center [9, 301] width 8 height 8
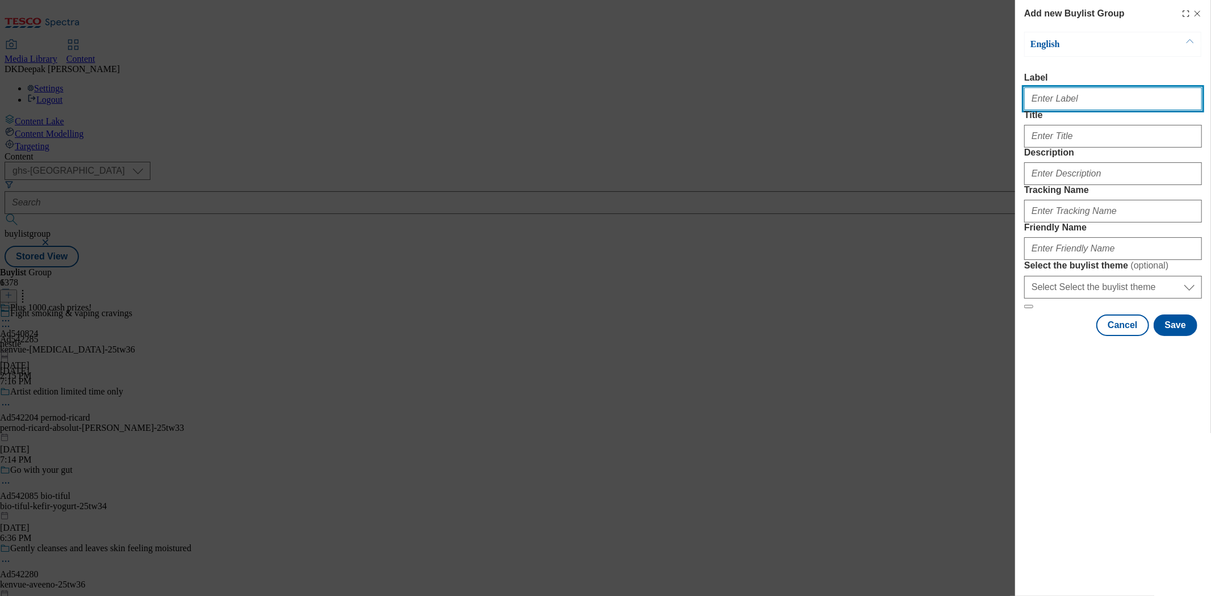
click at [1060, 103] on input "Label" at bounding box center [1113, 98] width 178 height 23
paste input "542279"
type input "Ad542279"
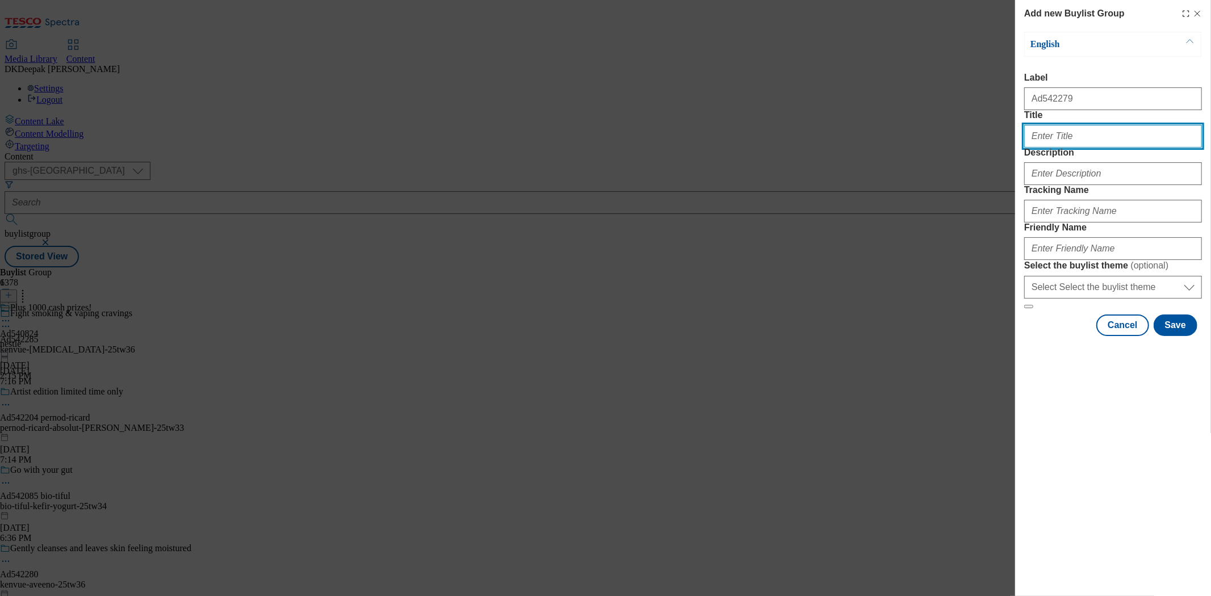
click at [1055, 148] on input "Title" at bounding box center [1113, 136] width 178 height 23
paste input "Nourish, soothe protect your baby's sensitive skin from day 1"
click at [1054, 148] on input "Nourish, soothe protect your baby's sensitive skin from day 1" at bounding box center [1113, 136] width 178 height 23
type input "Nourish, soothe & protect your baby's sensitive skin from day 1"
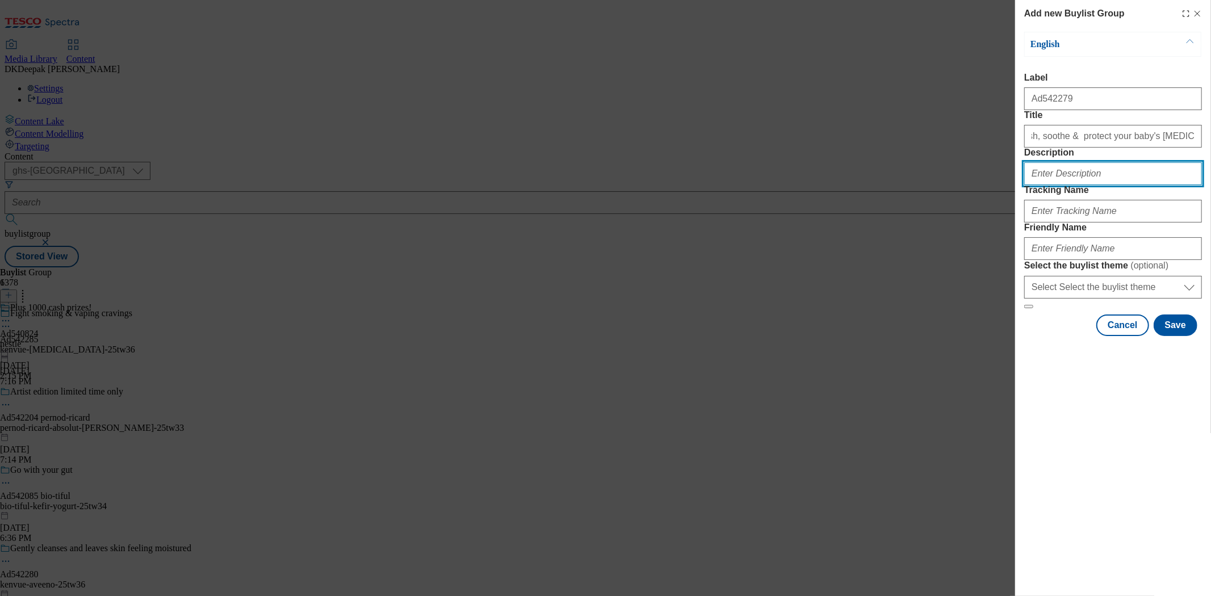
scroll to position [0, 0]
click at [1058, 185] on input "Description" at bounding box center [1113, 173] width 178 height 23
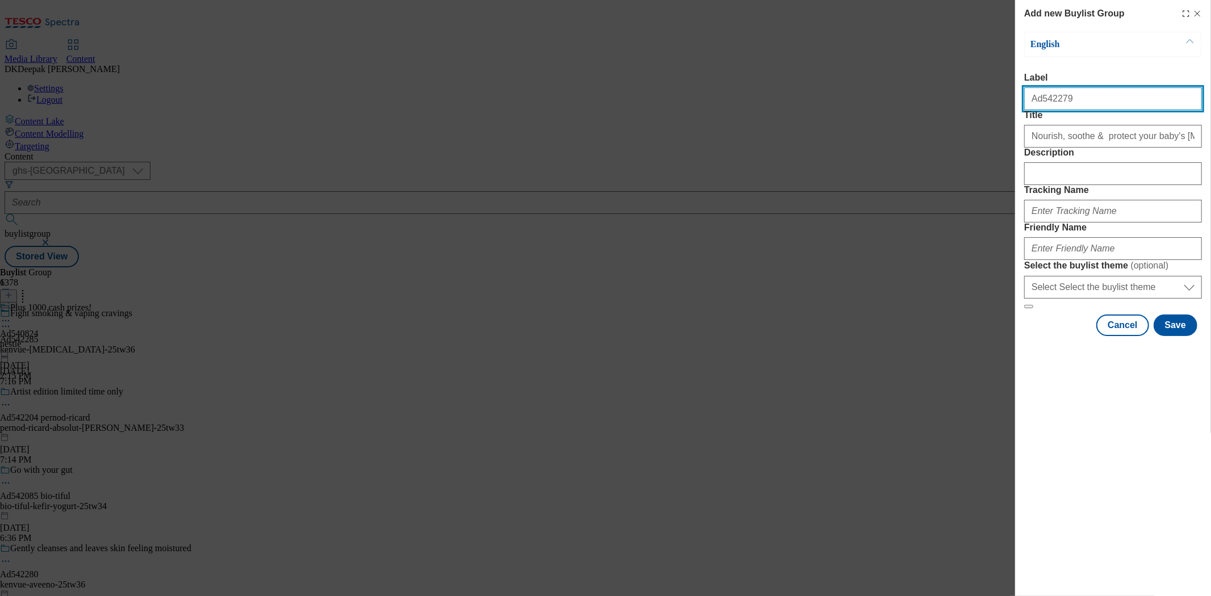
click at [1043, 109] on input "Ad542279" at bounding box center [1113, 98] width 178 height 23
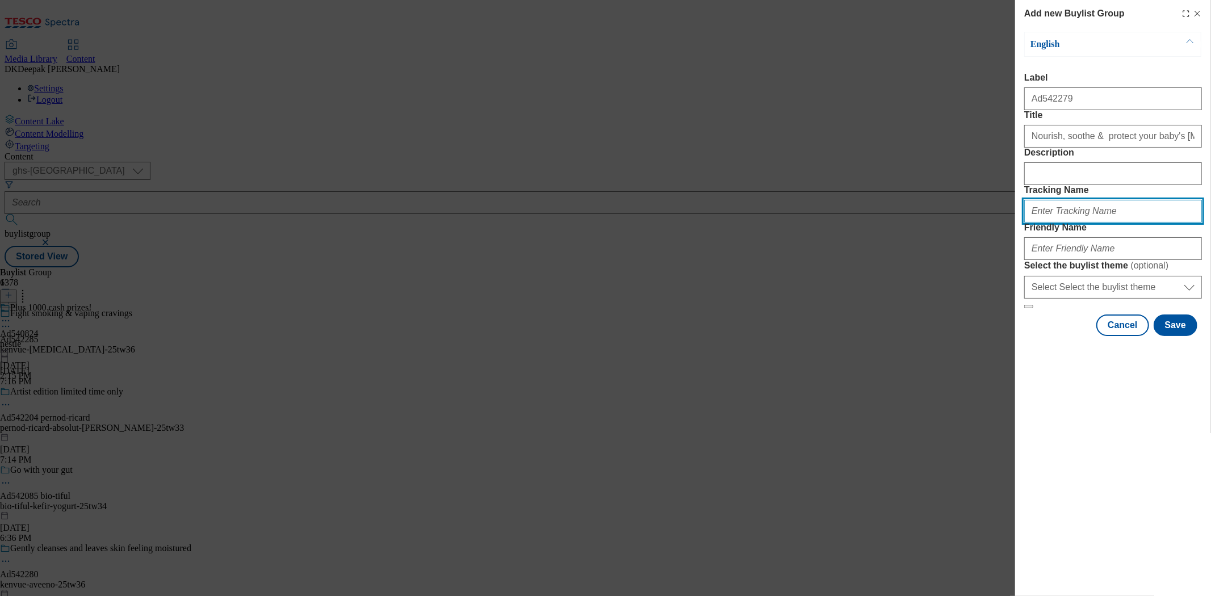
click at [1072, 222] on input "Tracking Name" at bounding box center [1113, 211] width 178 height 23
paste input "Ad542279"
type input "DH_AD542279"
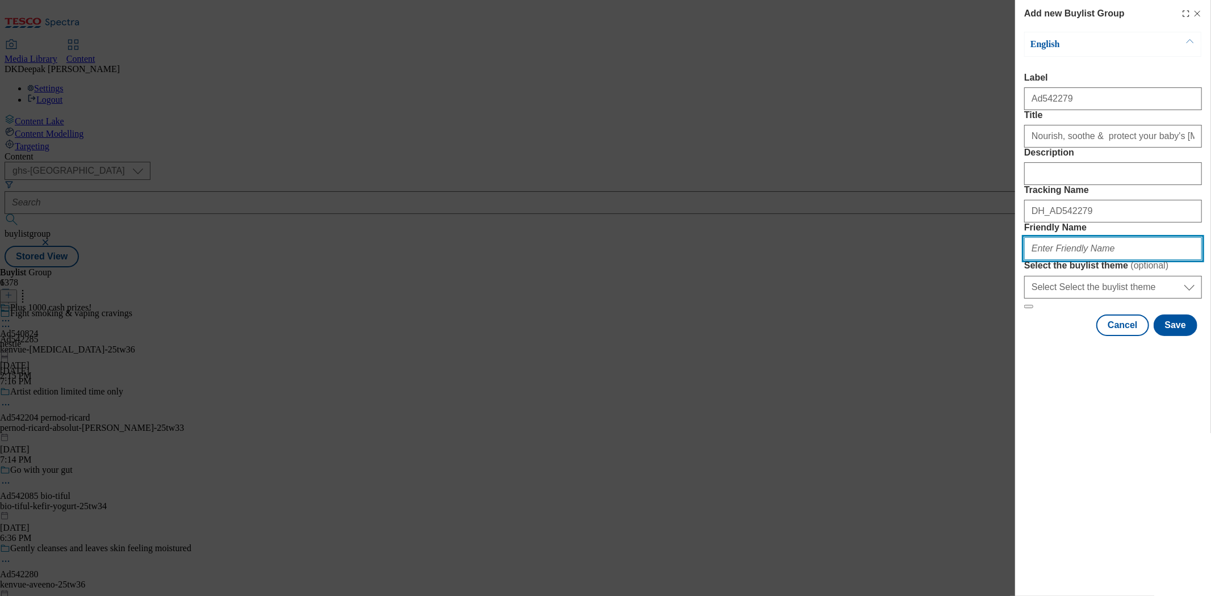
click at [1053, 260] on input "Friendly Name" at bounding box center [1113, 248] width 178 height 23
type input "kenvue-aveeno-baby-25tw36"
click at [1178, 336] on button "Save" at bounding box center [1175, 325] width 44 height 22
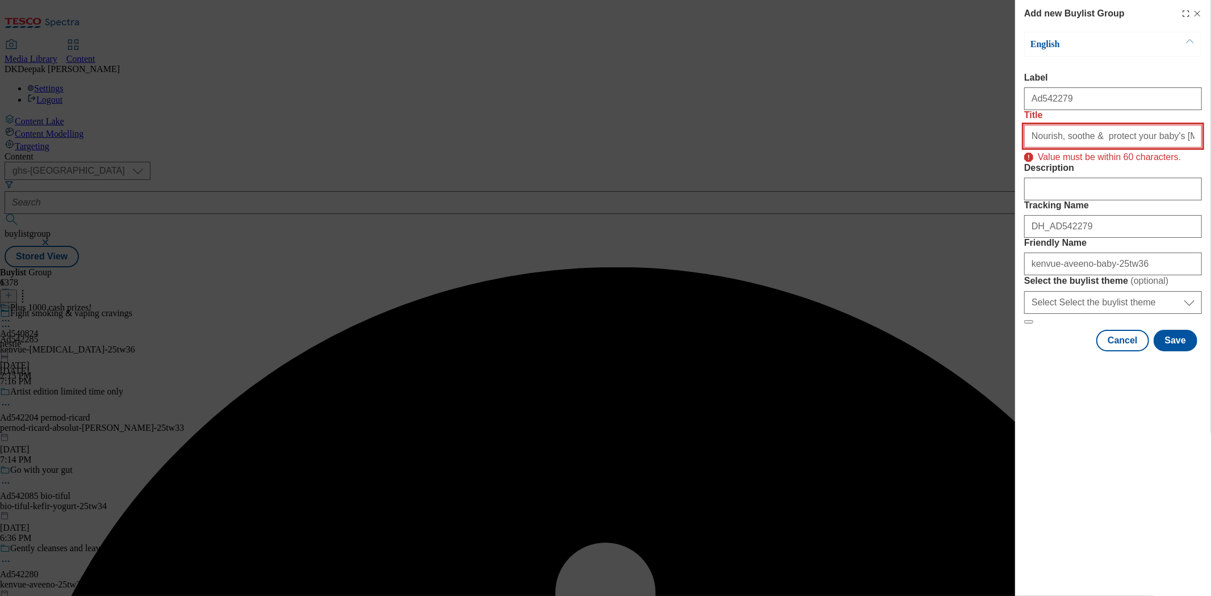
click at [1143, 148] on input "Nourish, soothe & protect your baby's sensitive skin from day 1" at bounding box center [1113, 136] width 178 height 23
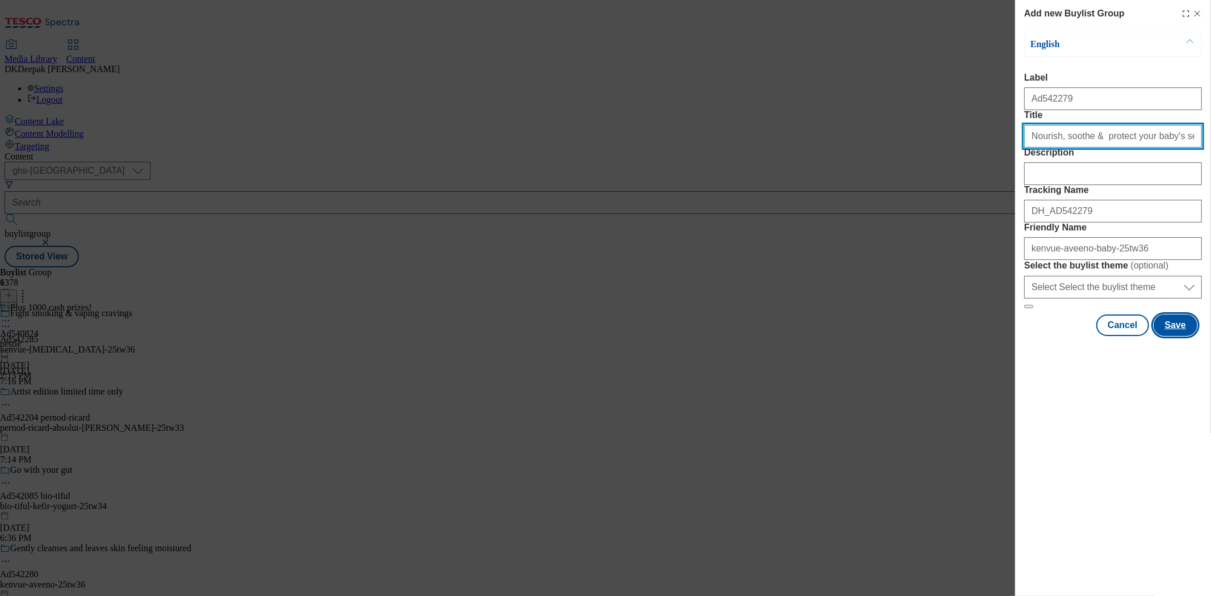
type input "Nourish, soothe & protect your baby's sensitive skin"
click at [1186, 336] on button "Save" at bounding box center [1175, 325] width 44 height 22
